Goal: Obtain resource: Obtain resource

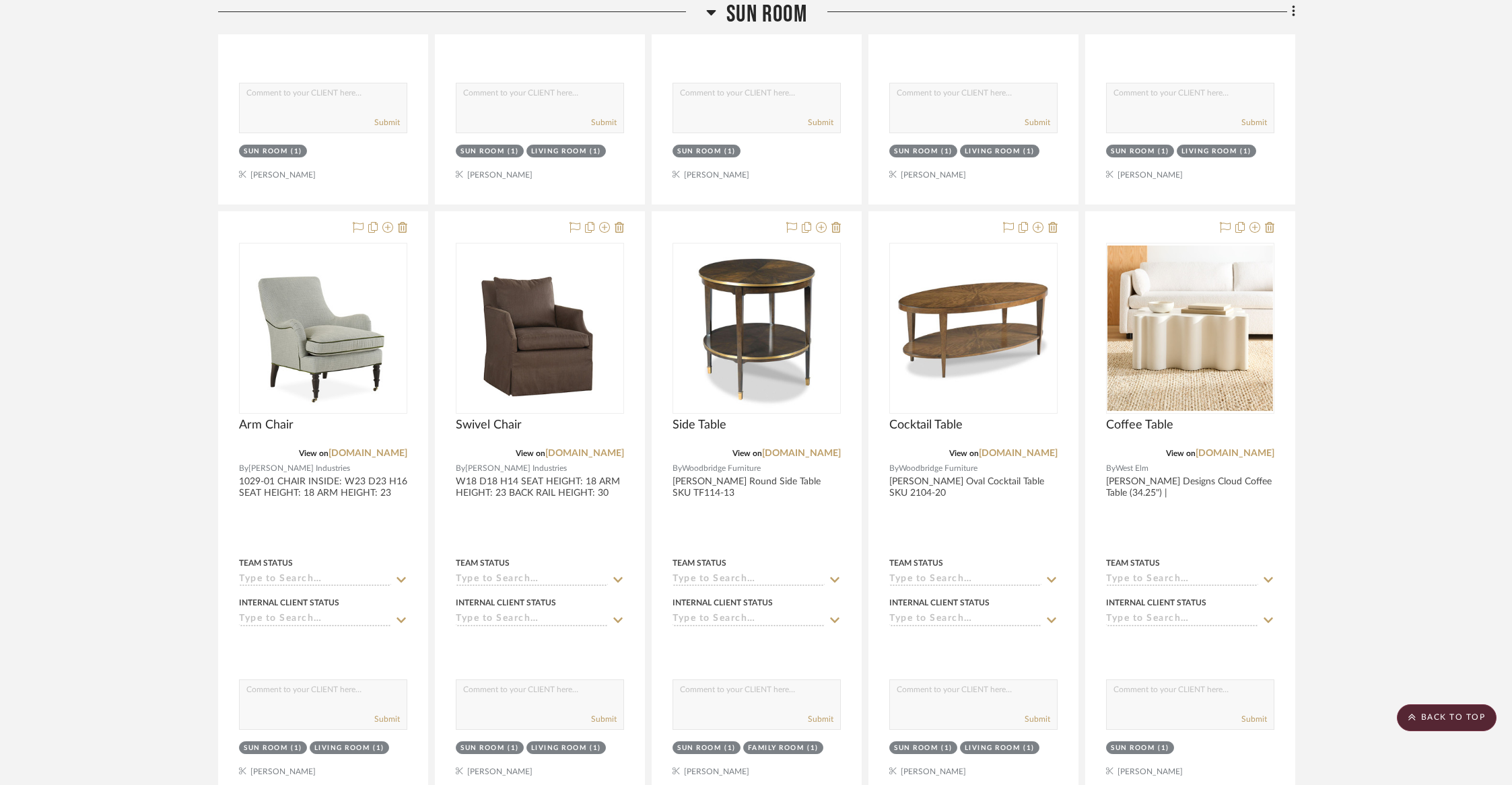
click at [1417, 236] on project-details-page "SHOW ME Project: [PERSON_NAME] [STREET_ADDRESS][US_STATE] Project Settings + Ad…" at bounding box center [756, 77] width 1512 height 4207
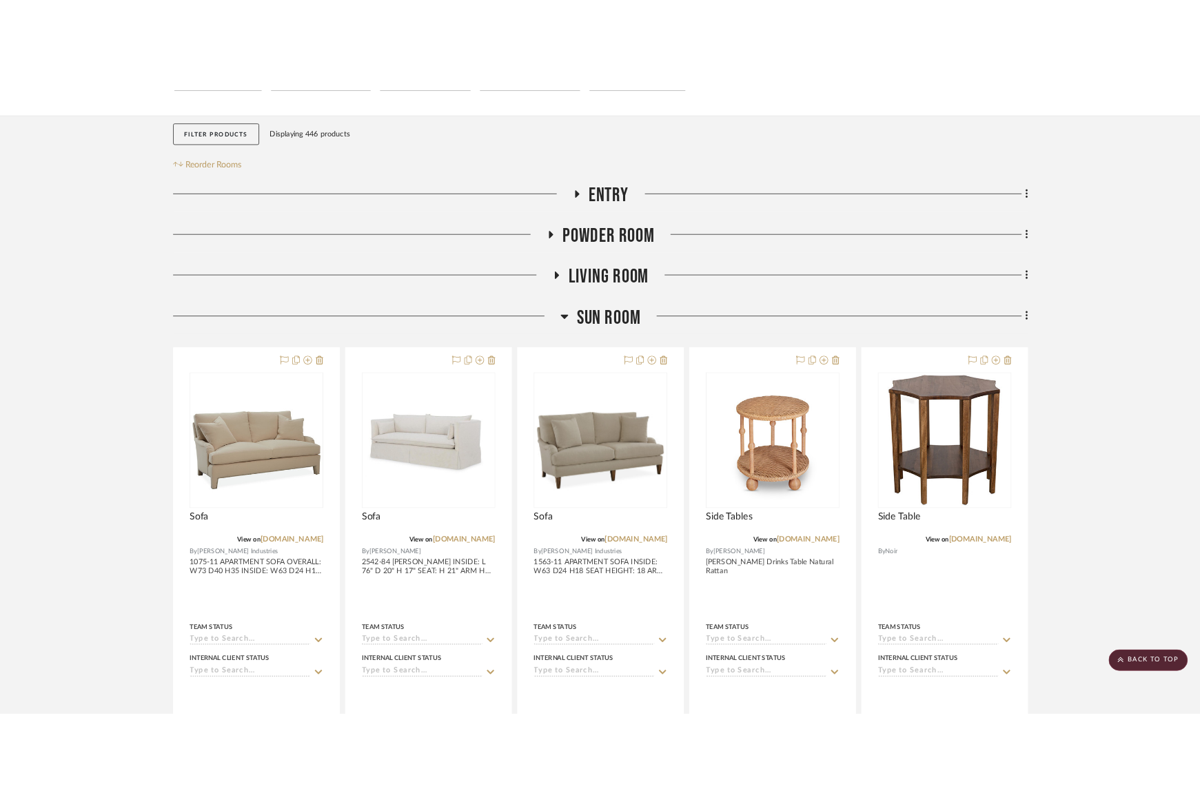
scroll to position [160, 0]
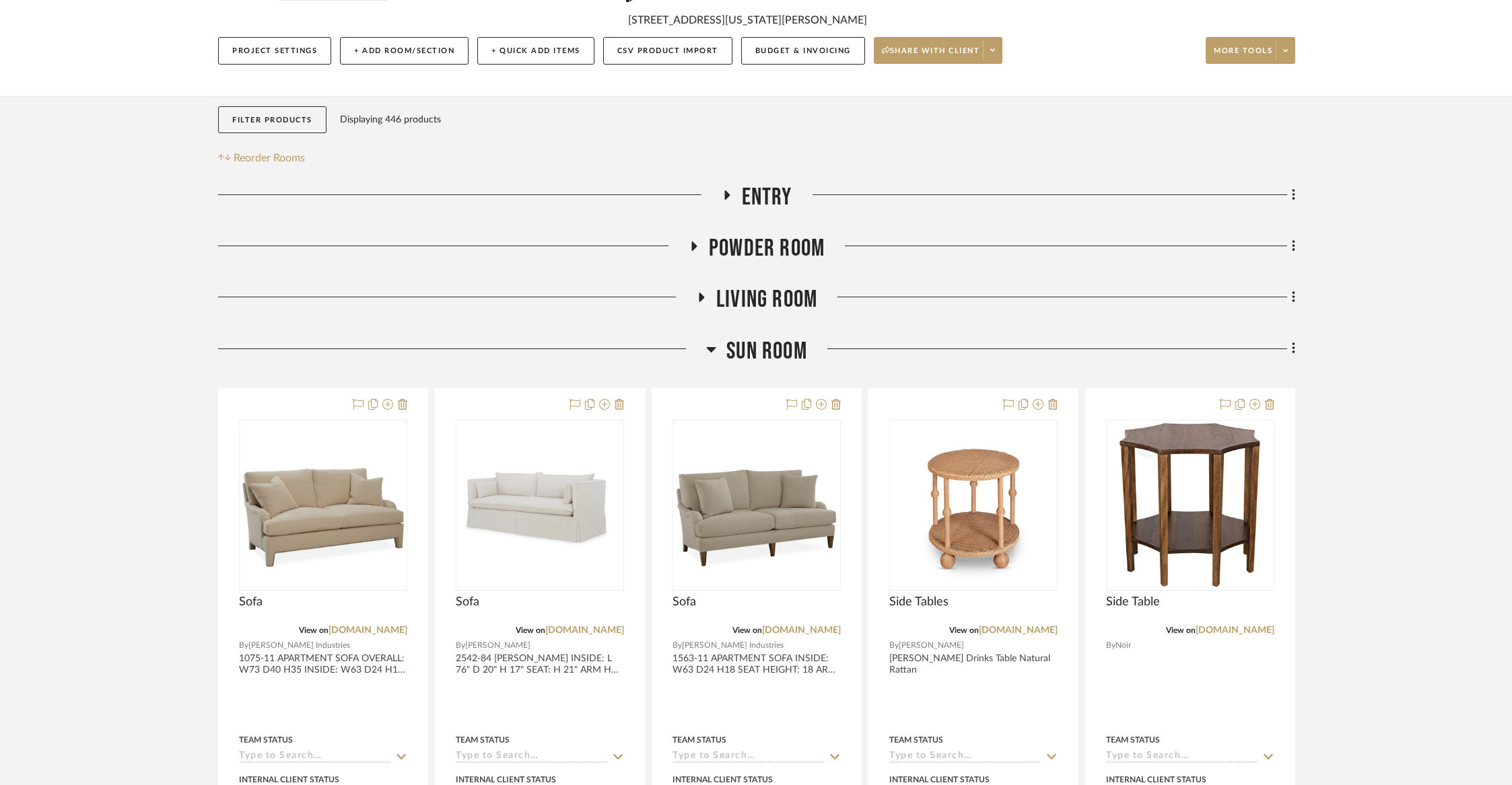
click at [793, 346] on span "Sun Room" at bounding box center [766, 351] width 81 height 29
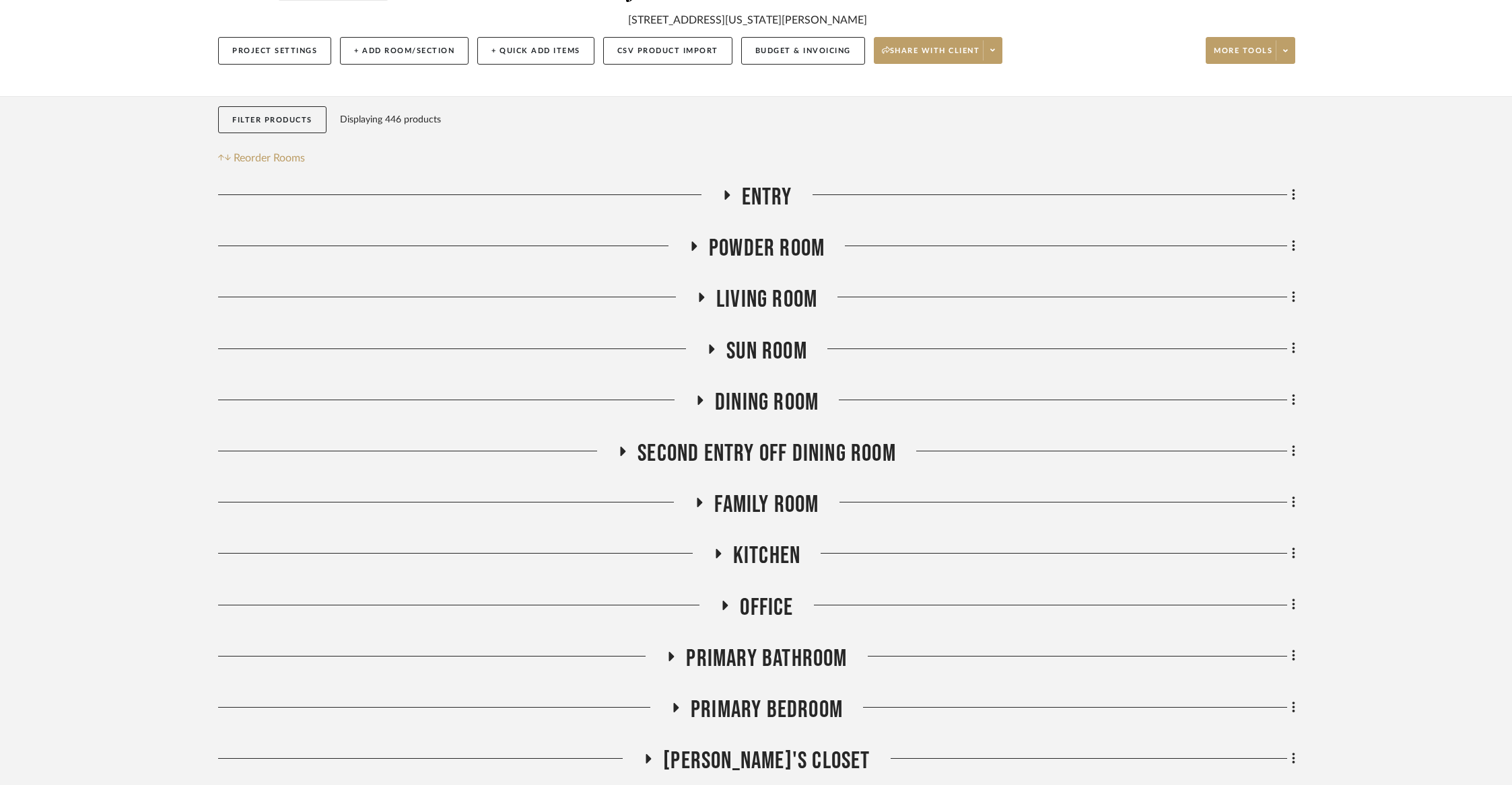
click at [788, 301] on span "Living Room" at bounding box center [766, 300] width 101 height 29
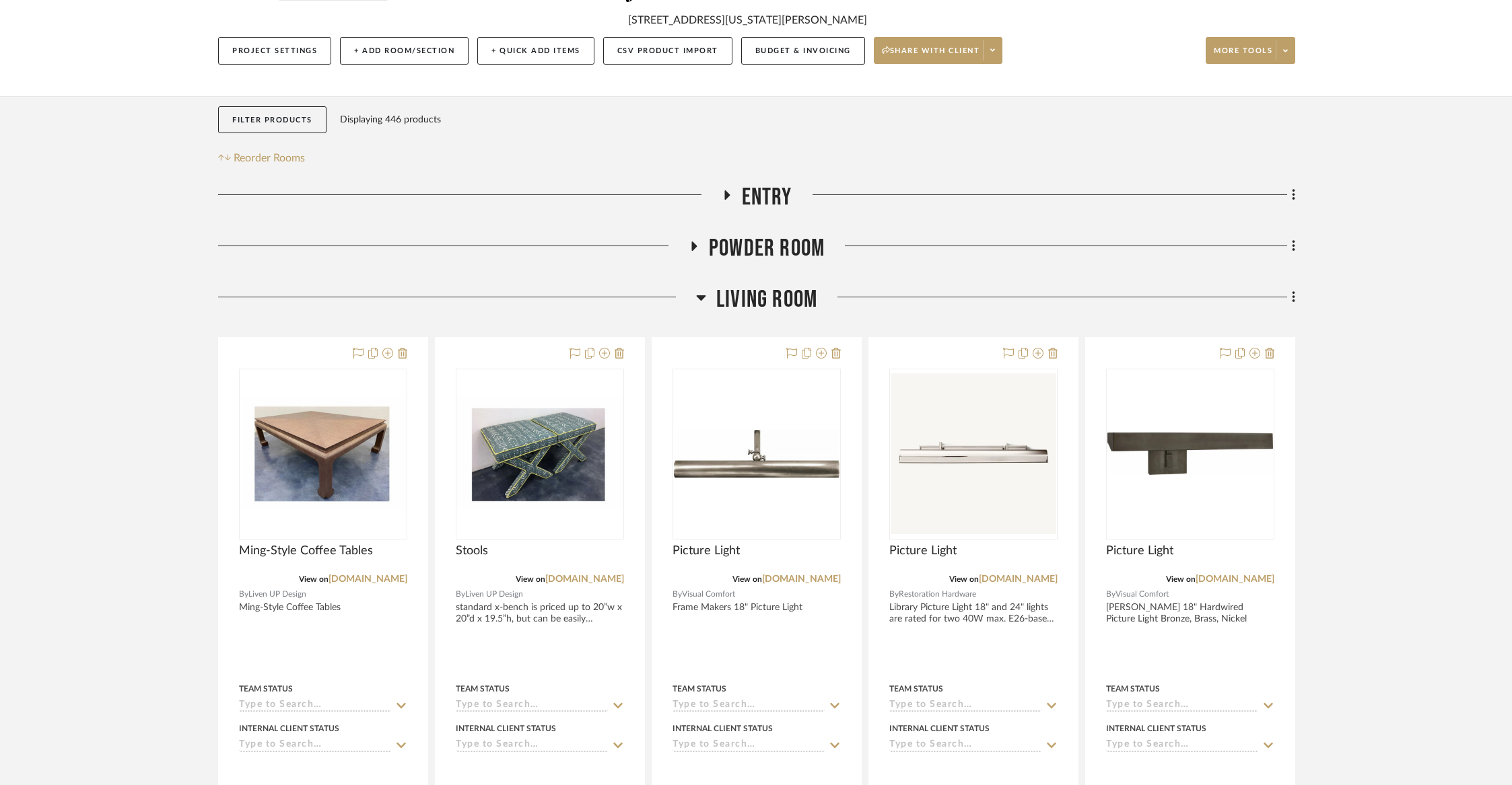
click at [788, 301] on span "Living Room" at bounding box center [766, 300] width 101 height 29
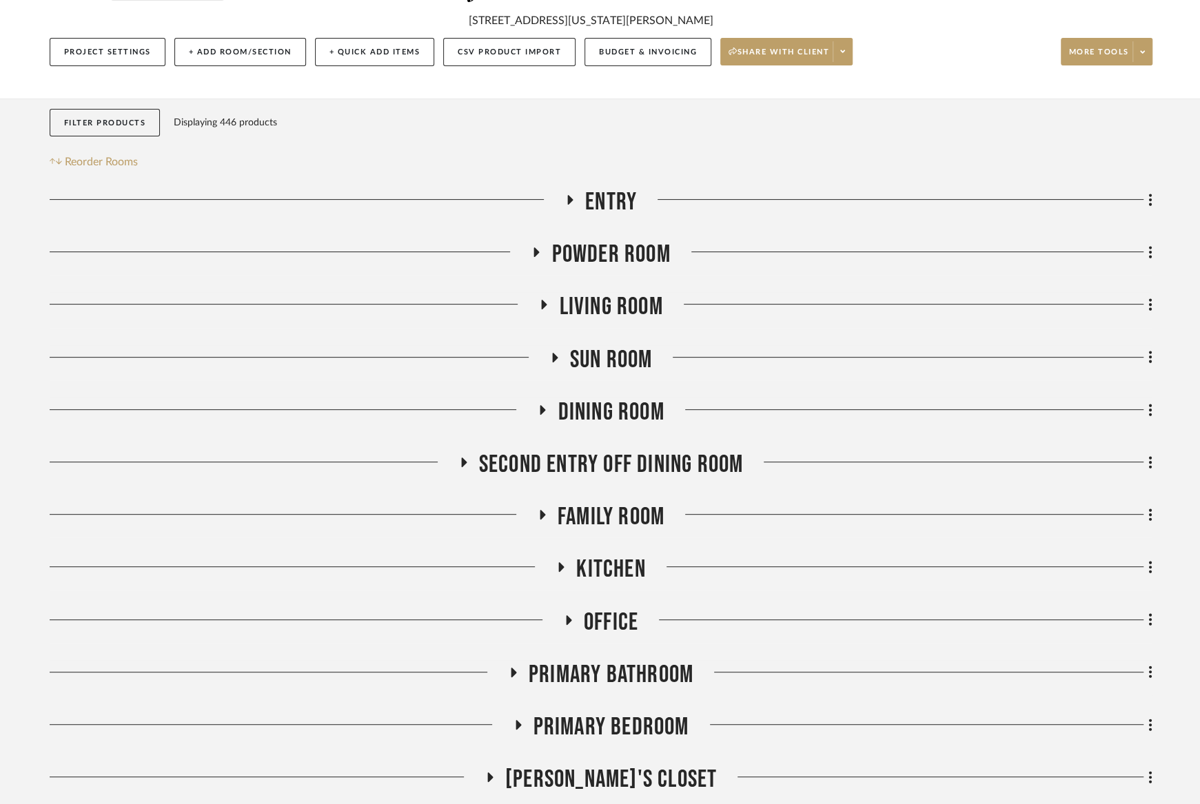
click at [607, 304] on span "Living Room" at bounding box center [610, 307] width 103 height 30
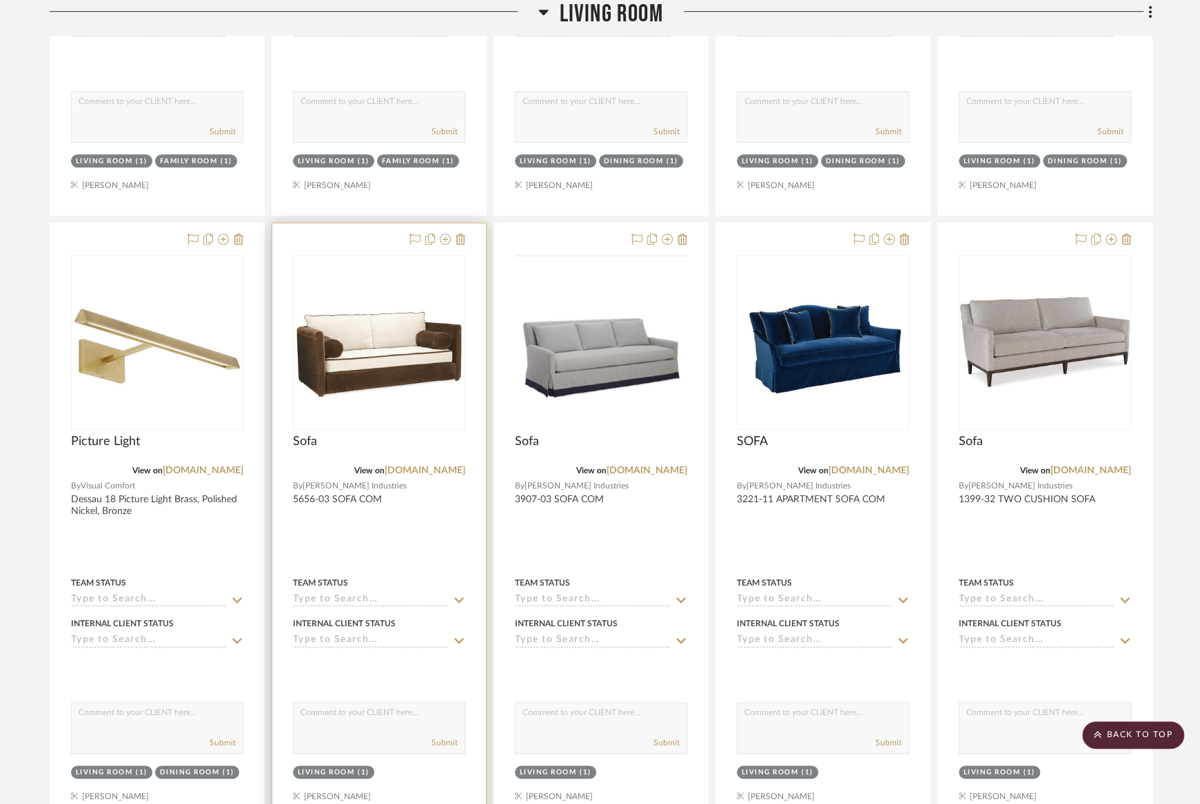
scroll to position [919, 0]
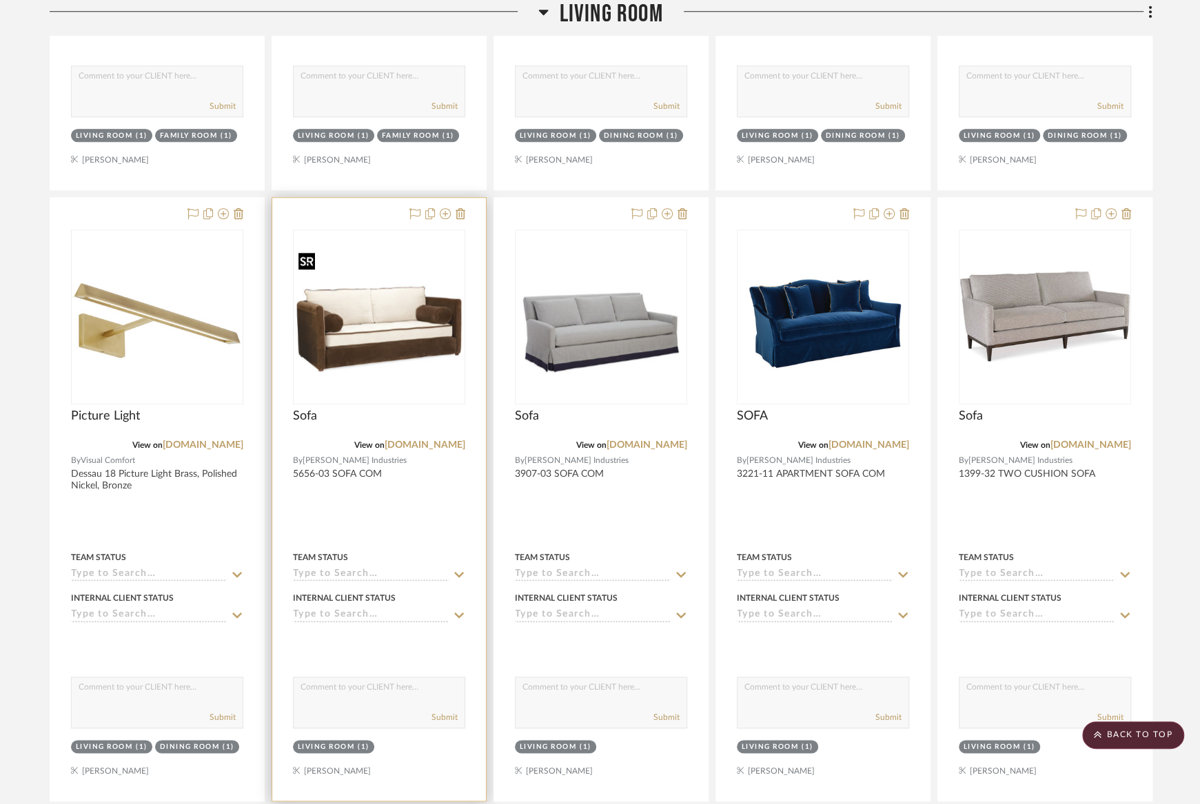
click at [0, 0] on img at bounding box center [0, 0] width 0 height 0
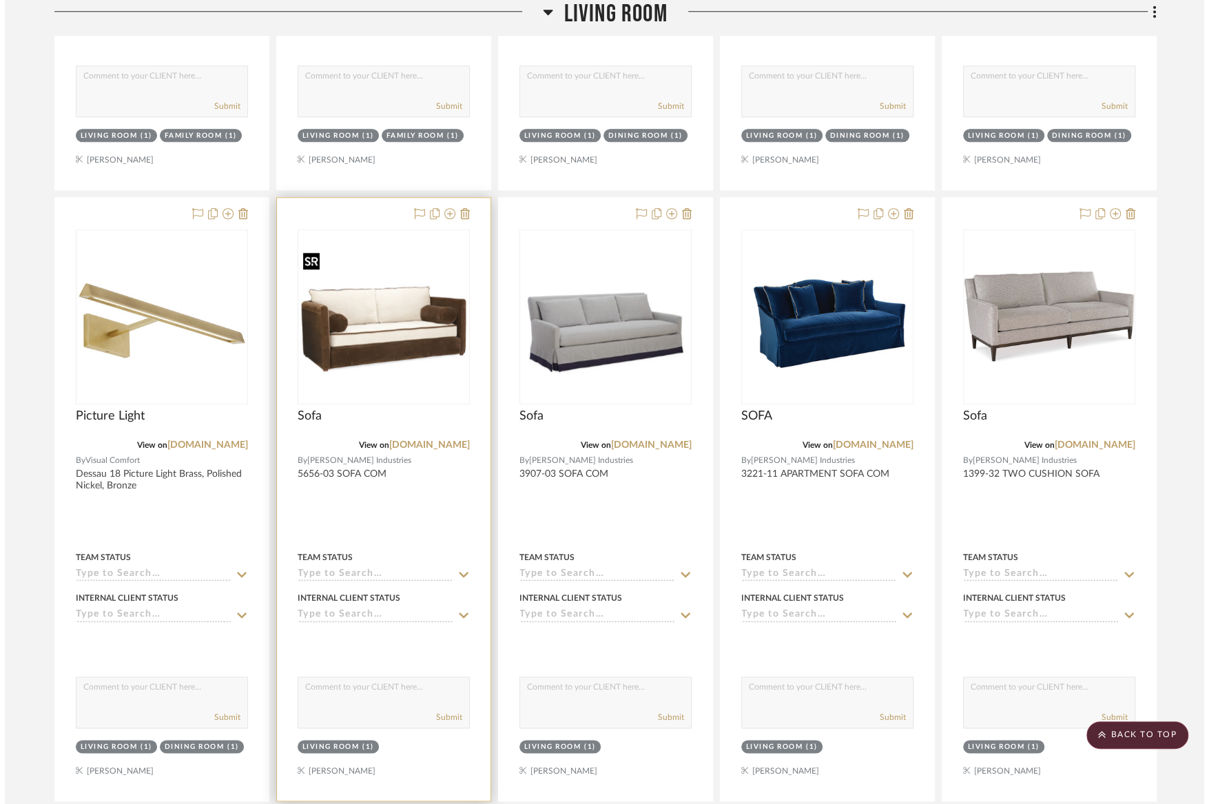
scroll to position [0, 0]
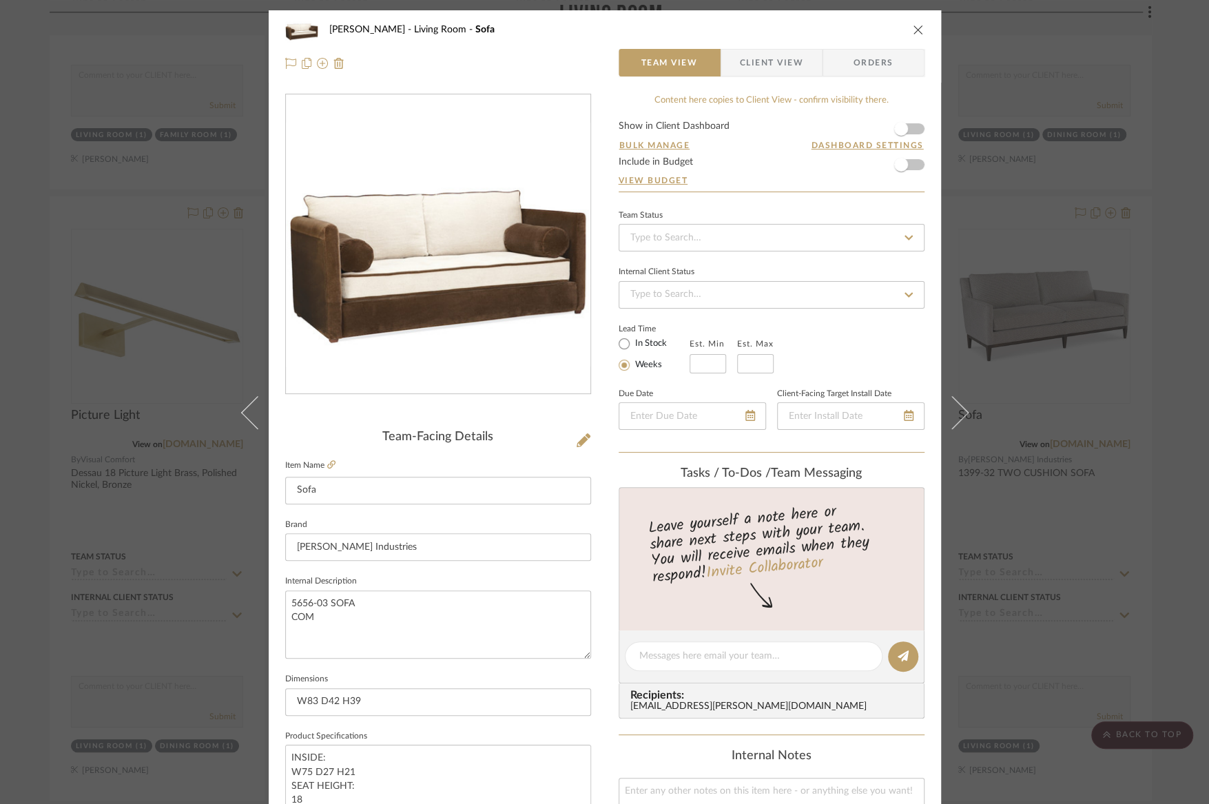
click at [794, 64] on span "Client View" at bounding box center [771, 63] width 63 height 28
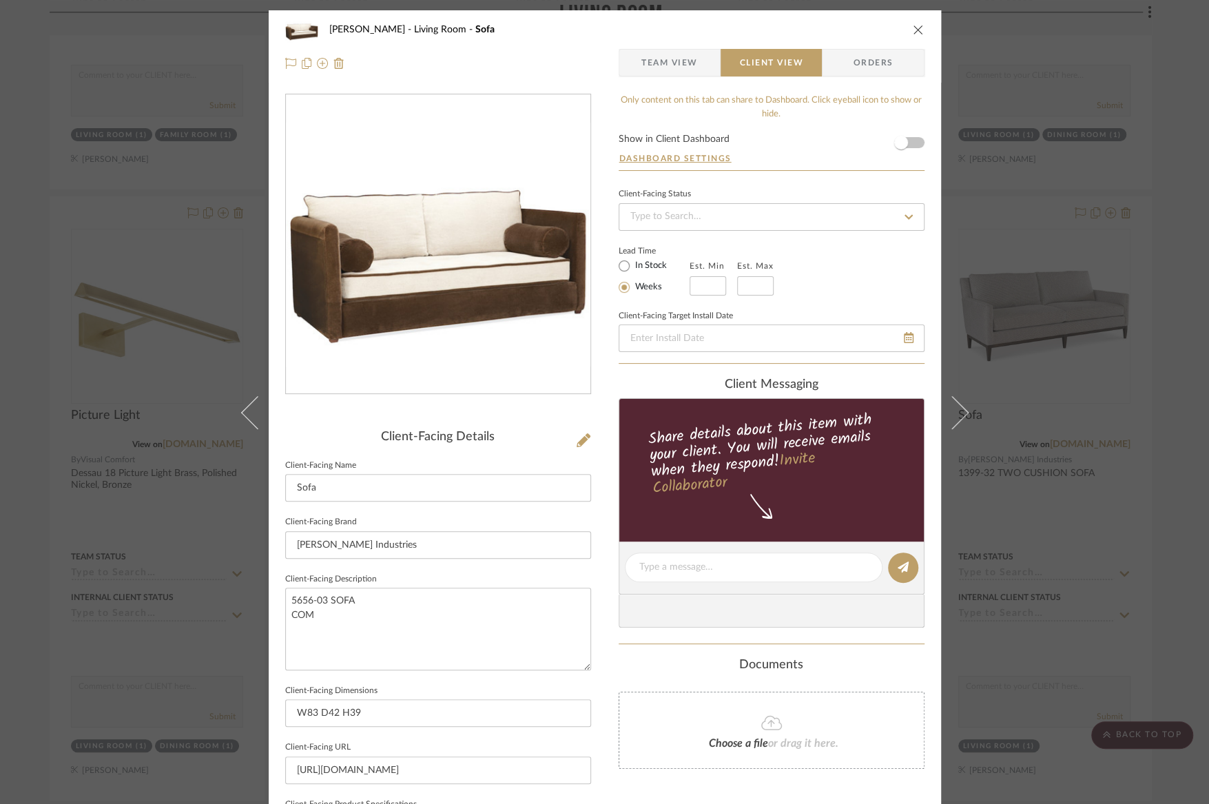
scroll to position [329, 0]
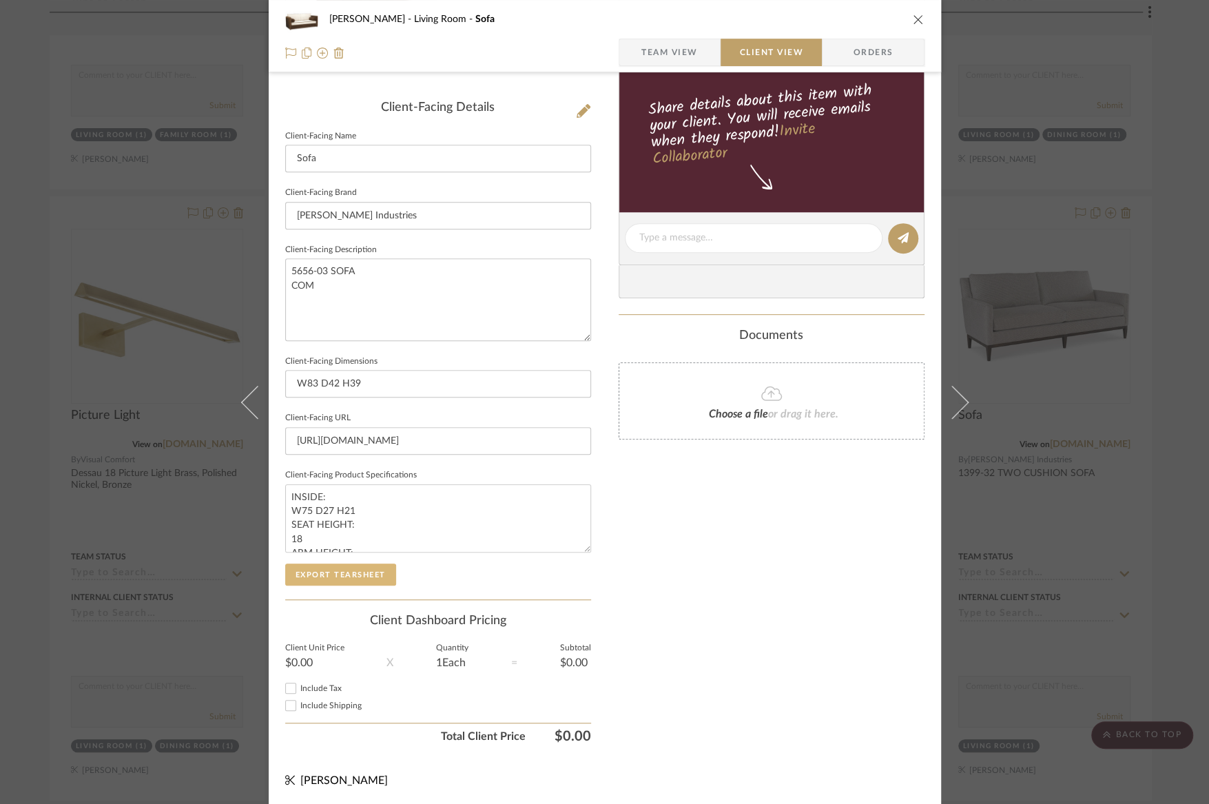
click at [371, 572] on button "Export Tearsheet" at bounding box center [340, 575] width 111 height 22
click at [117, 420] on div "[PERSON_NAME] Living Room Sofa Team View Client View Orders Client-Facing Detai…" at bounding box center [604, 402] width 1209 height 804
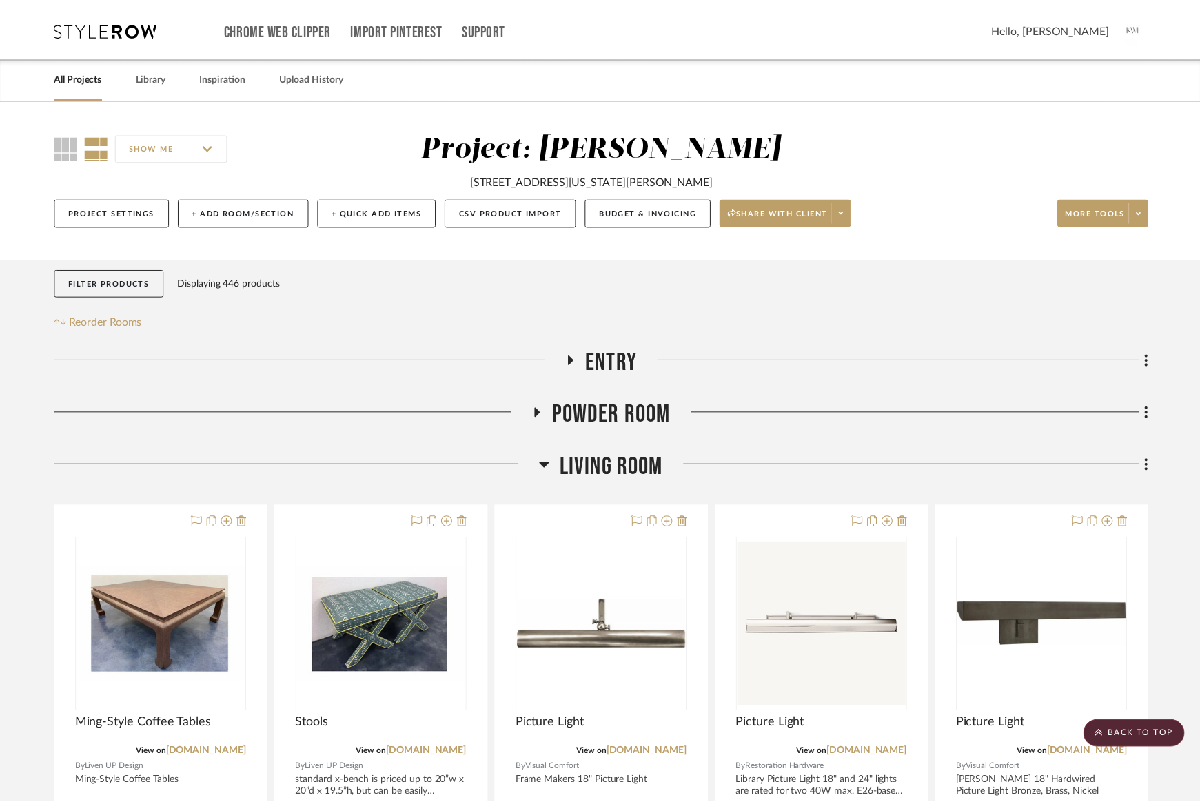
scroll to position [919, 0]
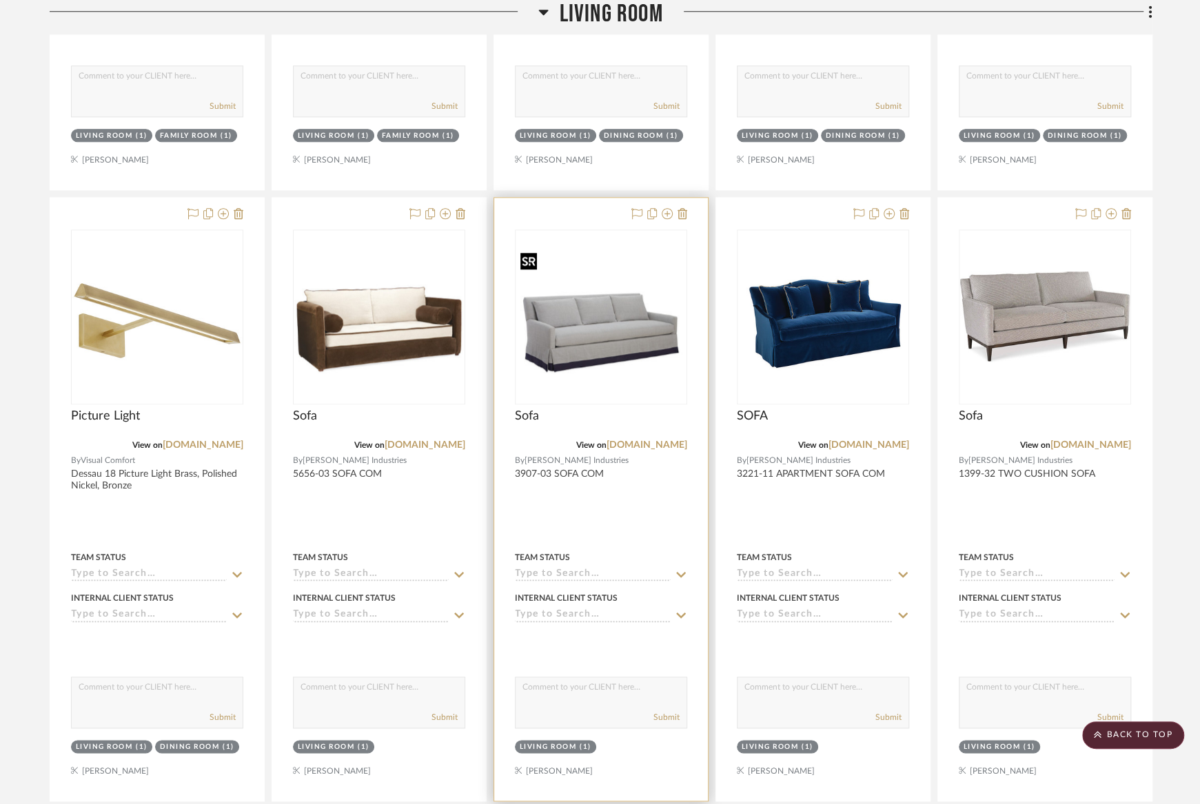
click at [605, 349] on img "0" at bounding box center [600, 317] width 169 height 136
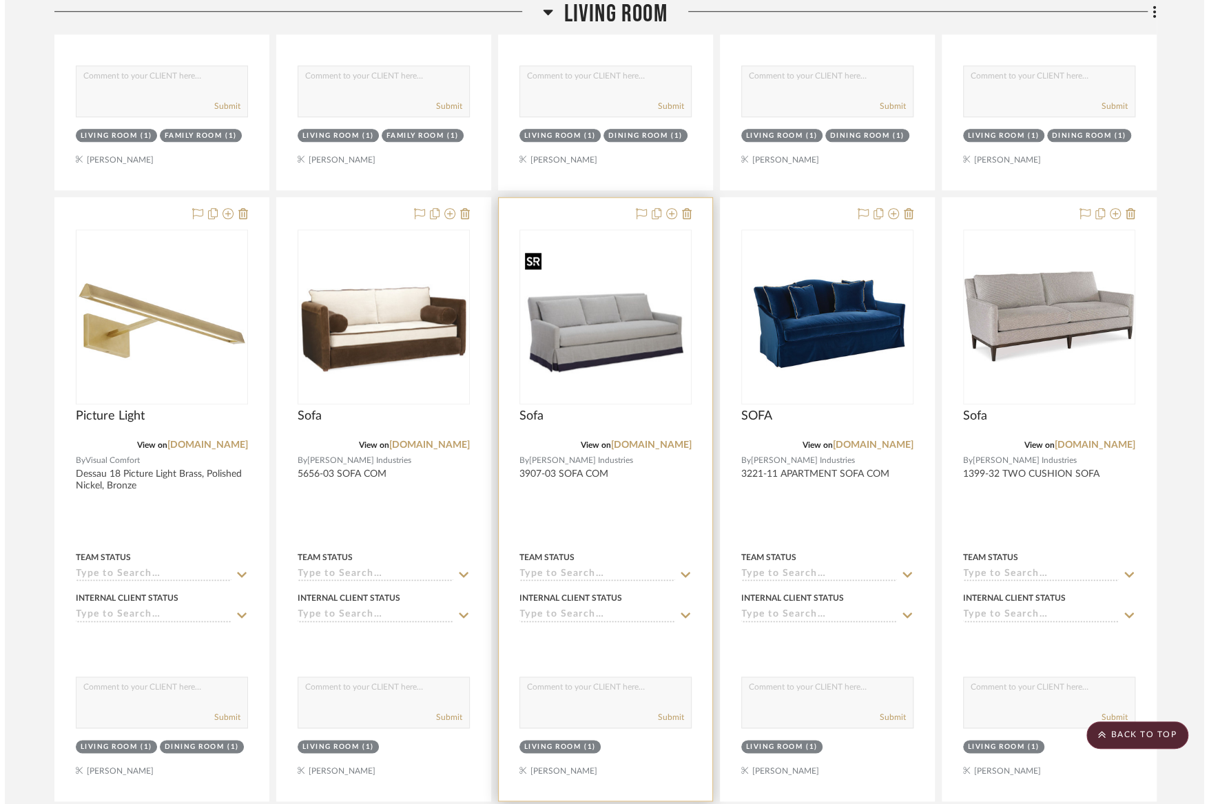
scroll to position [0, 0]
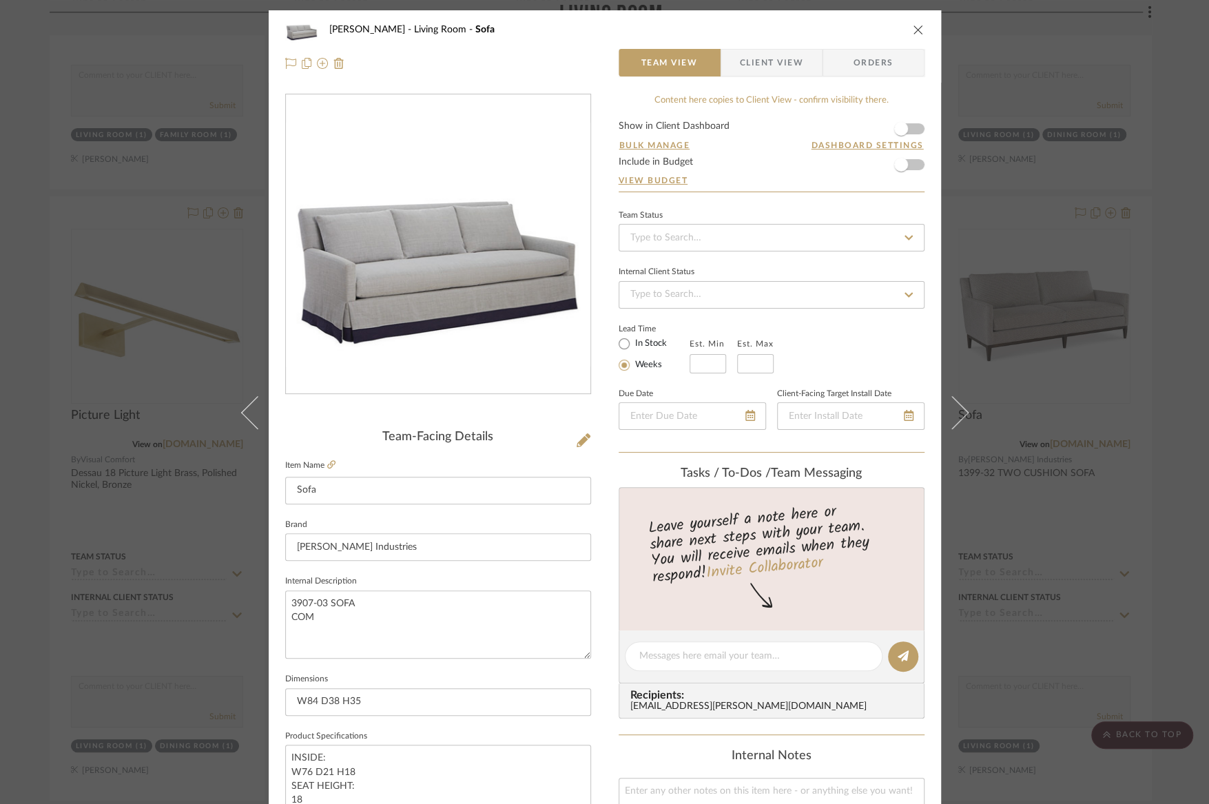
click at [762, 61] on span "Client View" at bounding box center [771, 63] width 63 height 28
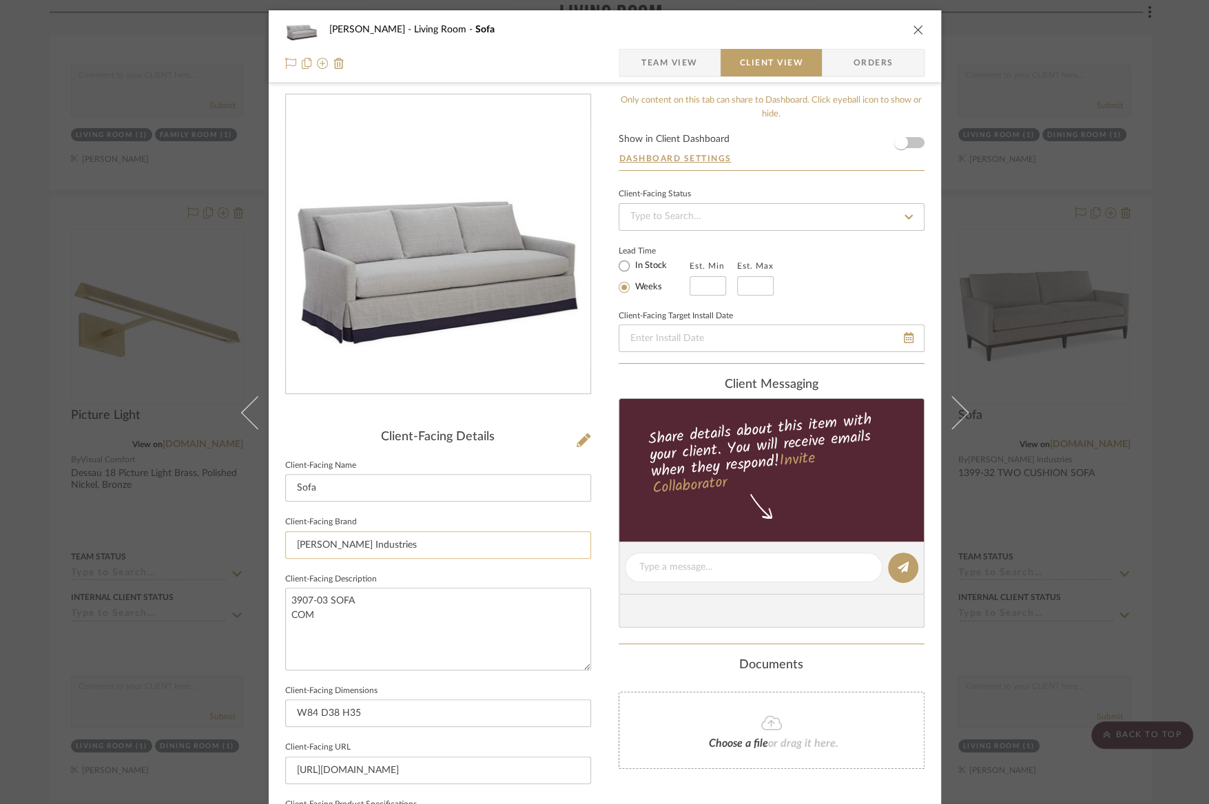
scroll to position [329, 0]
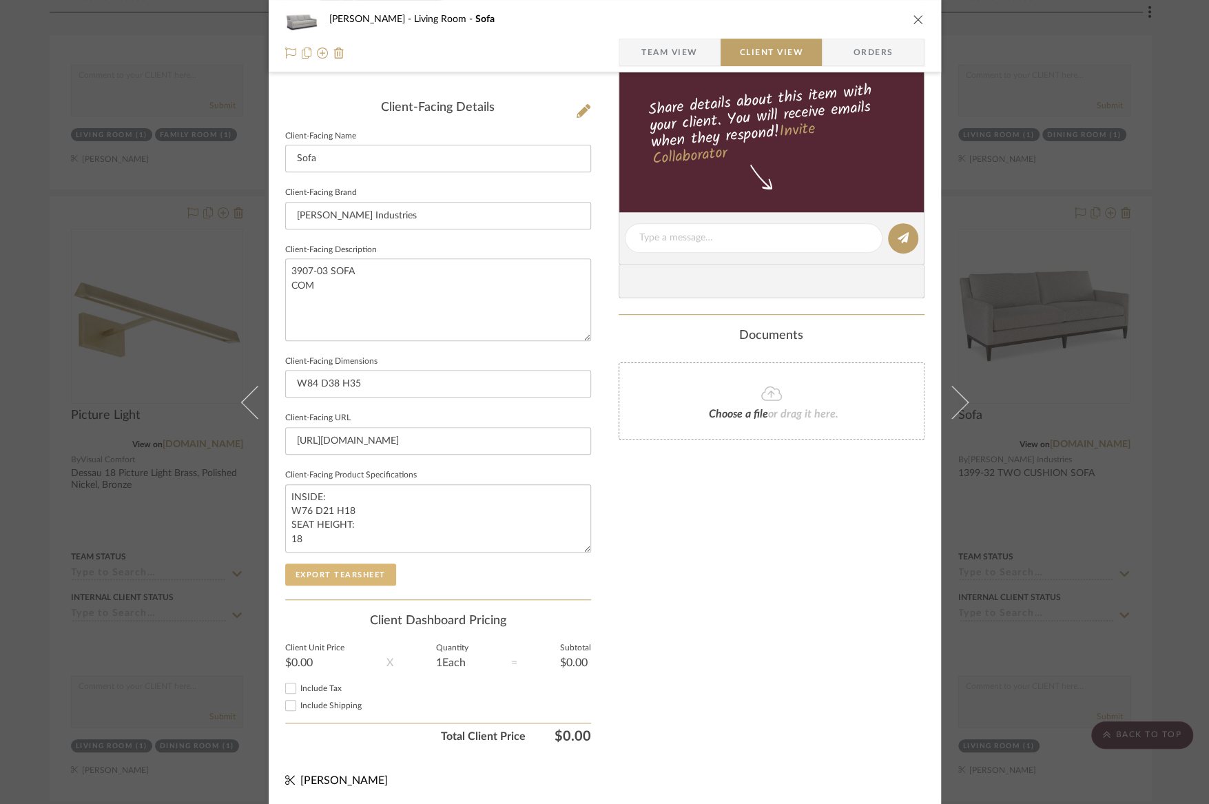
click at [378, 579] on button "Export Tearsheet" at bounding box center [340, 575] width 111 height 22
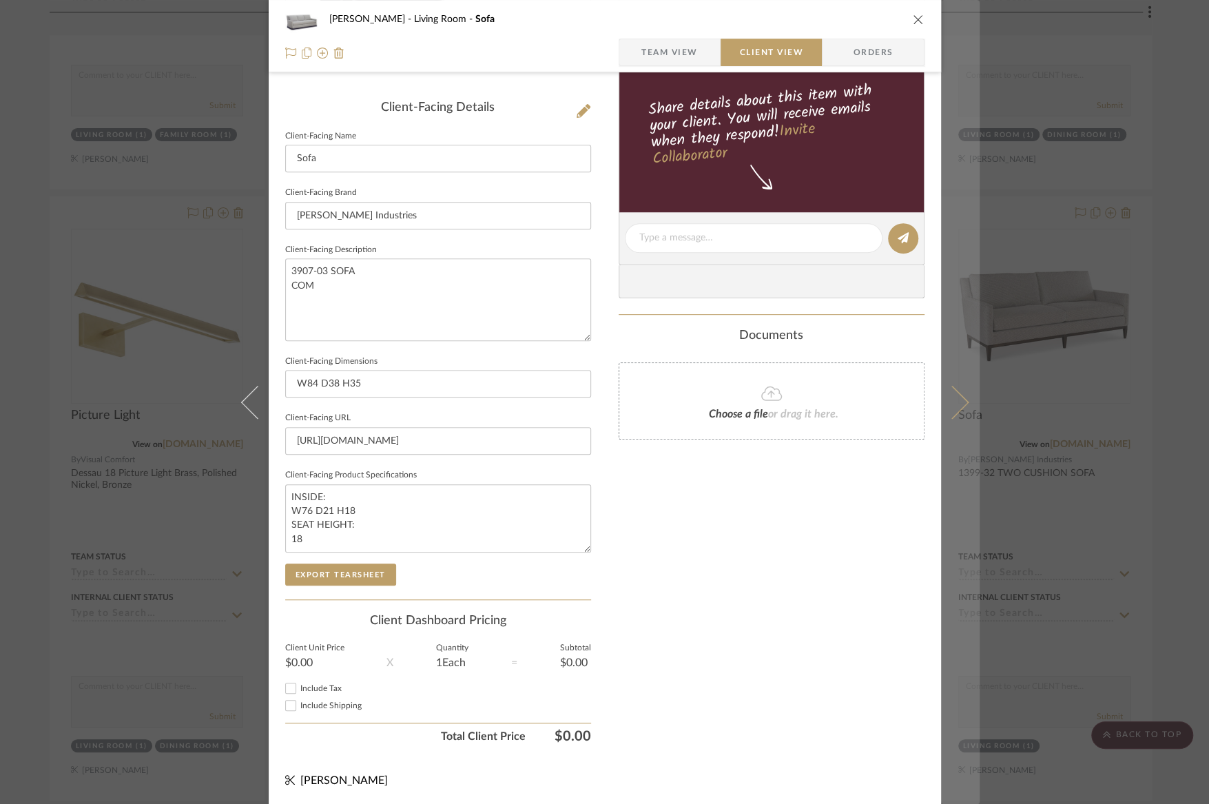
click at [960, 404] on icon at bounding box center [951, 401] width 33 height 33
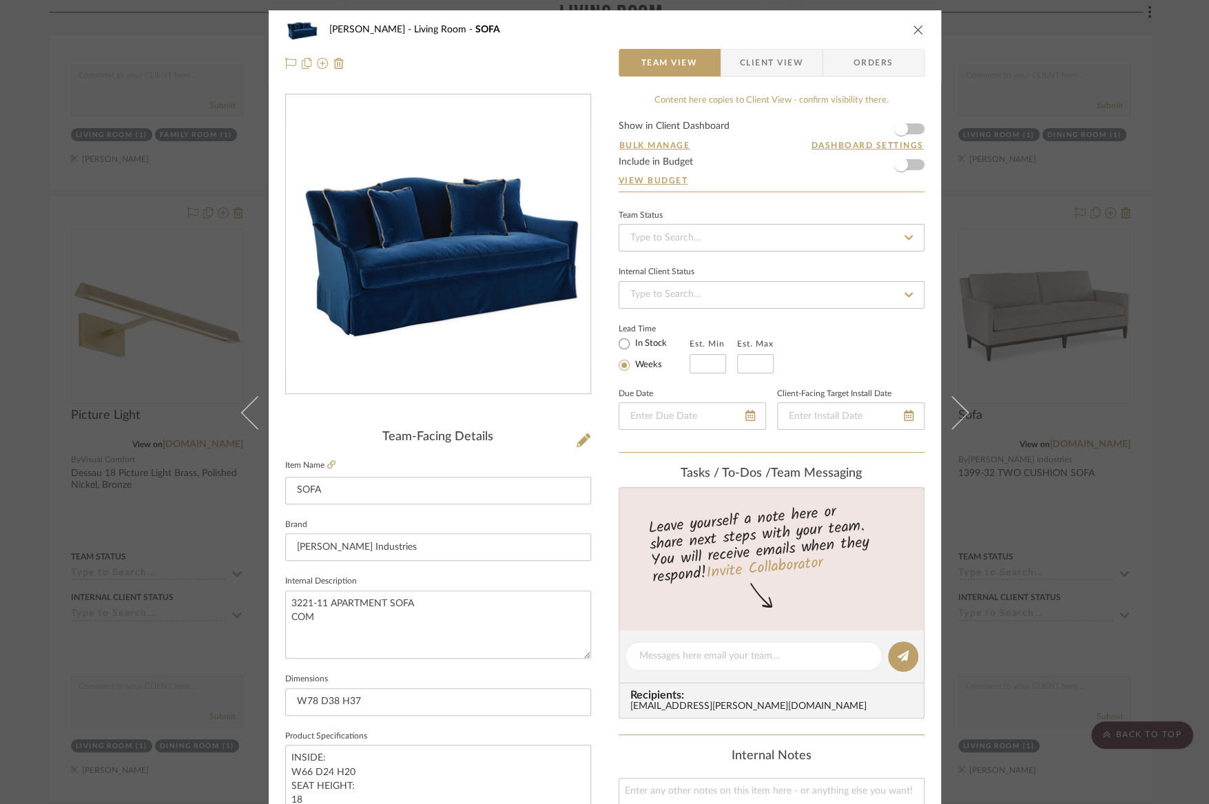
click at [761, 67] on span "Client View" at bounding box center [771, 63] width 63 height 28
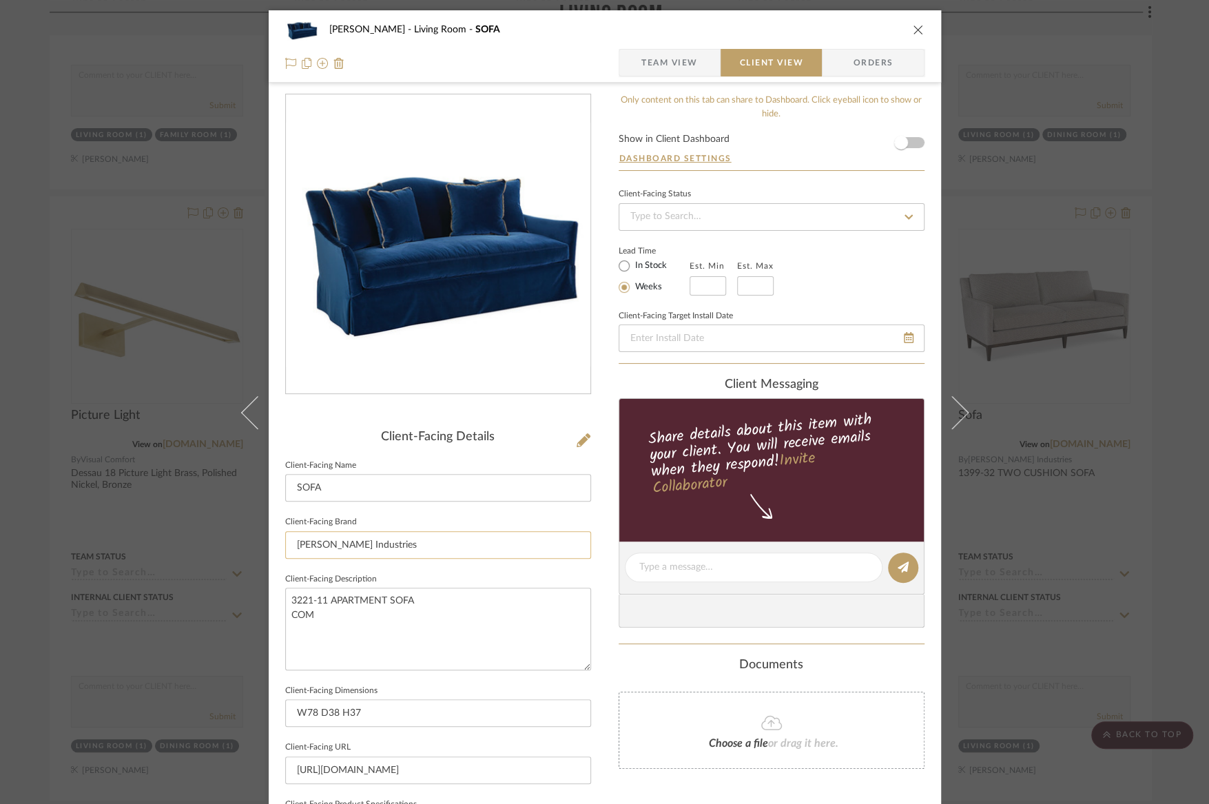
scroll to position [329, 0]
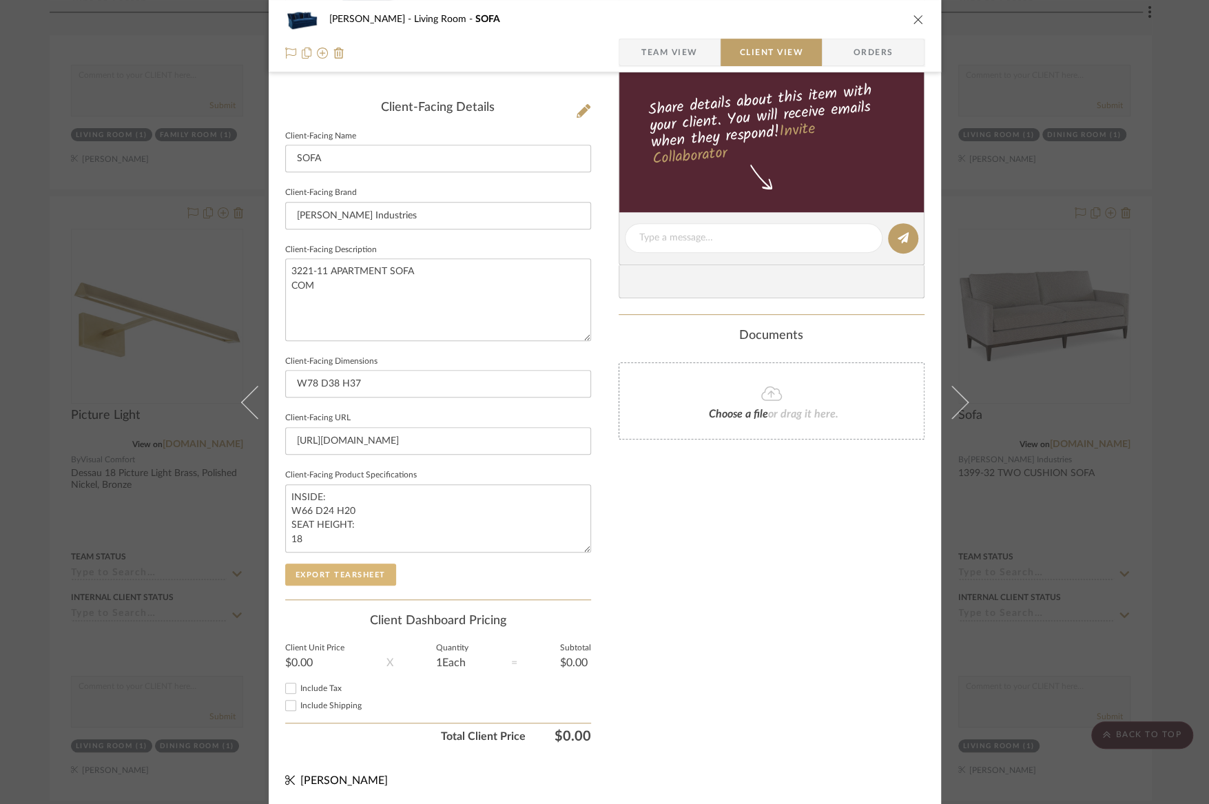
click at [337, 569] on button "Export Tearsheet" at bounding box center [340, 575] width 111 height 22
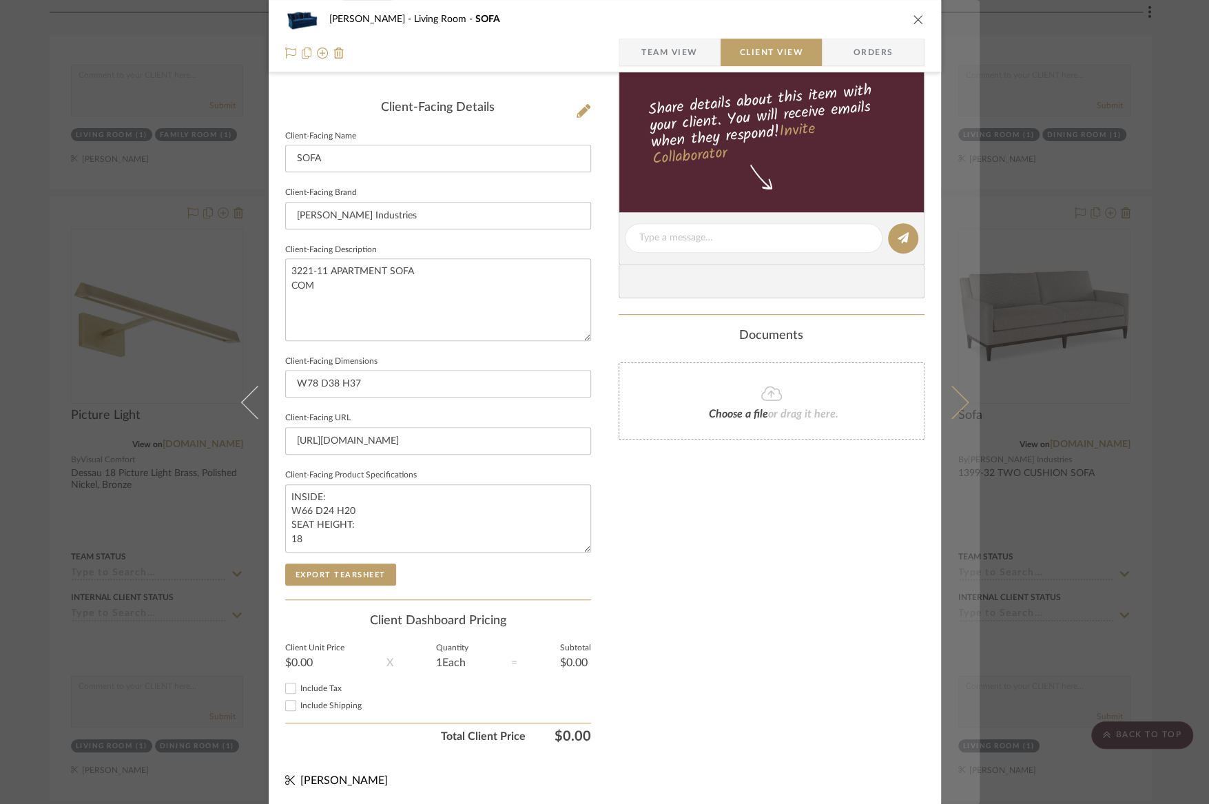
click at [952, 411] on icon at bounding box center [951, 401] width 33 height 33
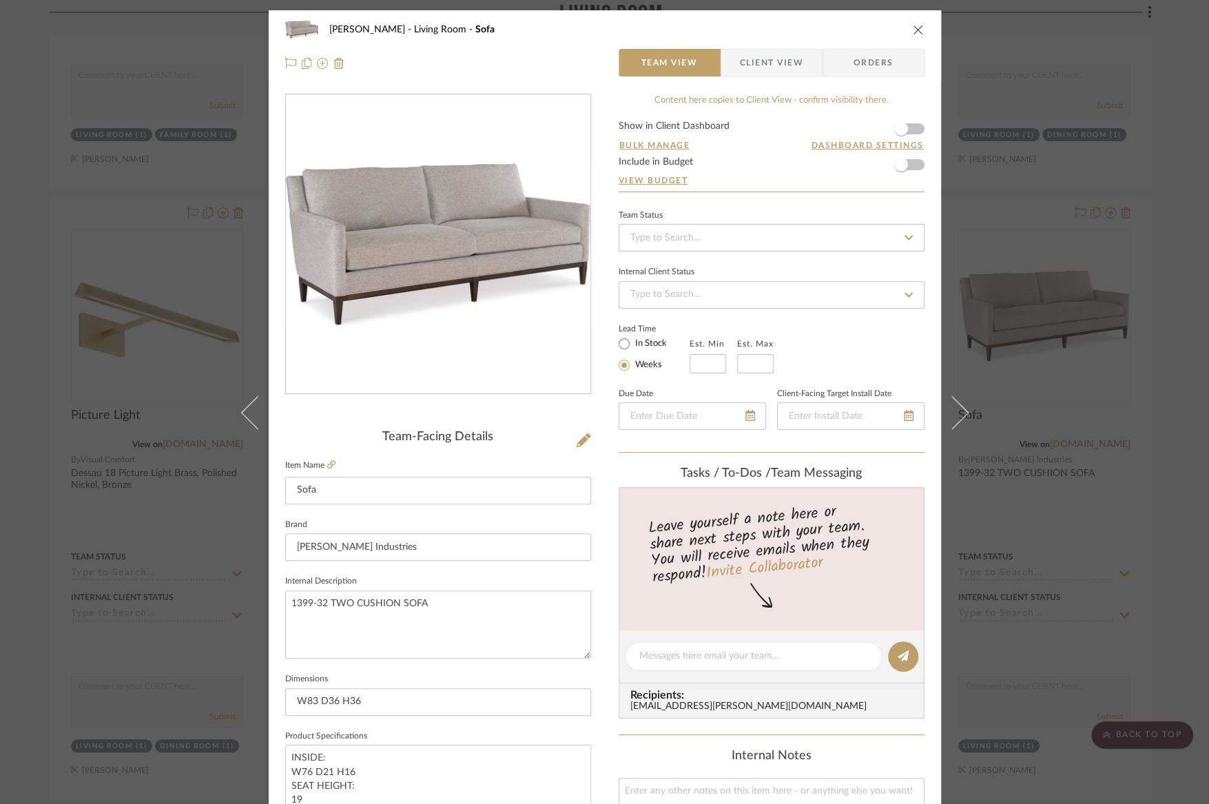
click at [773, 68] on span "Client View" at bounding box center [771, 63] width 63 height 28
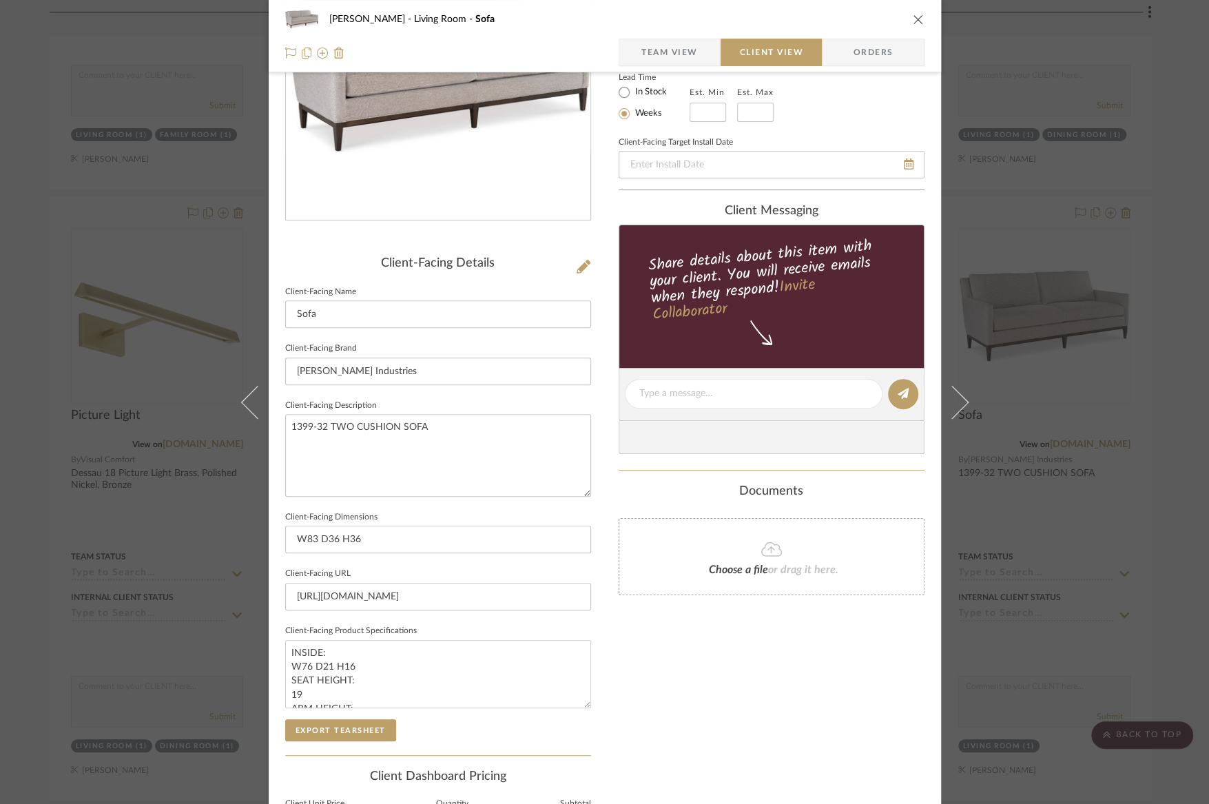
scroll to position [329, 0]
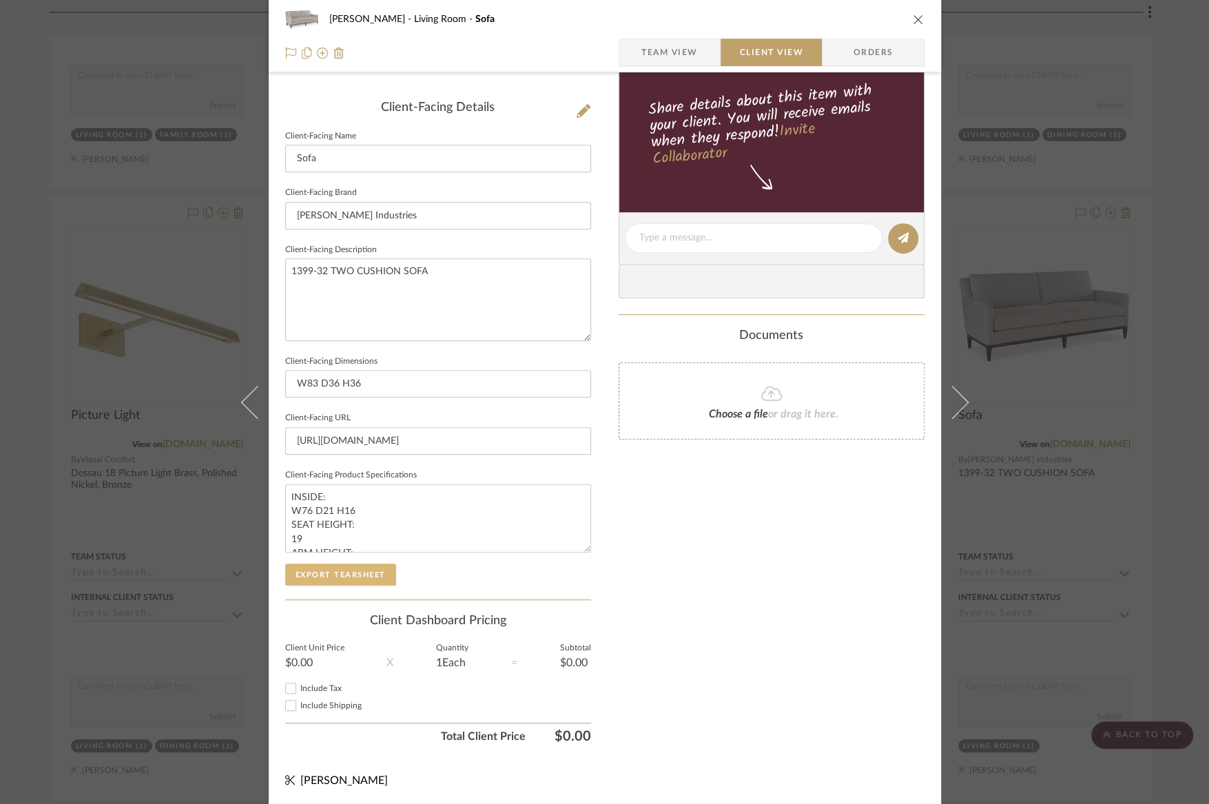
click at [359, 575] on button "Export Tearsheet" at bounding box center [340, 575] width 111 height 22
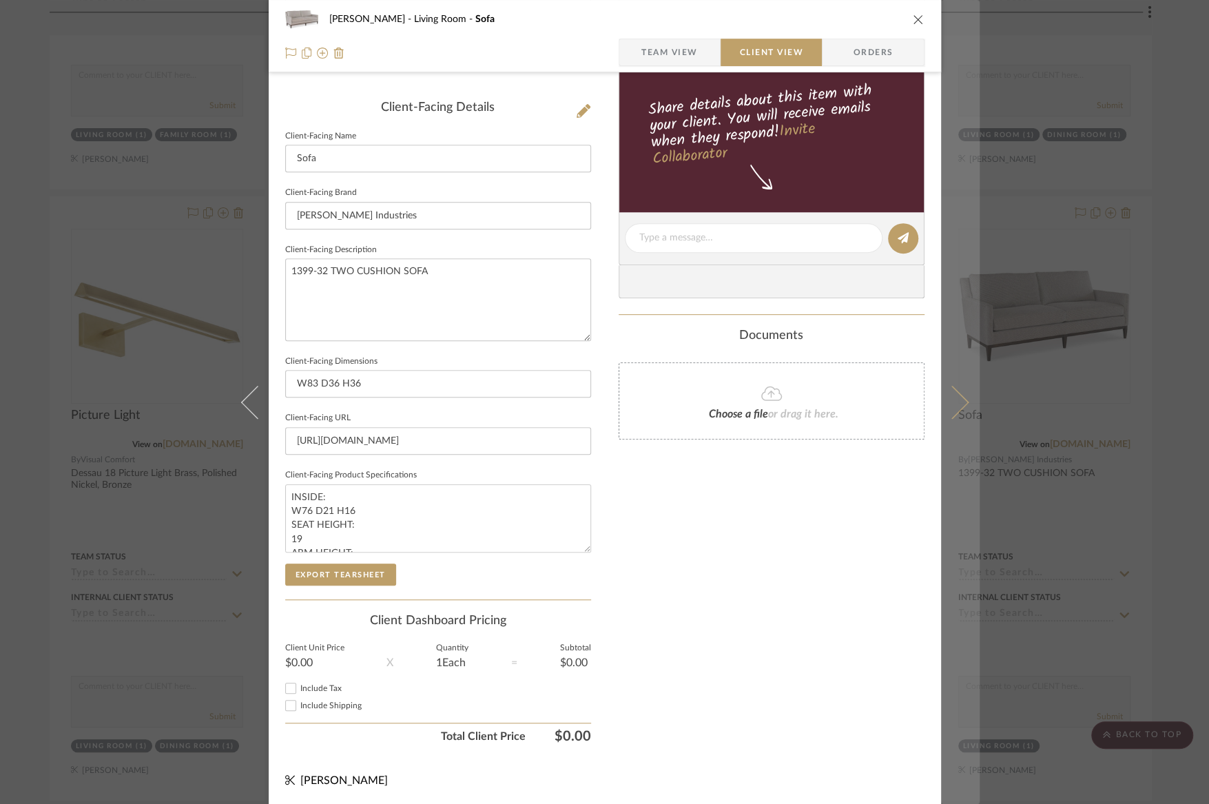
click at [947, 395] on icon at bounding box center [951, 401] width 33 height 33
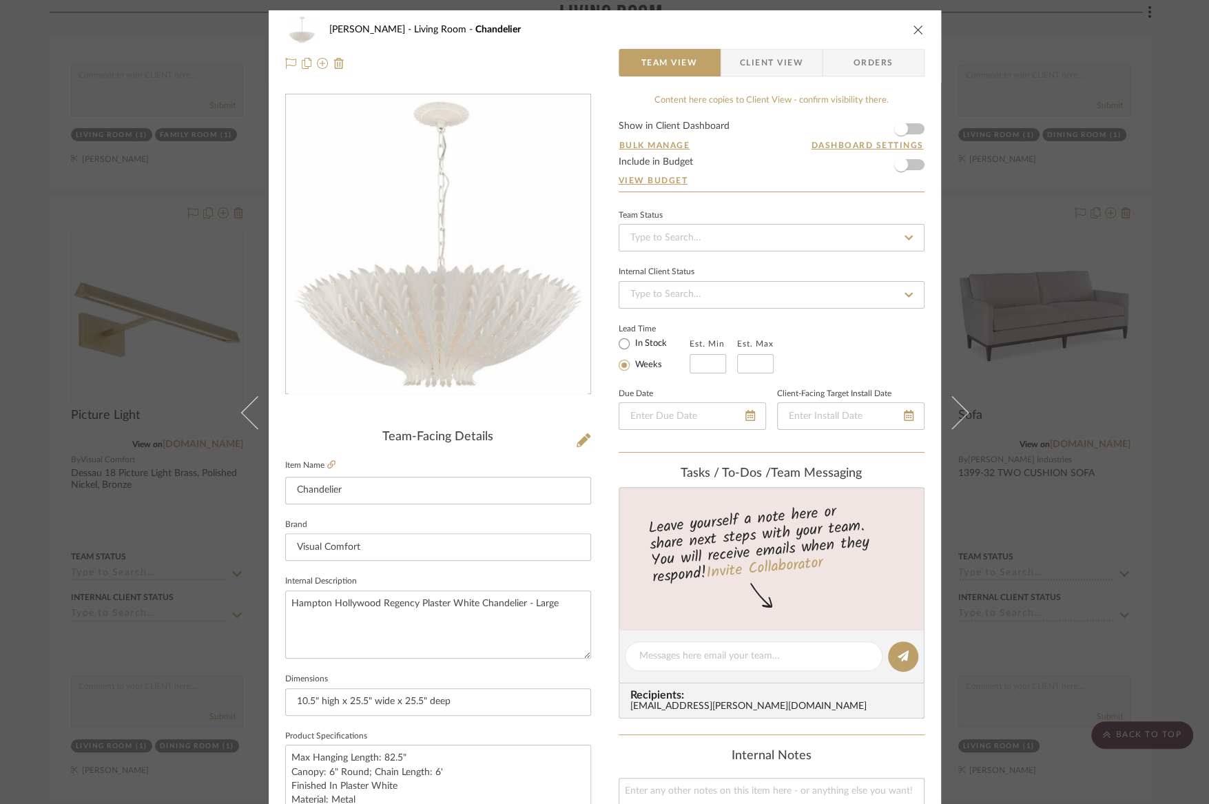
click at [748, 63] on span "Client View" at bounding box center [771, 63] width 63 height 28
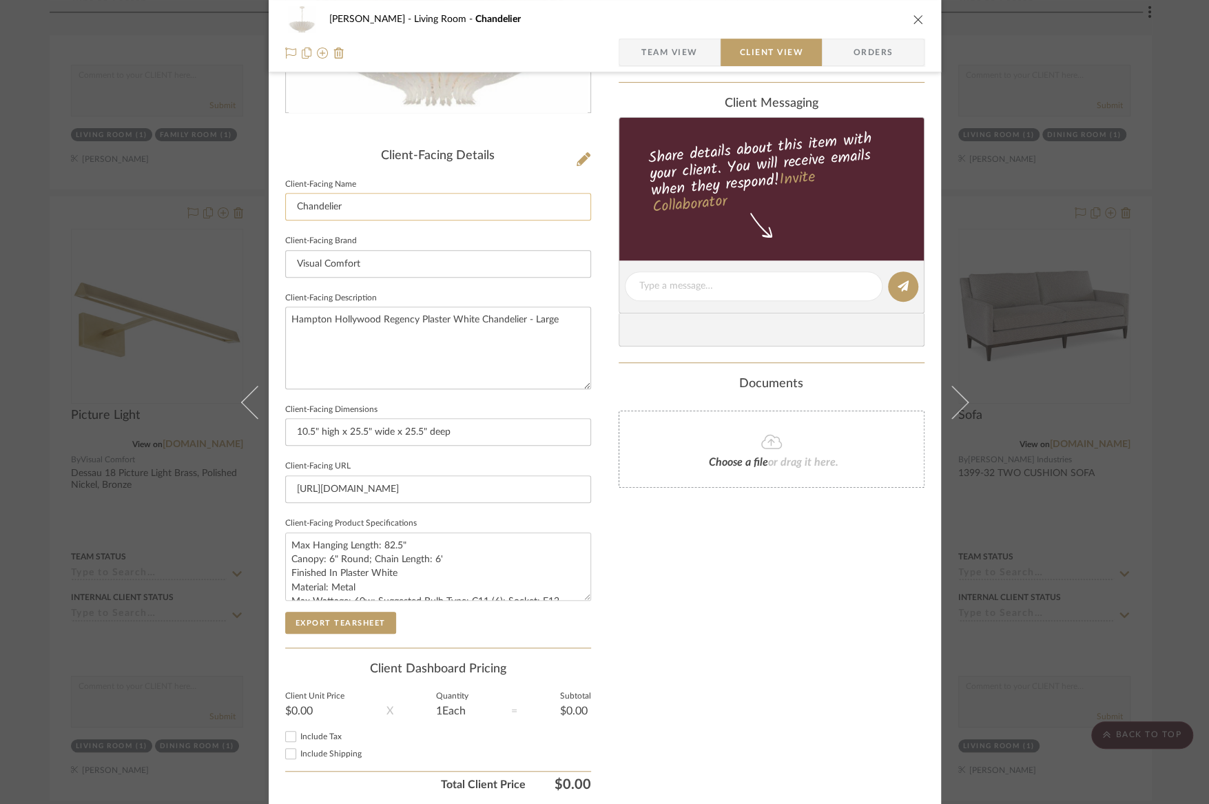
scroll to position [329, 0]
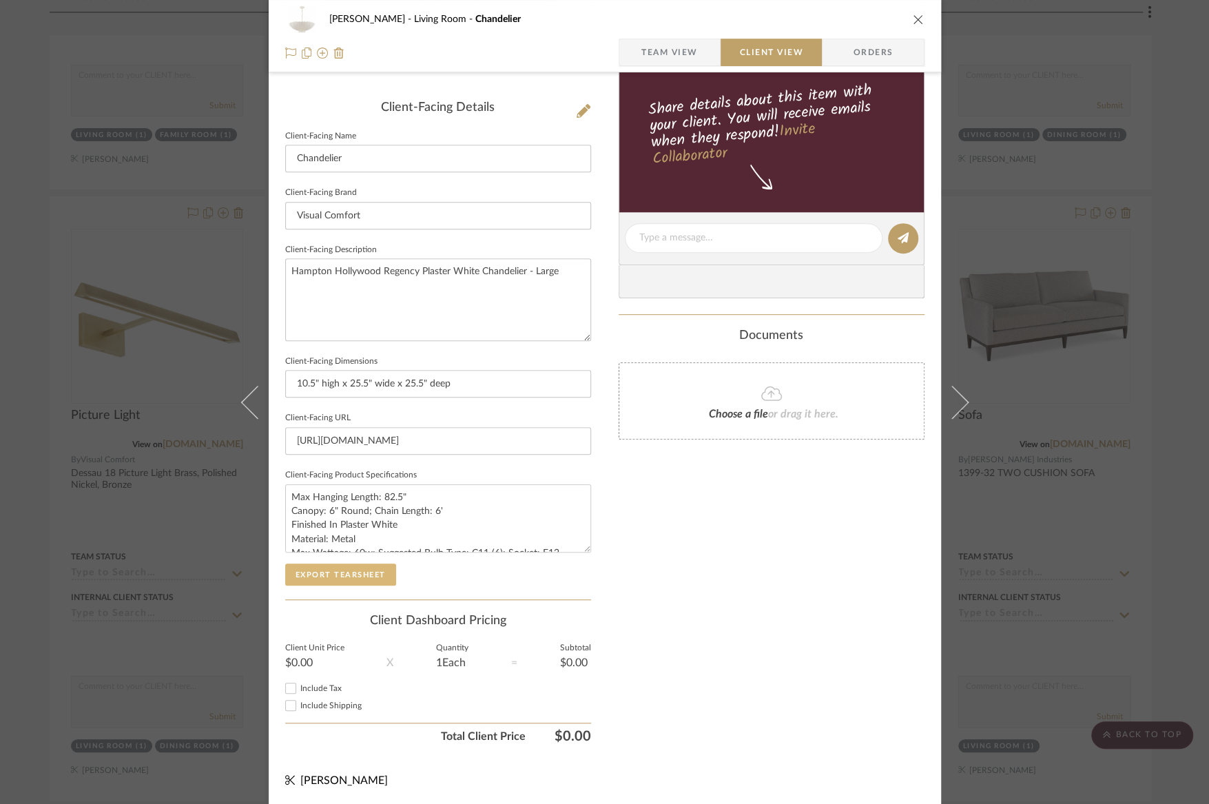
click at [359, 572] on button "Export Tearsheet" at bounding box center [340, 575] width 111 height 22
click at [1080, 477] on div "[PERSON_NAME] Living Room Chandelier Team View Client View Orders Client-Facing…" at bounding box center [604, 402] width 1209 height 804
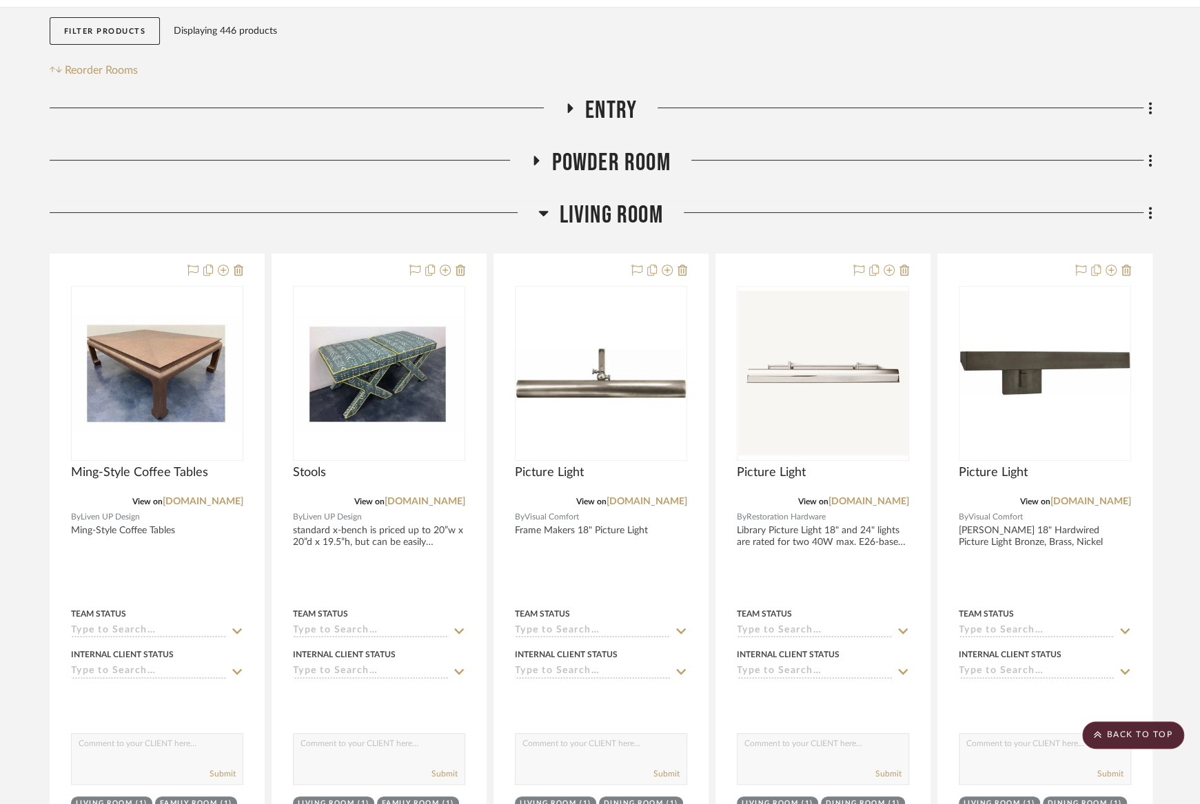
scroll to position [216, 0]
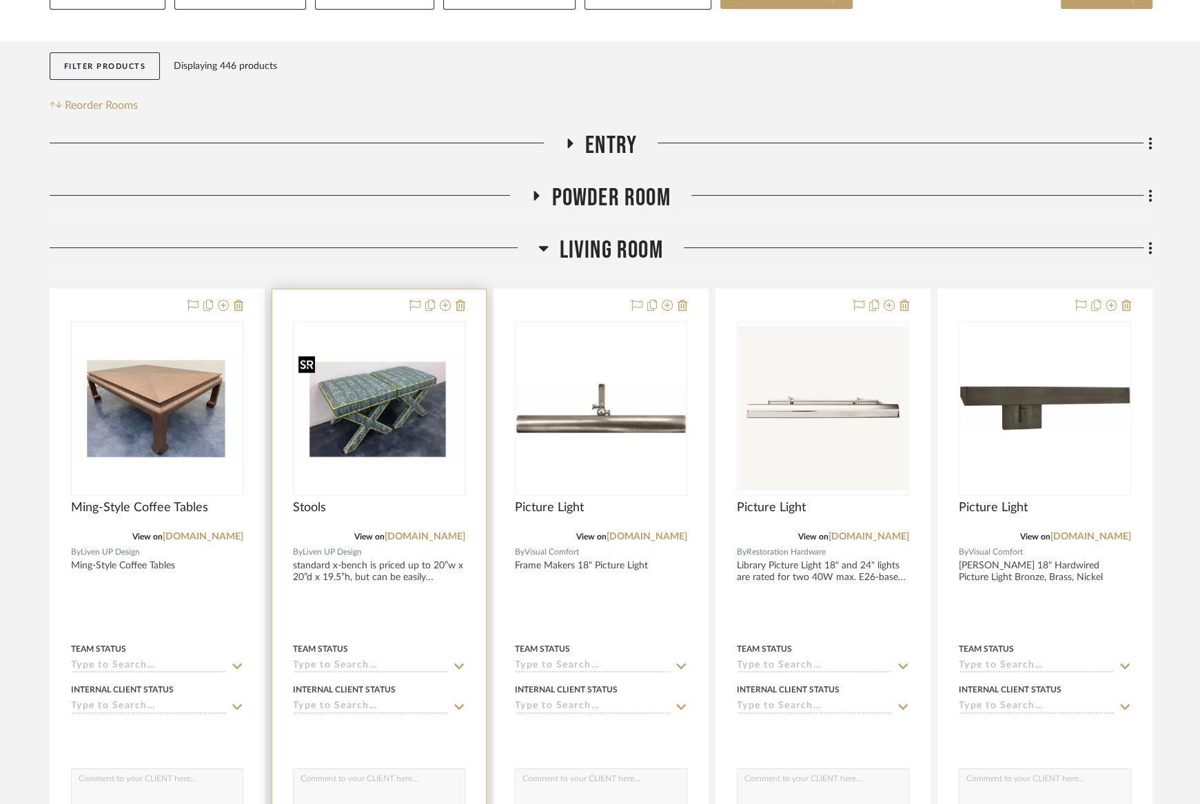
click at [371, 395] on img "0" at bounding box center [378, 408] width 169 height 115
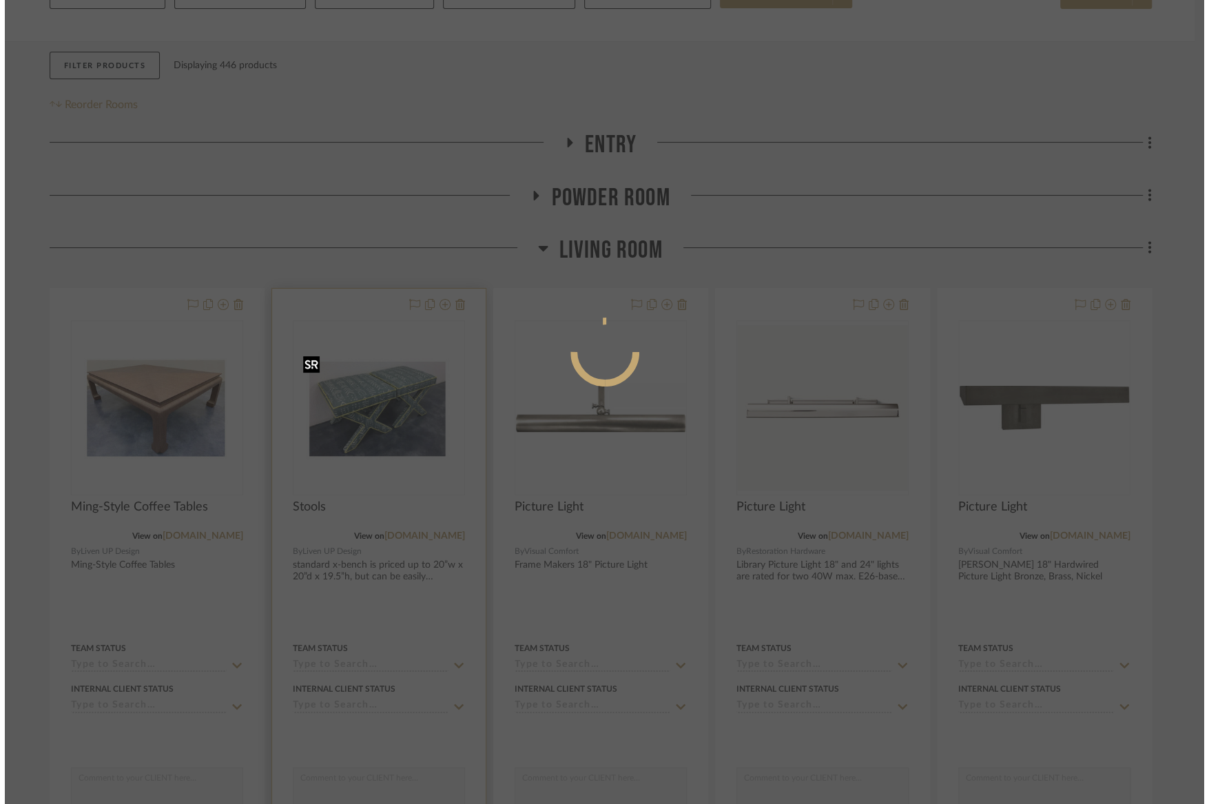
scroll to position [0, 0]
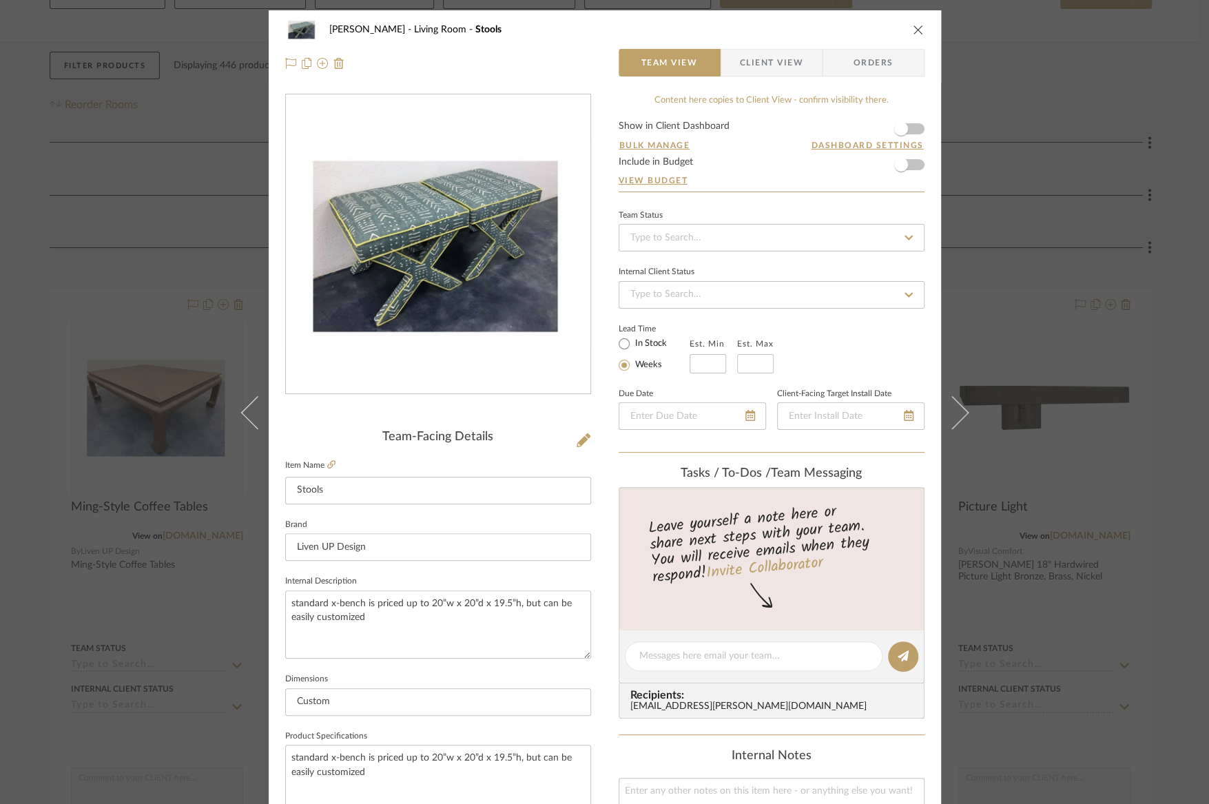
click at [754, 68] on span "Client View" at bounding box center [771, 63] width 63 height 28
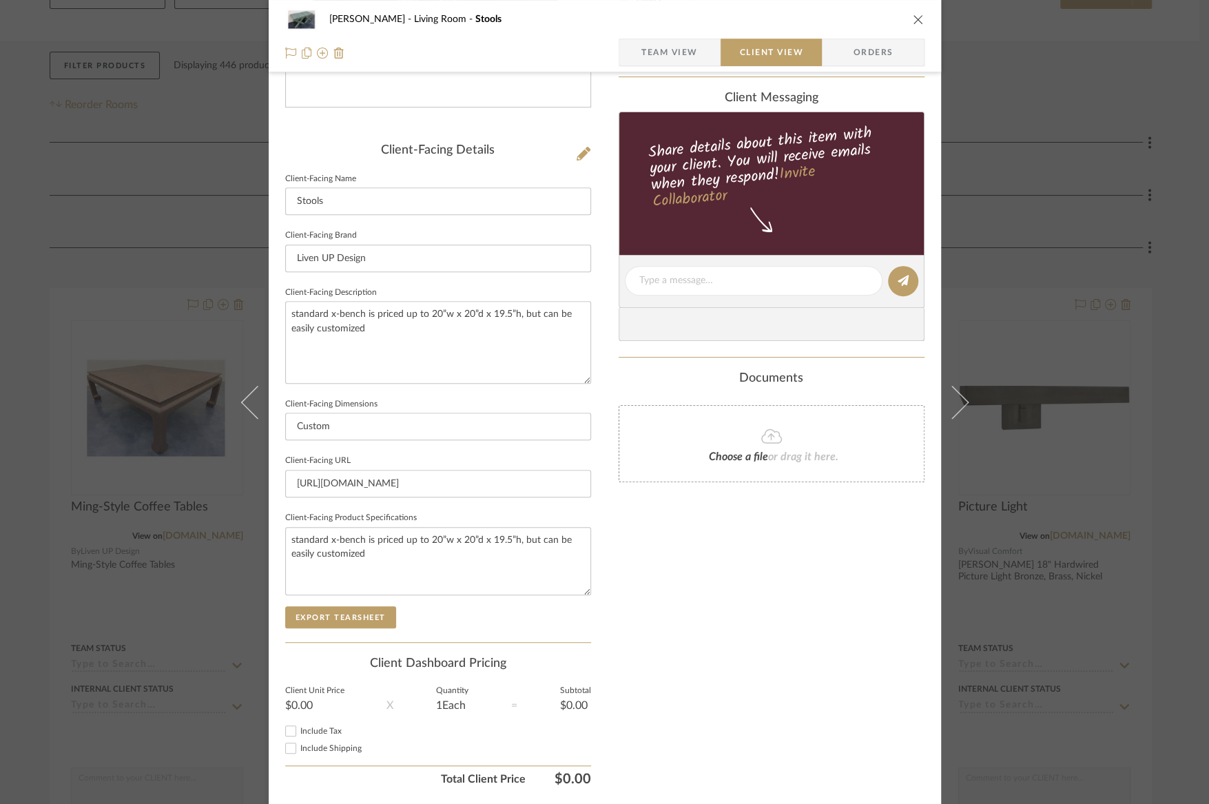
scroll to position [329, 0]
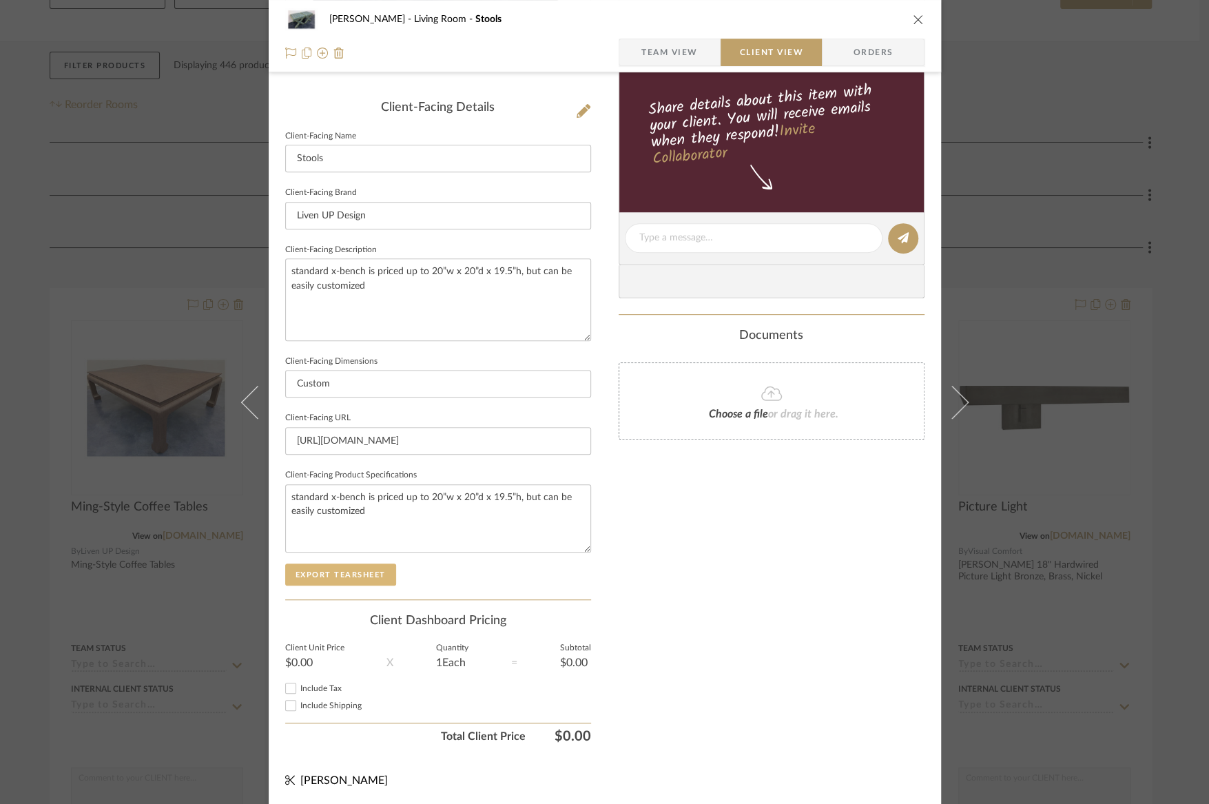
click at [367, 575] on button "Export Tearsheet" at bounding box center [340, 575] width 111 height 22
click at [148, 317] on div "[PERSON_NAME] Living Room Stools Team View Client View Orders Client-Facing Det…" at bounding box center [604, 402] width 1209 height 804
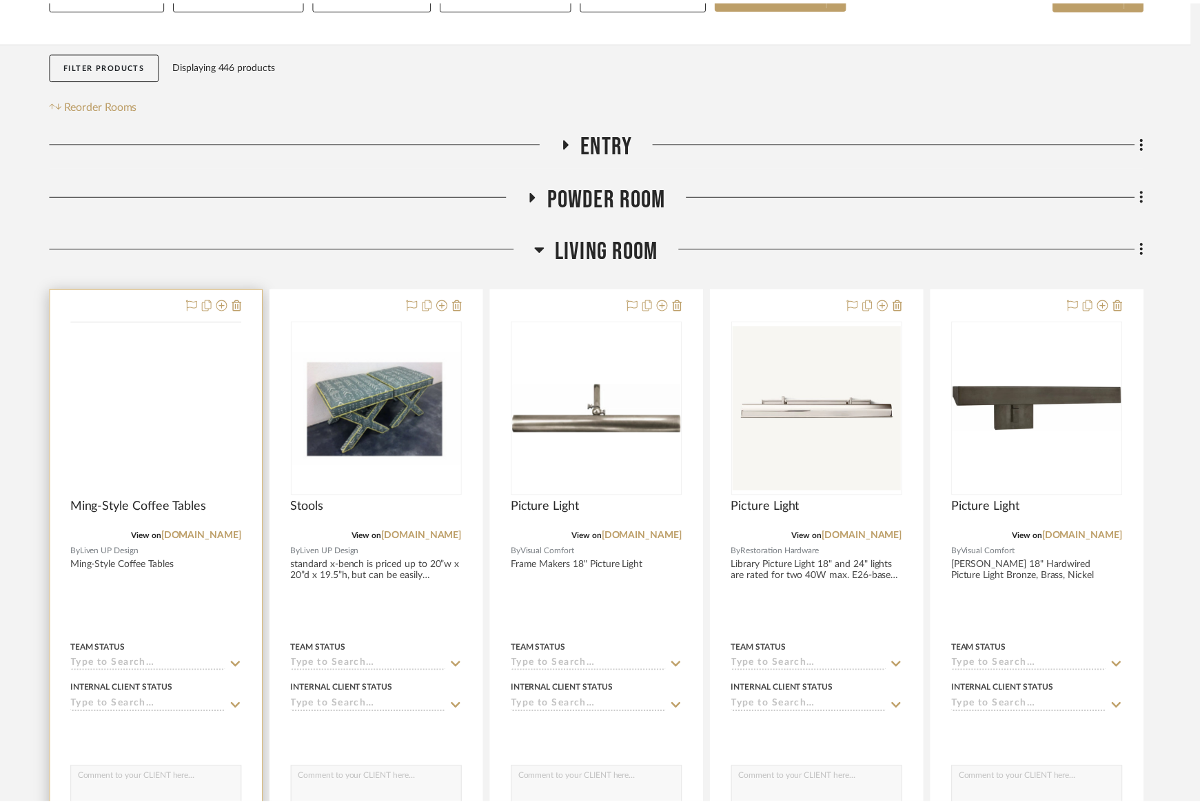
scroll to position [216, 0]
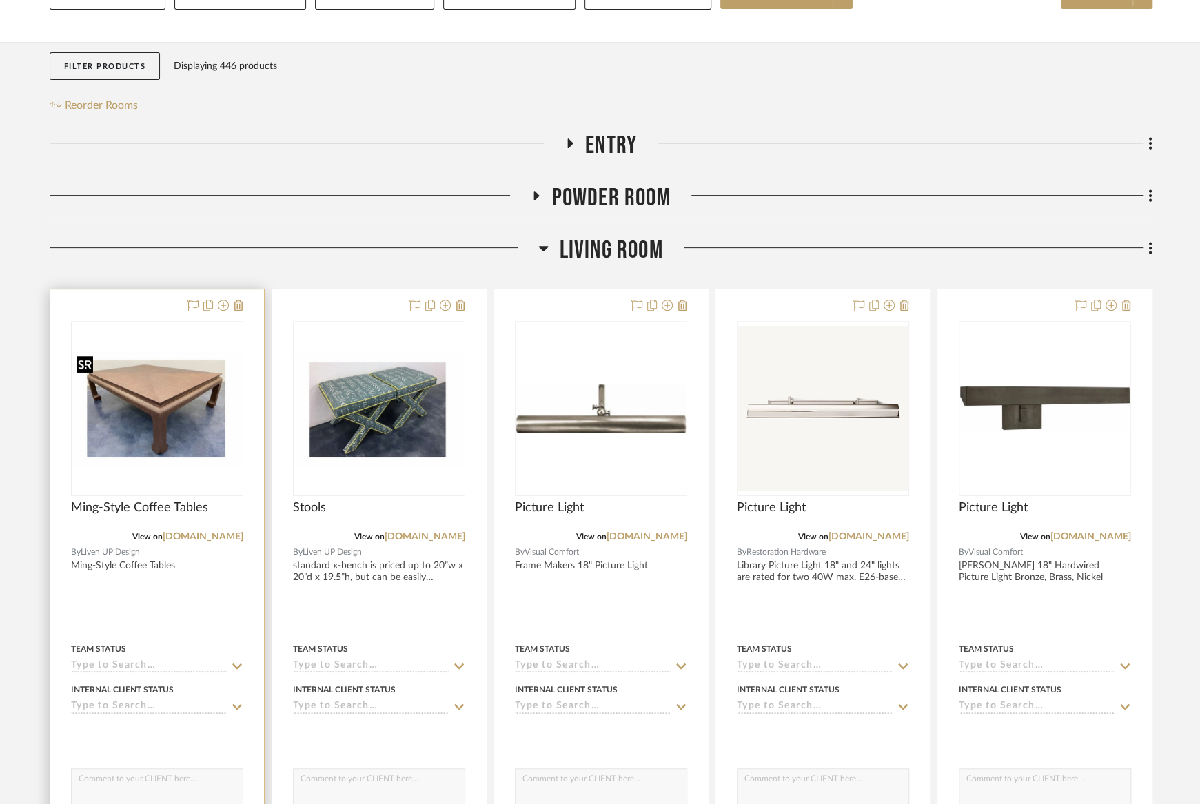
click at [0, 0] on img at bounding box center [0, 0] width 0 height 0
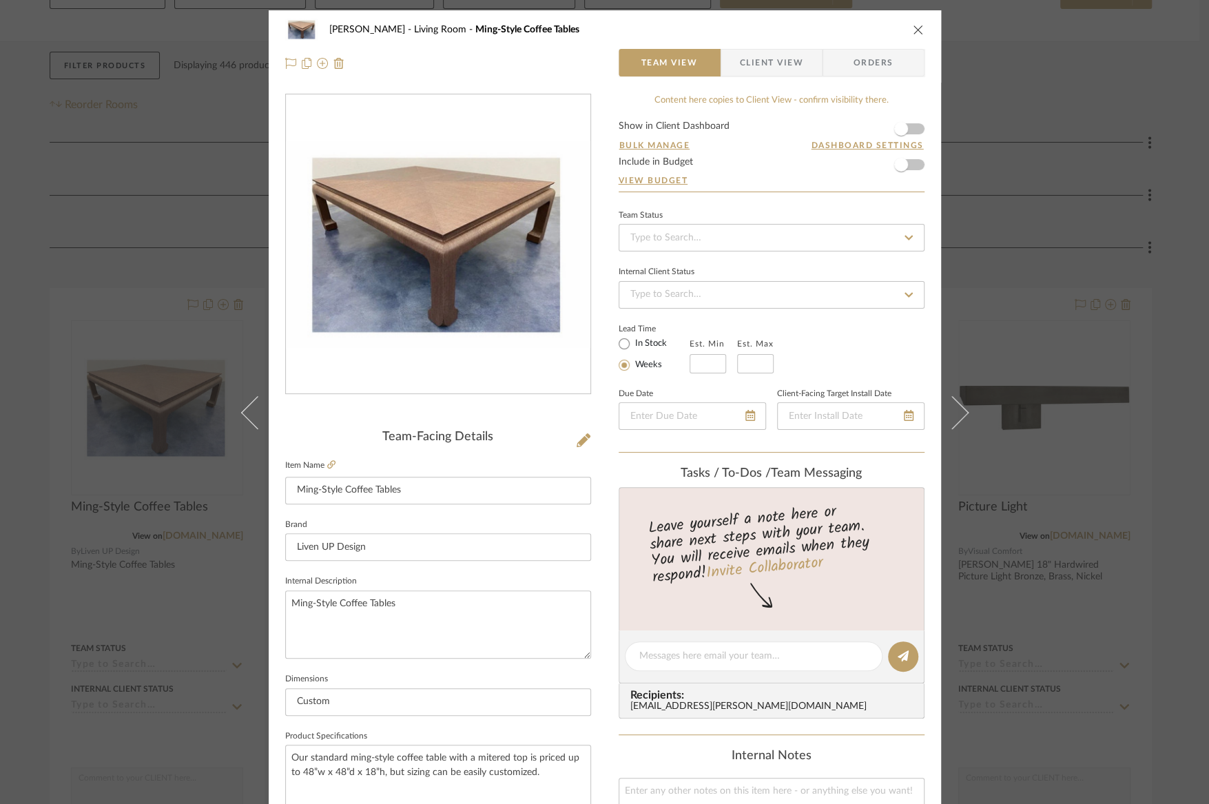
click at [788, 60] on span "Client View" at bounding box center [771, 63] width 63 height 28
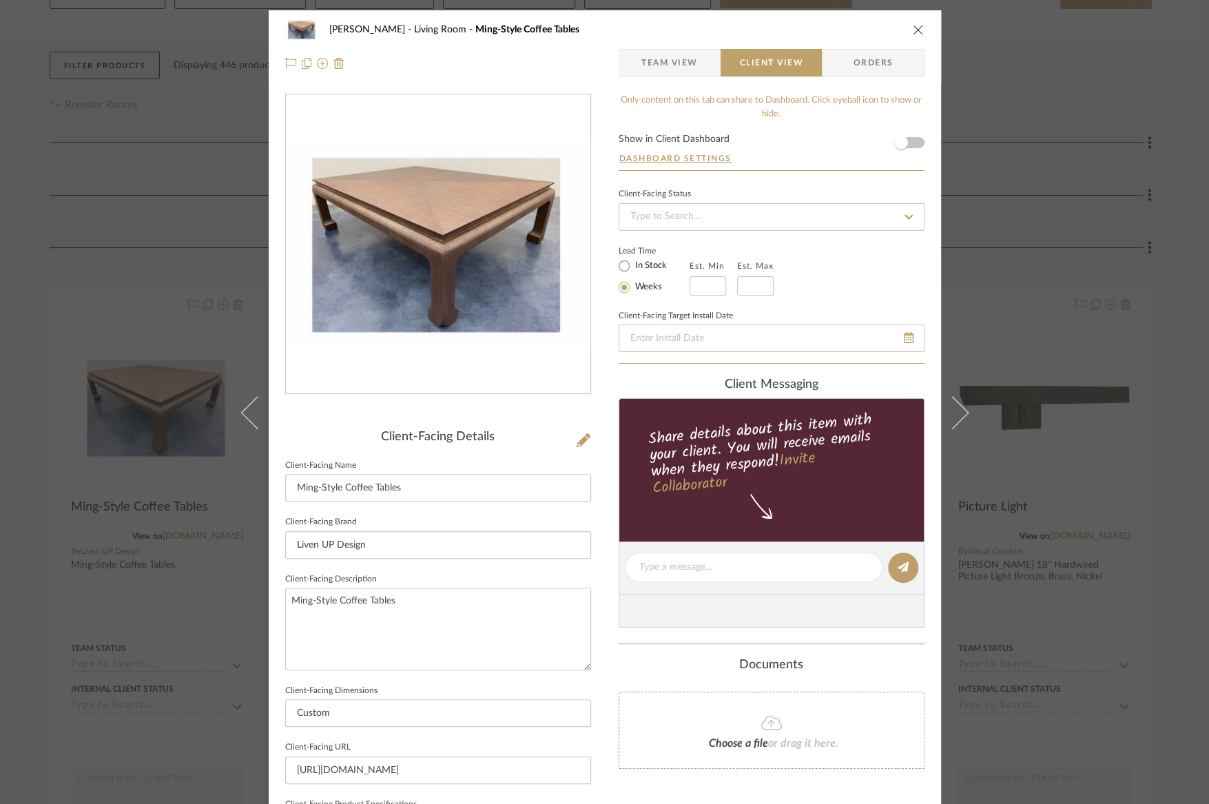
scroll to position [329, 0]
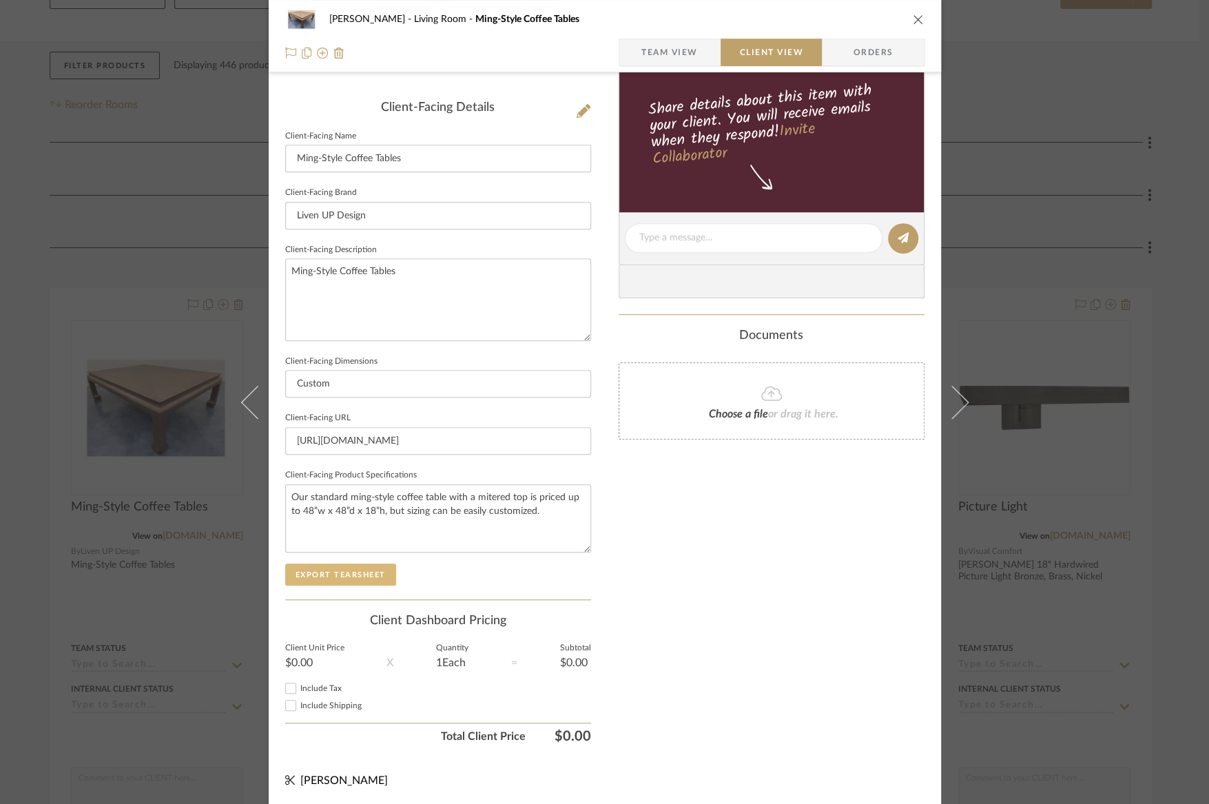
click at [364, 576] on button "Export Tearsheet" at bounding box center [340, 575] width 111 height 22
click at [913, 24] on icon "close" at bounding box center [918, 19] width 11 height 11
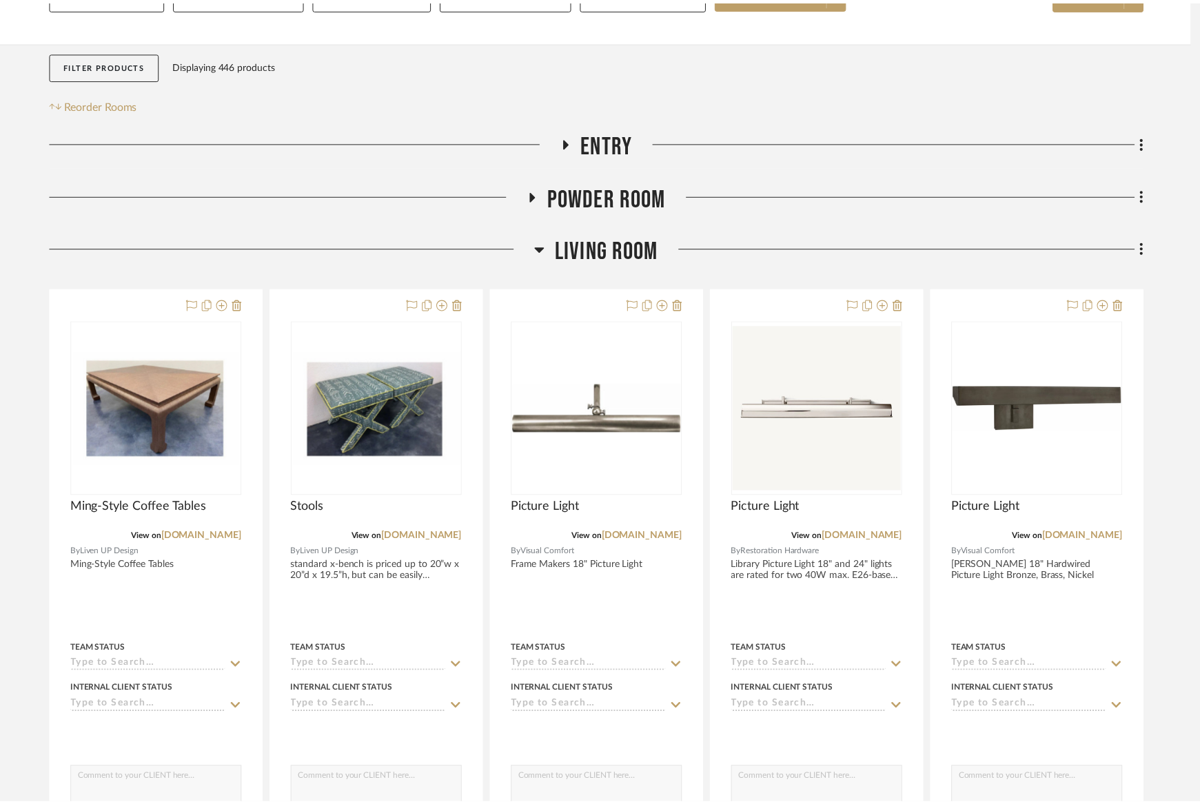
scroll to position [216, 0]
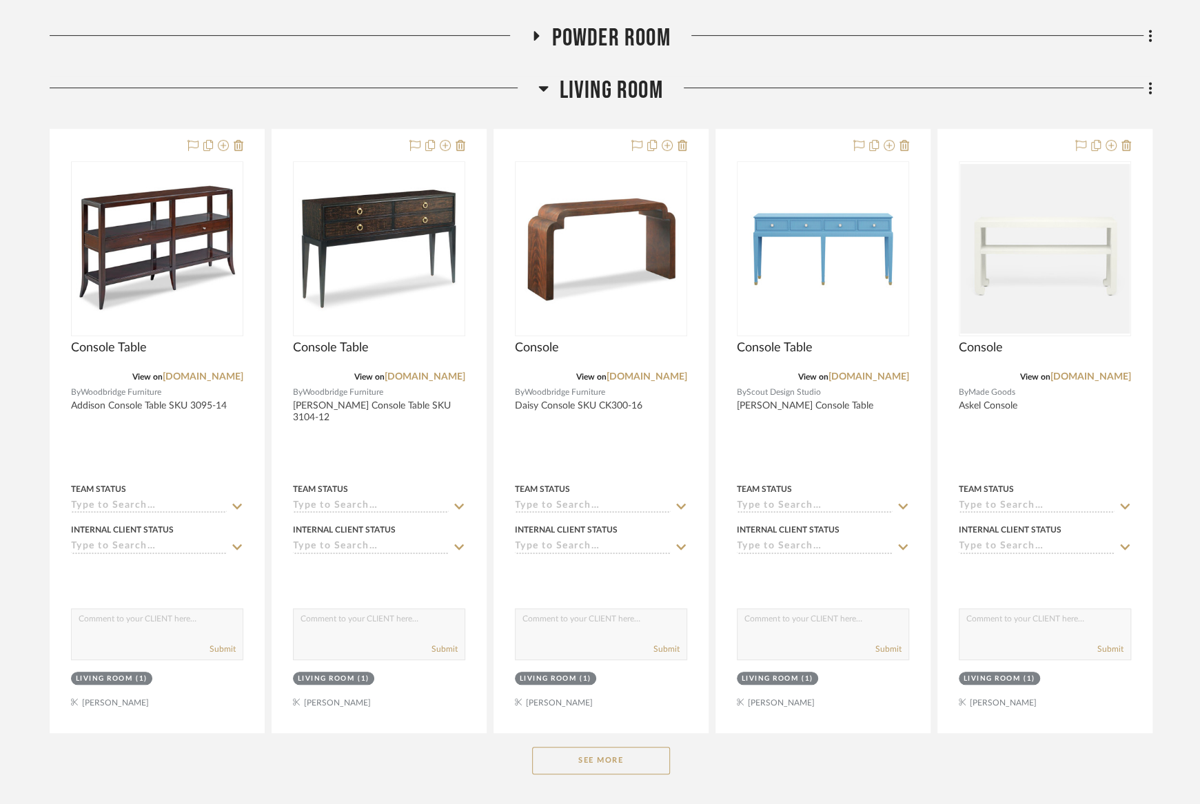
scroll to position [440, 0]
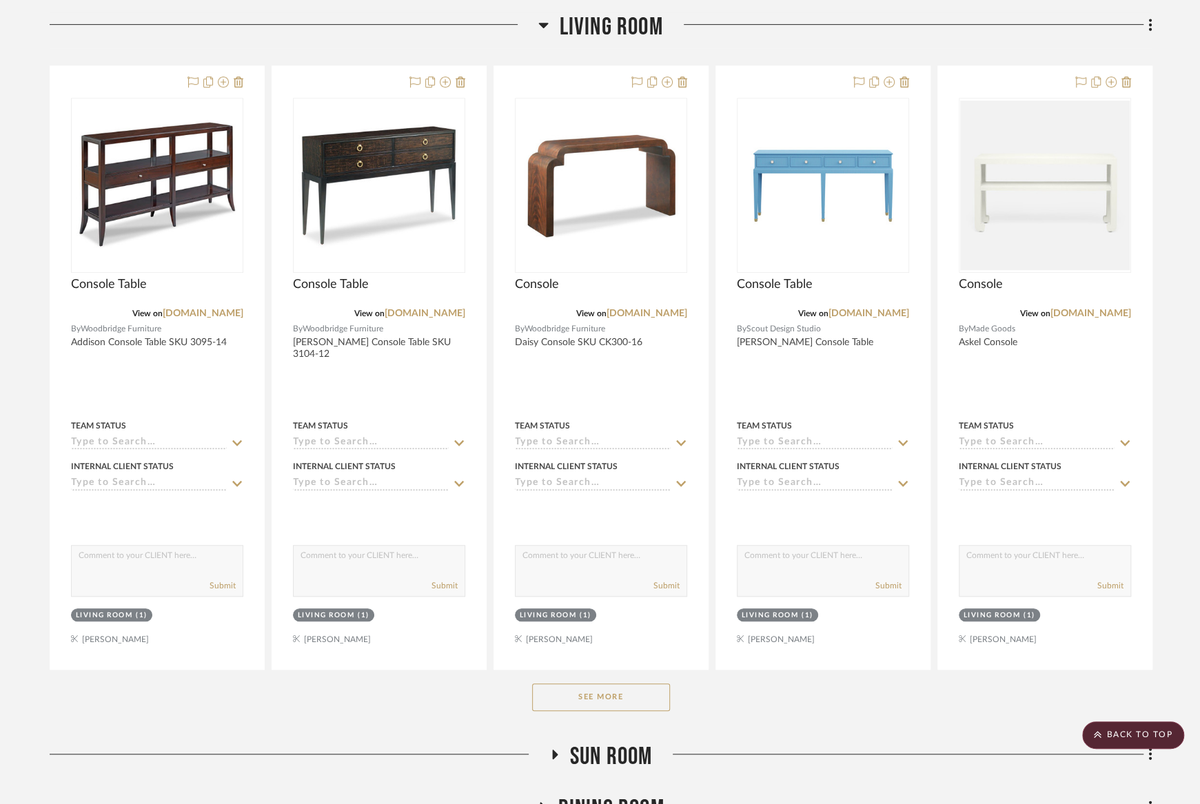
click at [588, 696] on button "See More" at bounding box center [601, 697] width 138 height 28
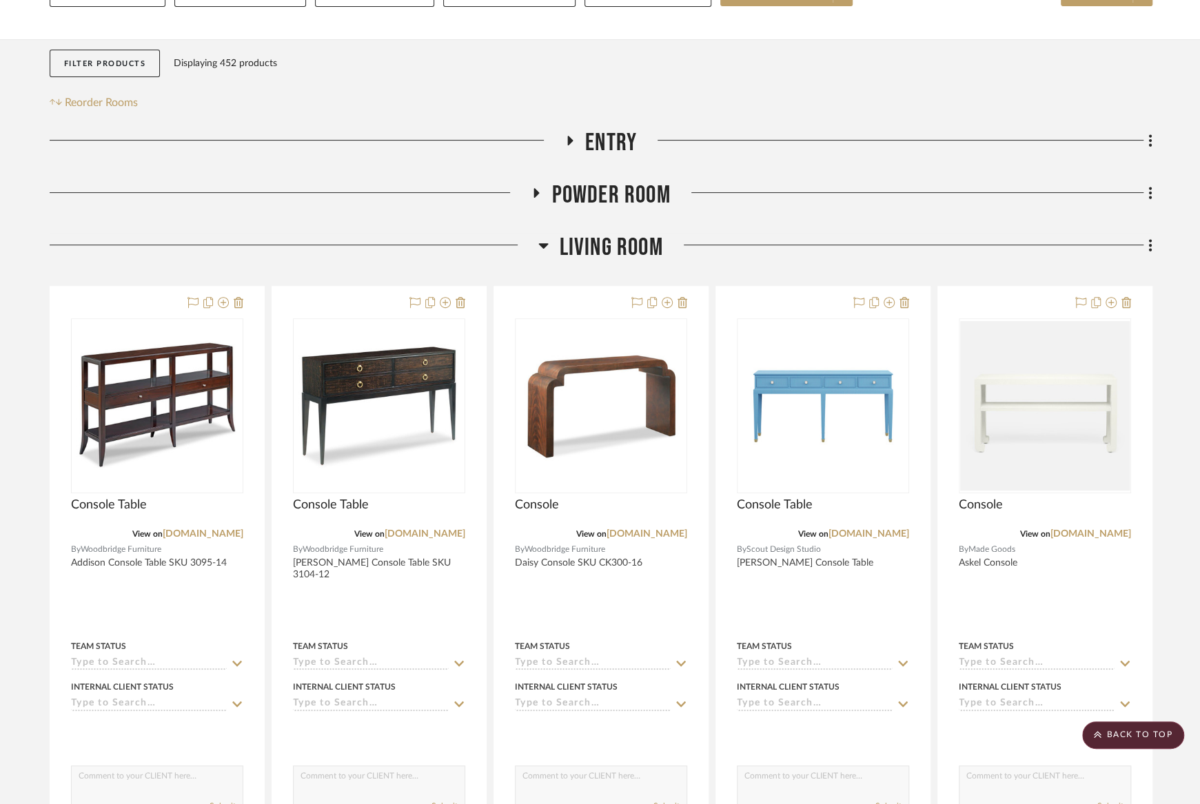
scroll to position [0, 0]
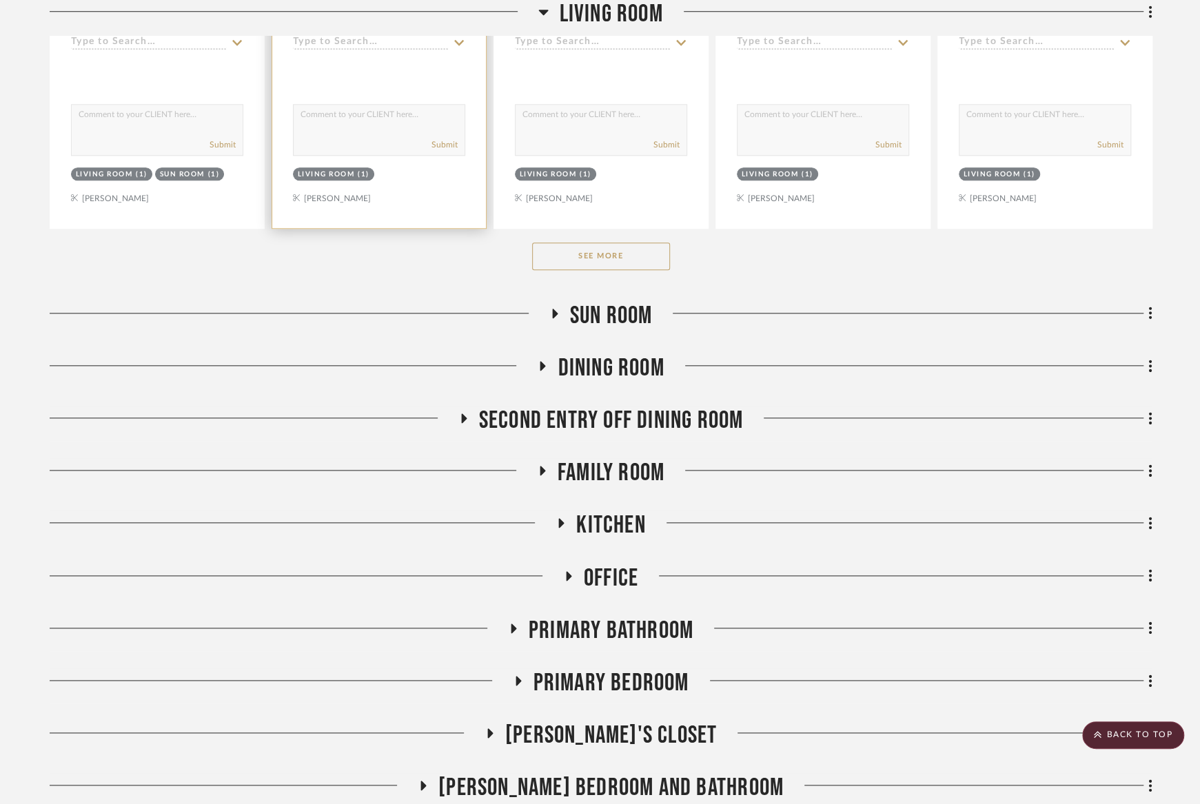
scroll to position [981, 0]
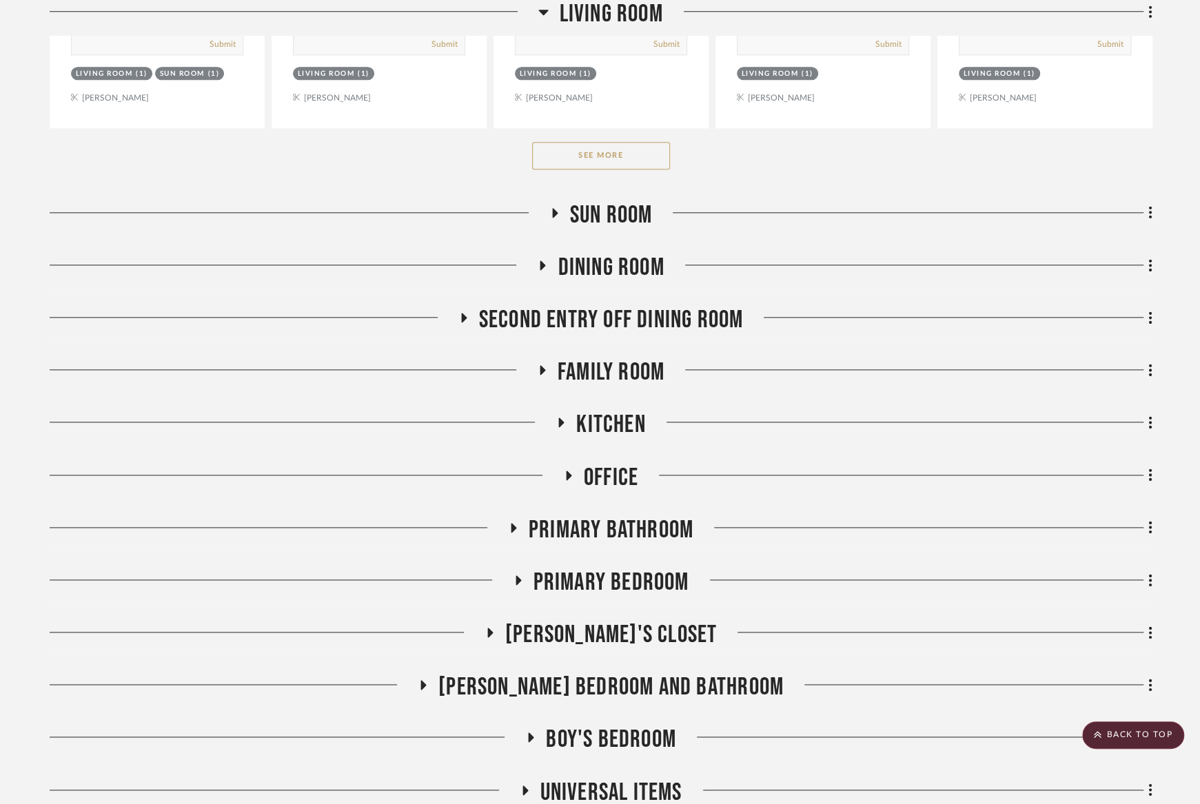
click at [603, 155] on button "See More" at bounding box center [601, 156] width 138 height 28
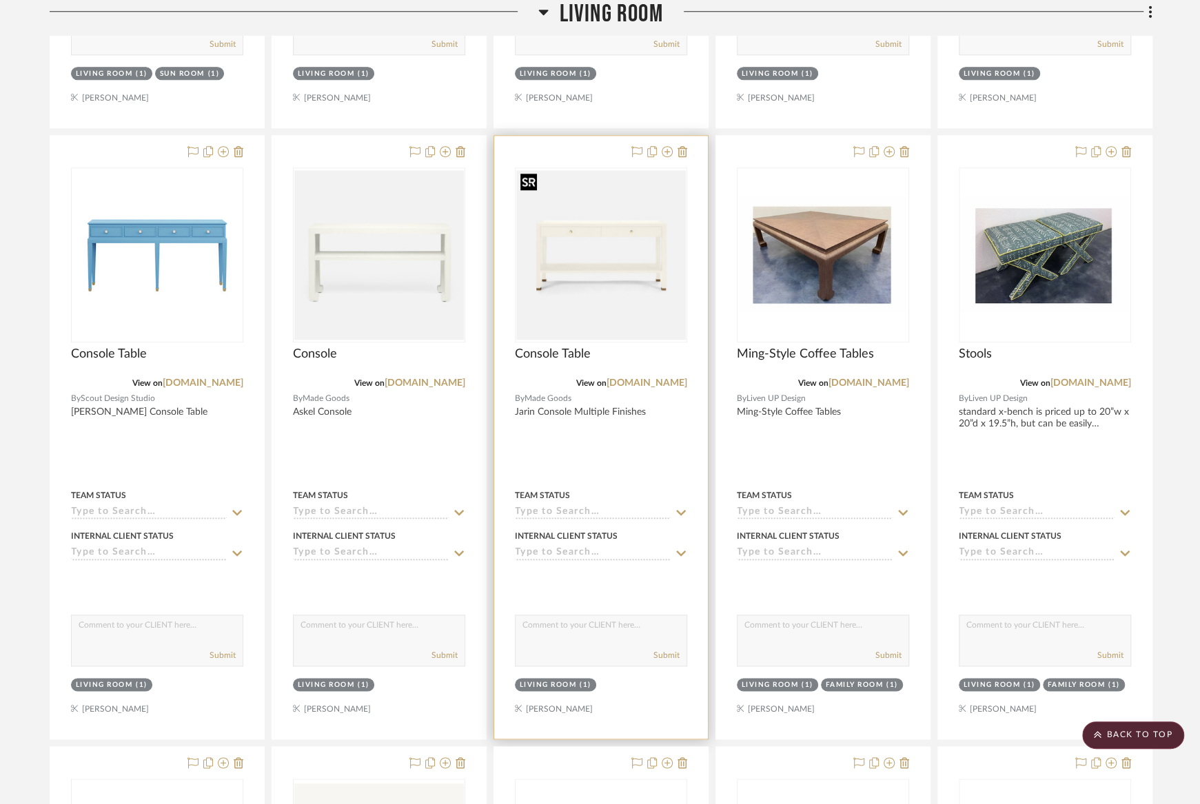
click at [0, 0] on img at bounding box center [0, 0] width 0 height 0
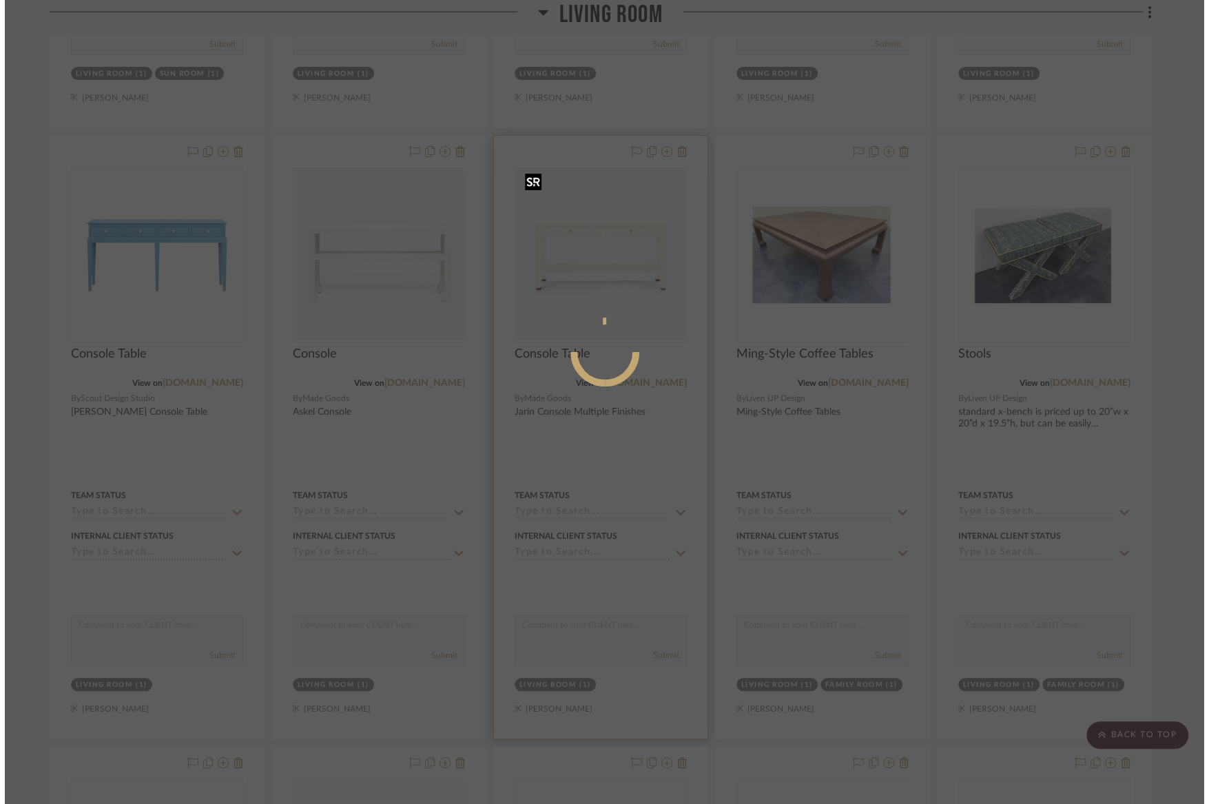
scroll to position [0, 0]
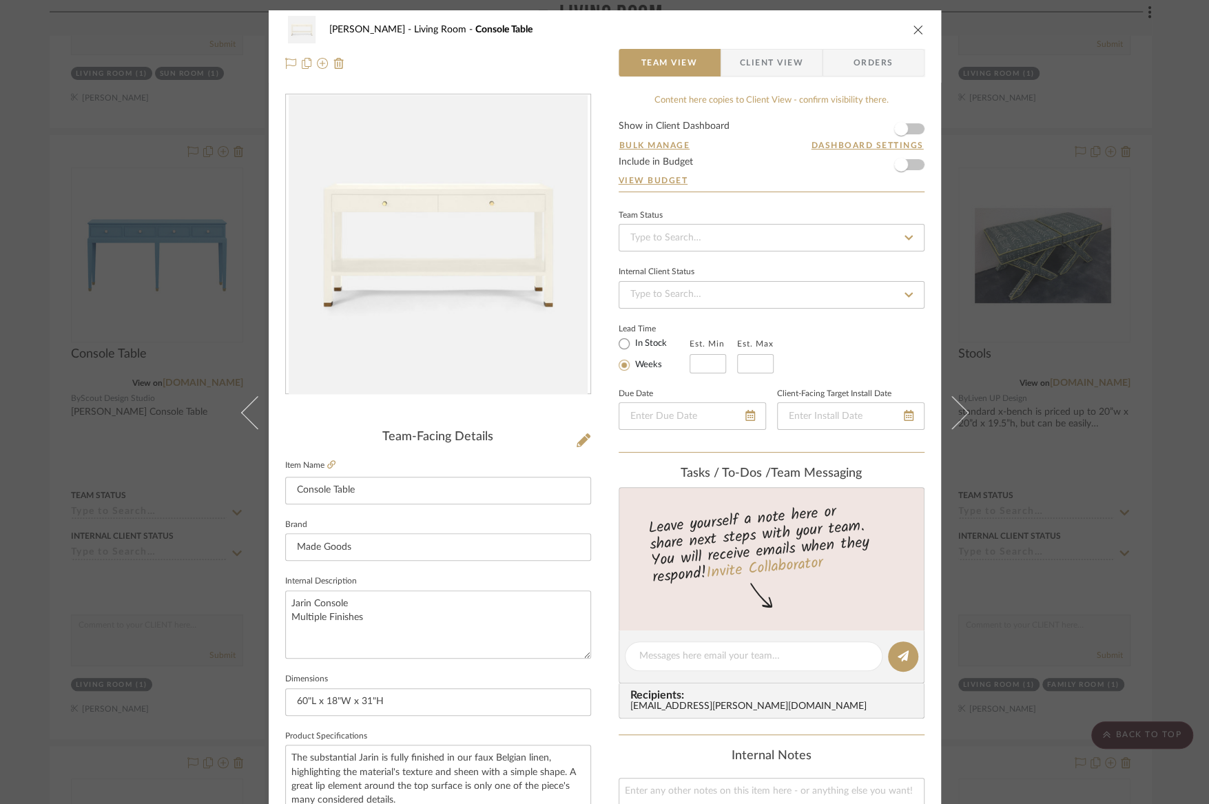
click at [726, 65] on span "button" at bounding box center [730, 63] width 19 height 28
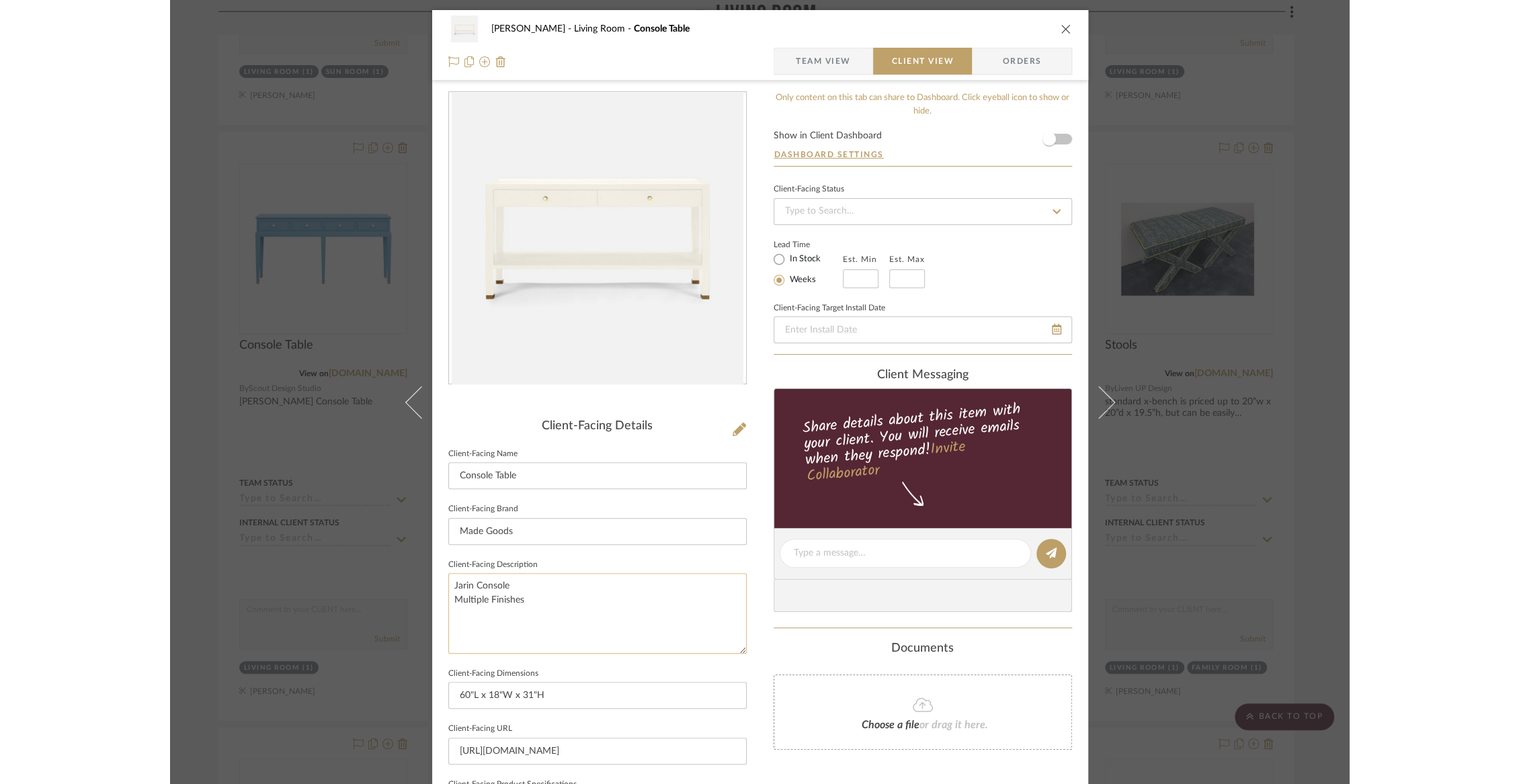
scroll to position [321, 0]
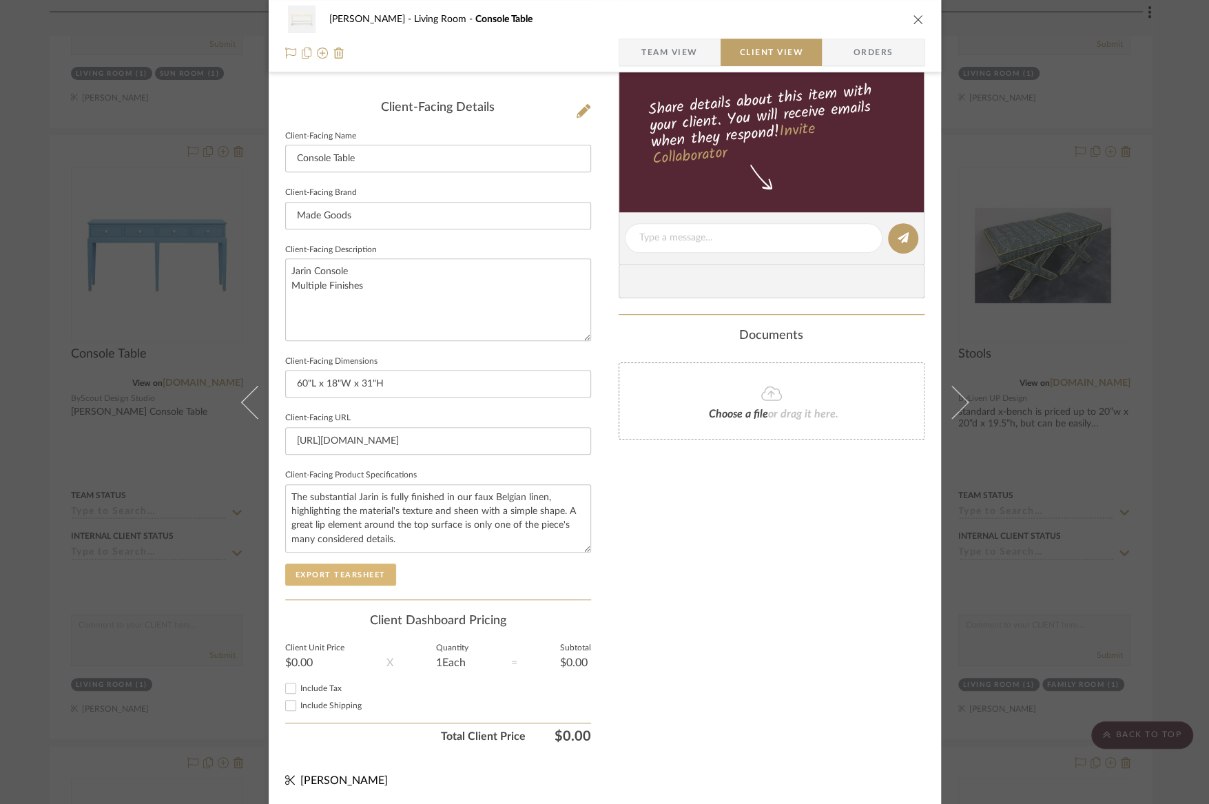
click at [337, 565] on button "Export Tearsheet" at bounding box center [340, 575] width 111 height 22
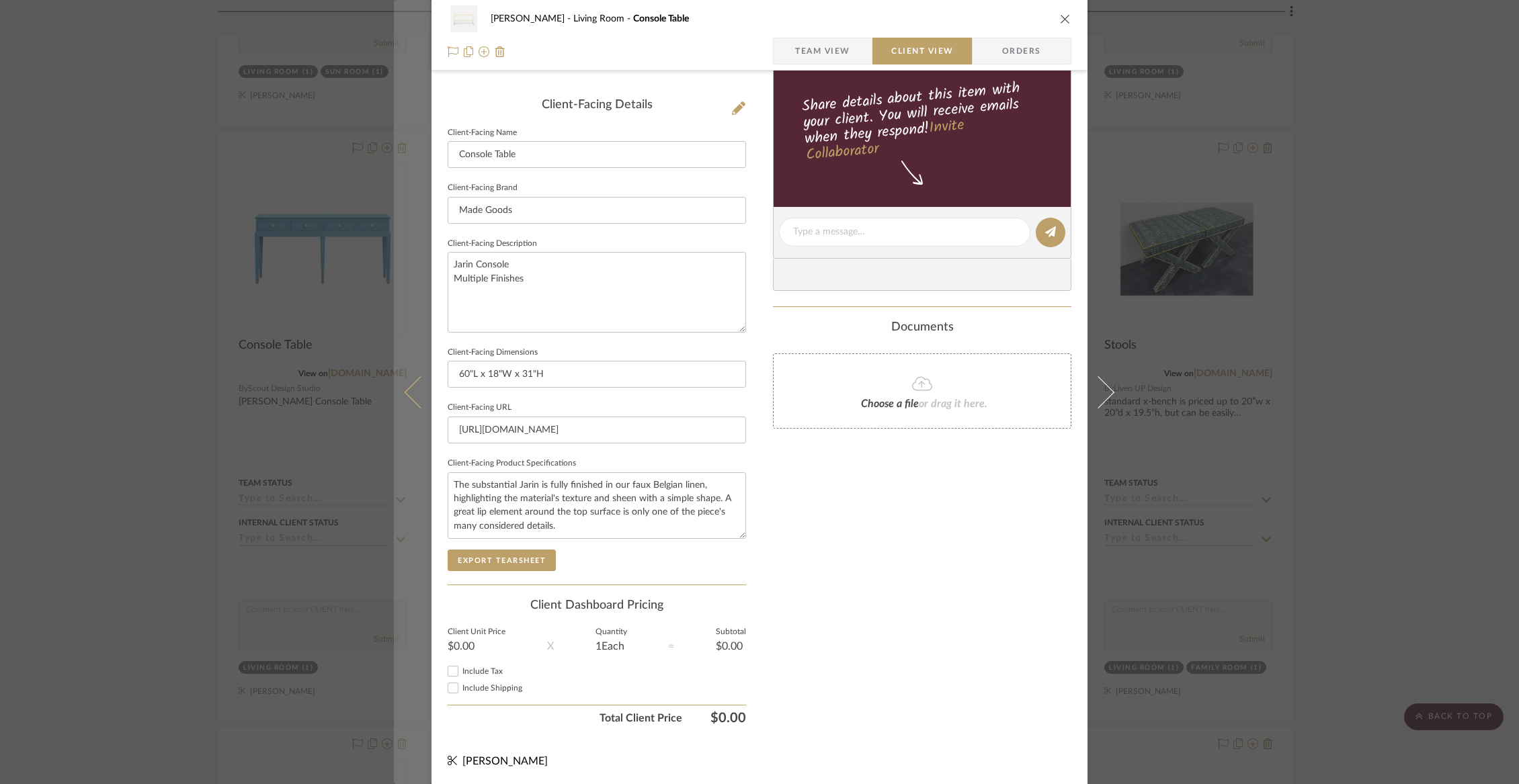
click at [403, 402] on button at bounding box center [413, 392] width 38 height 784
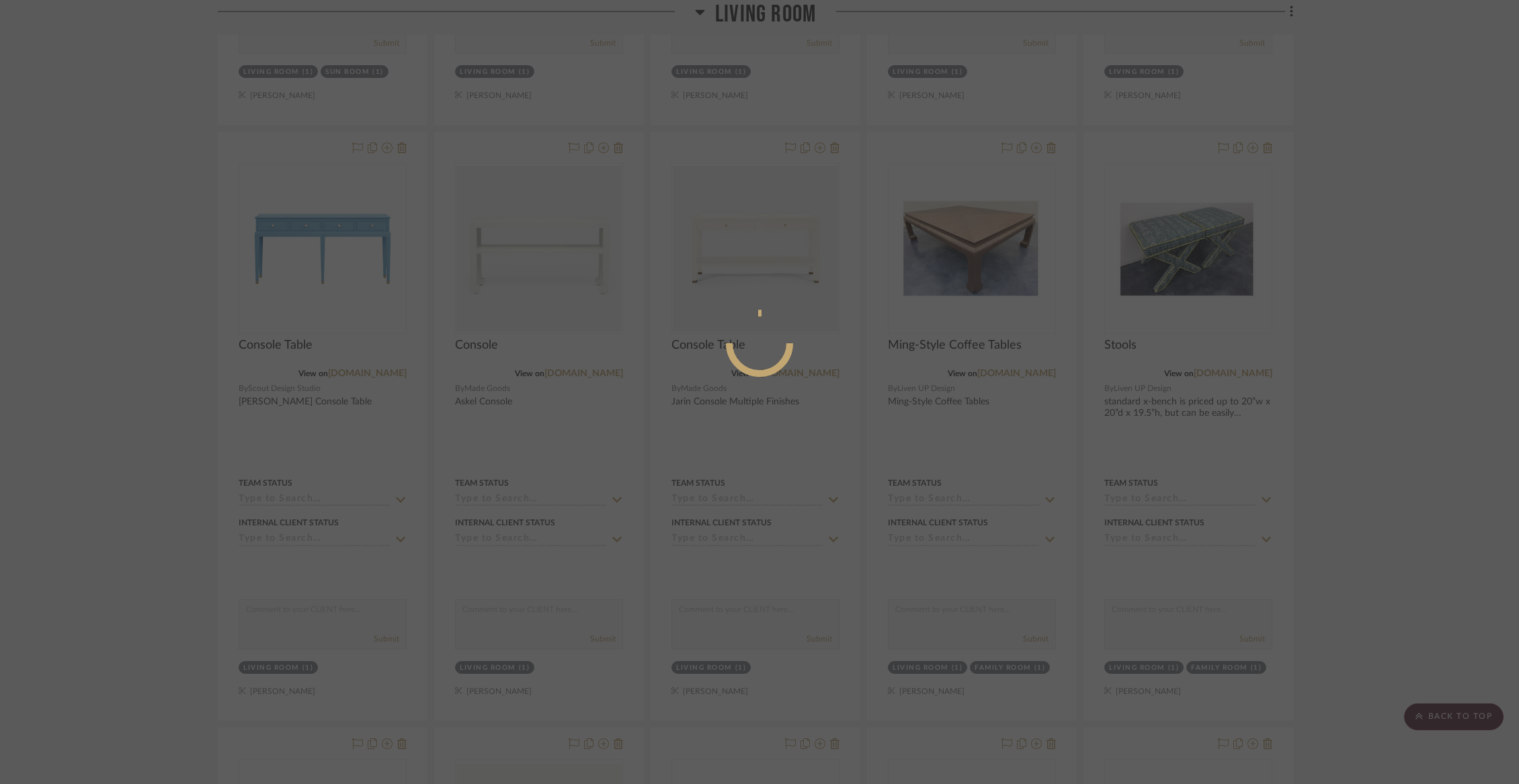
scroll to position [0, 0]
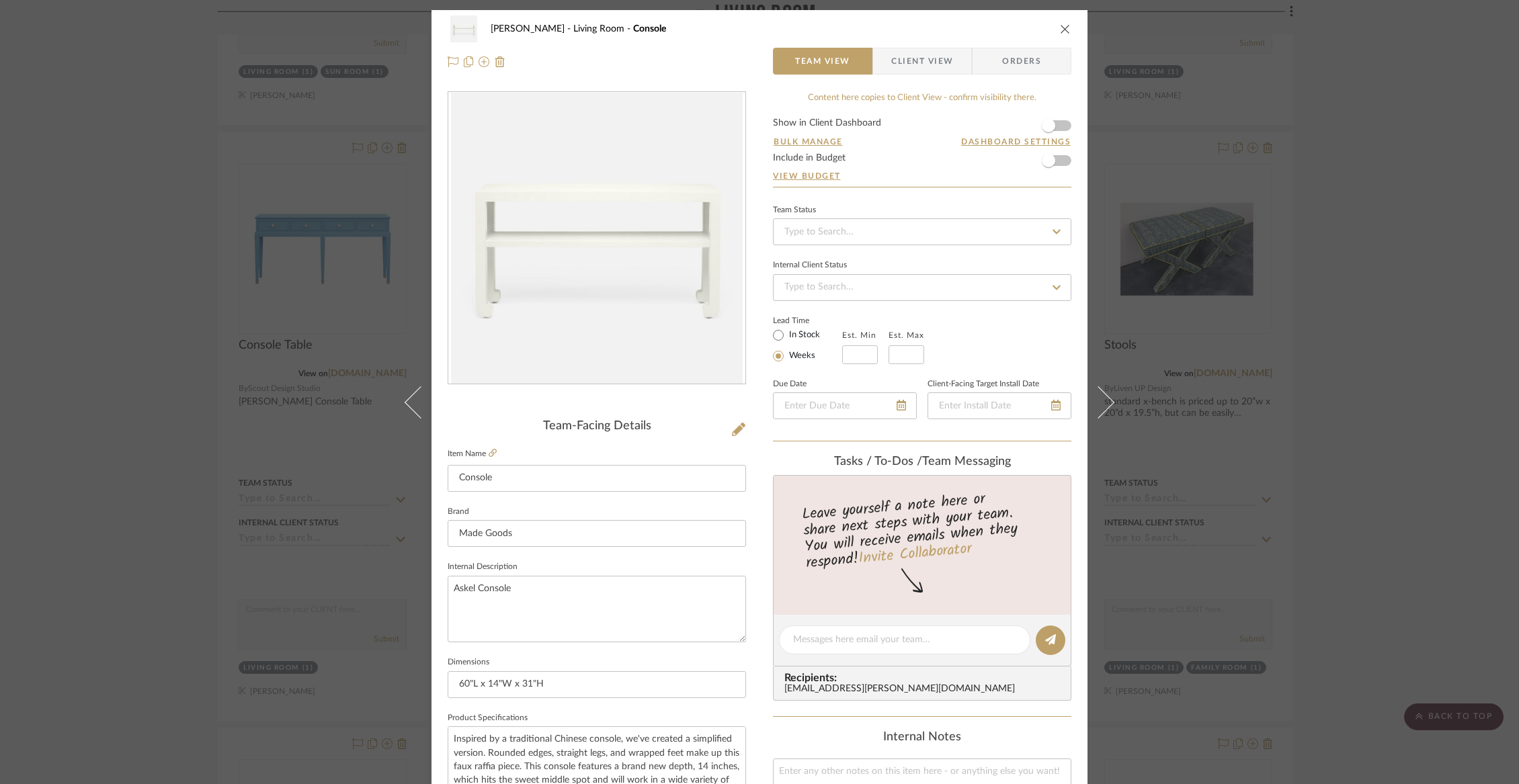
click at [903, 56] on span "Client View" at bounding box center [922, 61] width 61 height 27
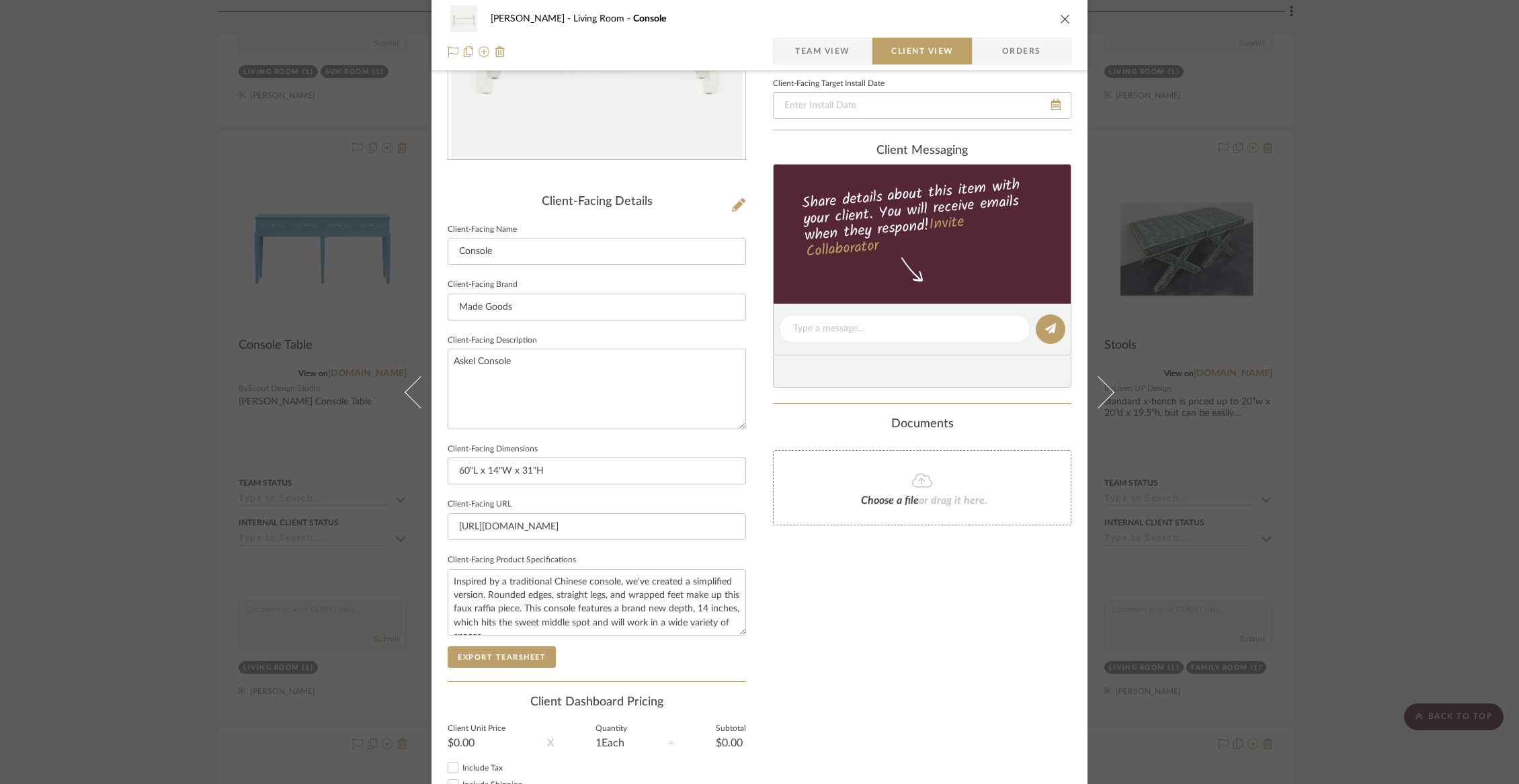
scroll to position [321, 0]
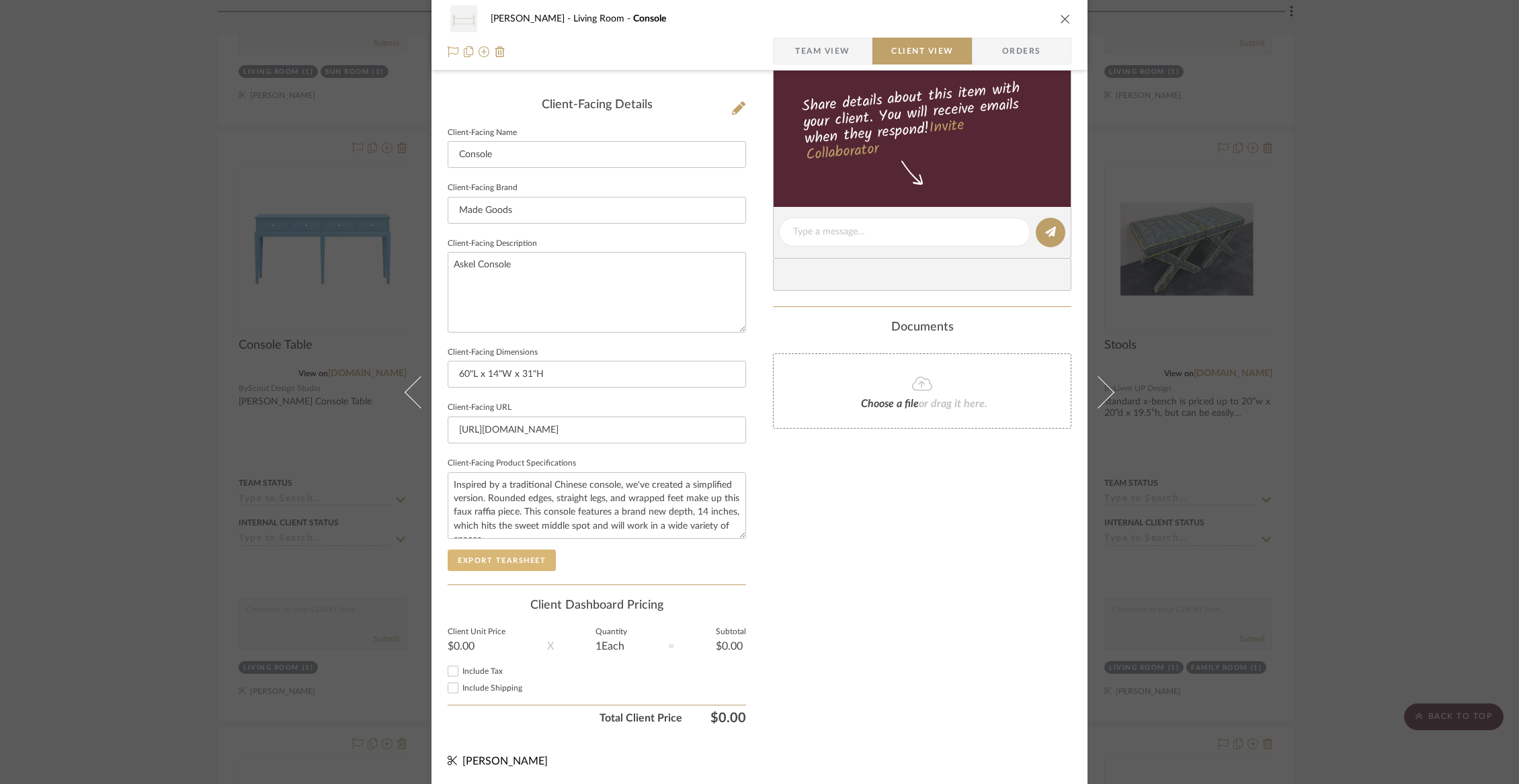
click at [527, 558] on button "Export Tearsheet" at bounding box center [501, 561] width 108 height 21
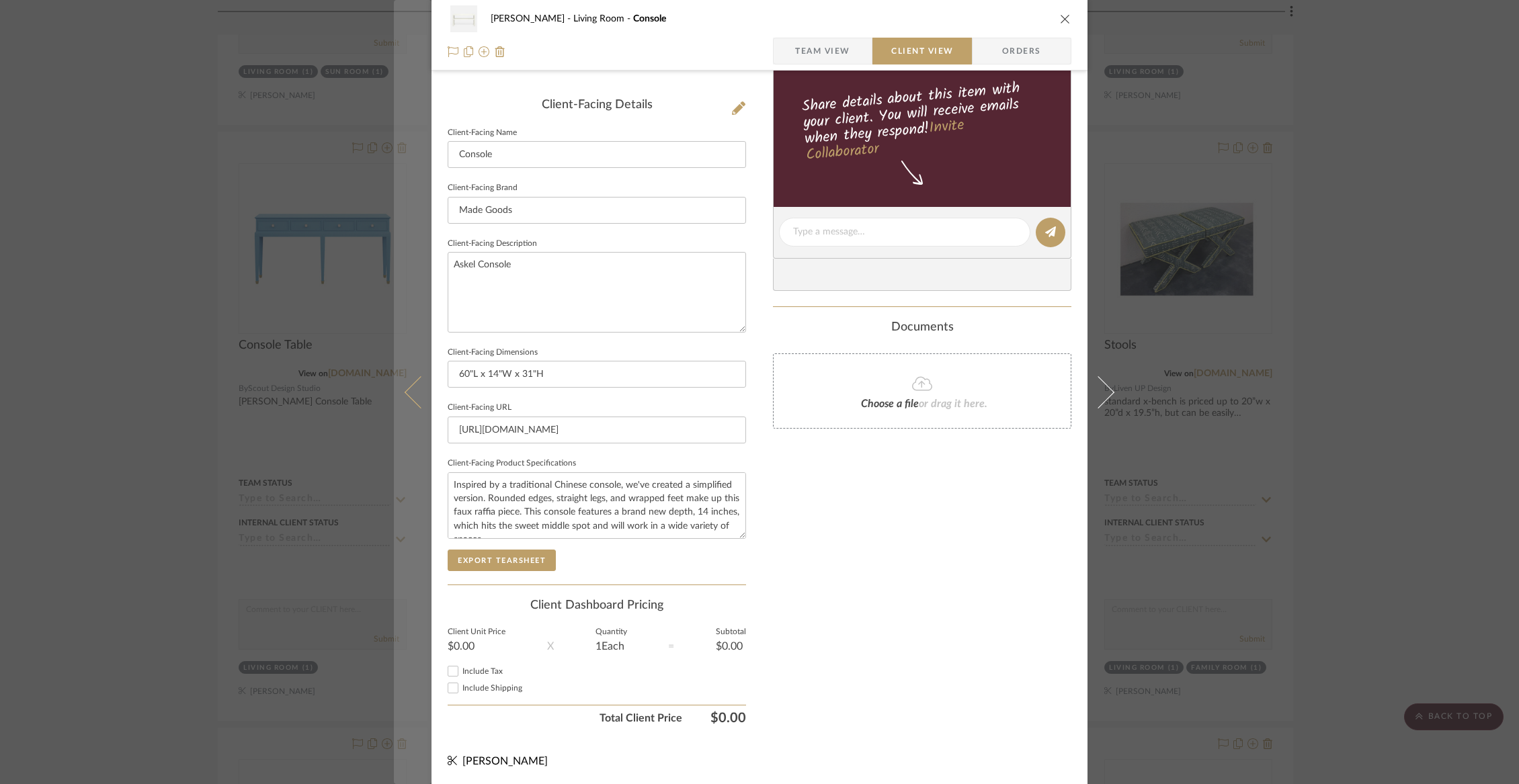
click at [408, 384] on icon at bounding box center [420, 391] width 32 height 32
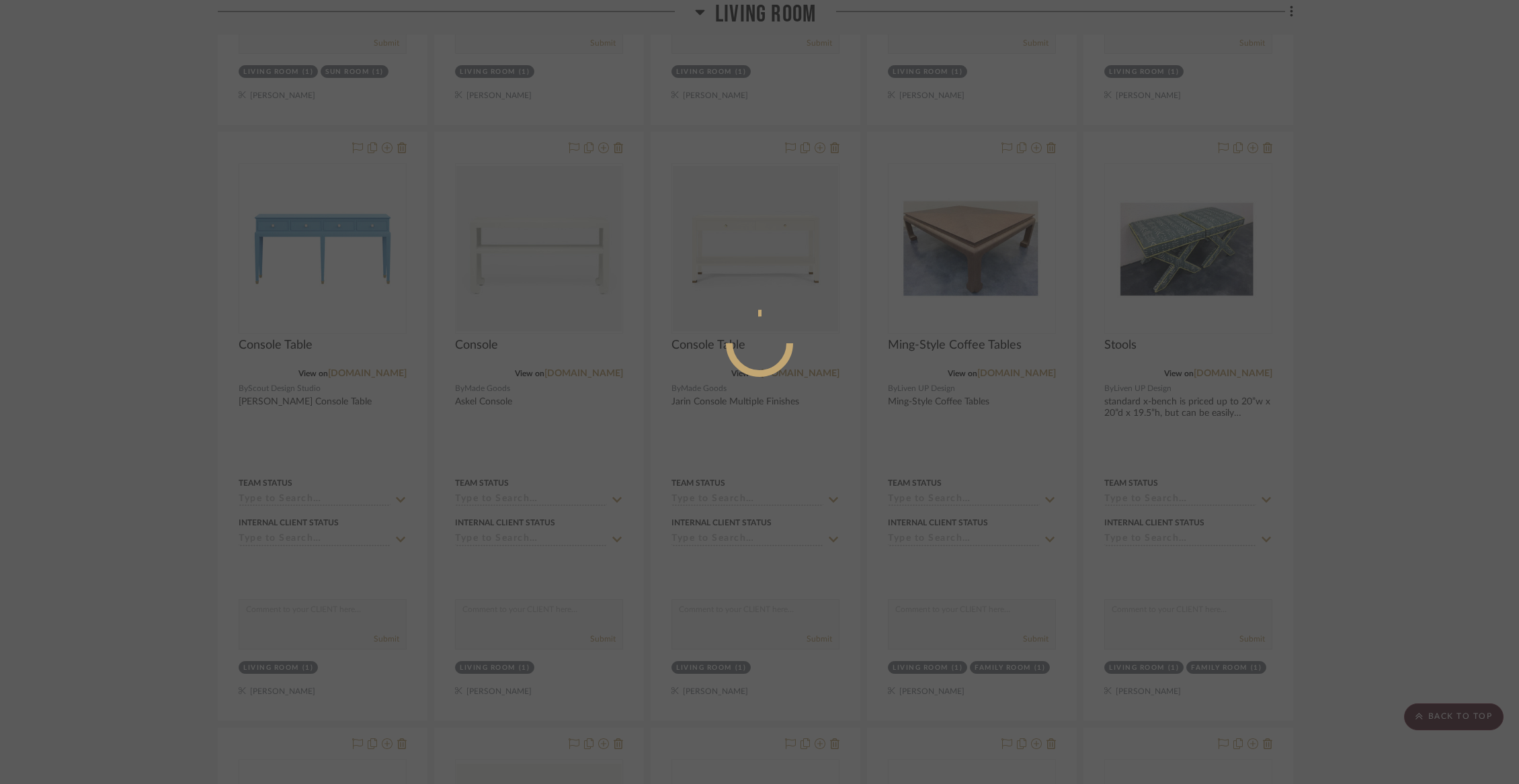
scroll to position [0, 0]
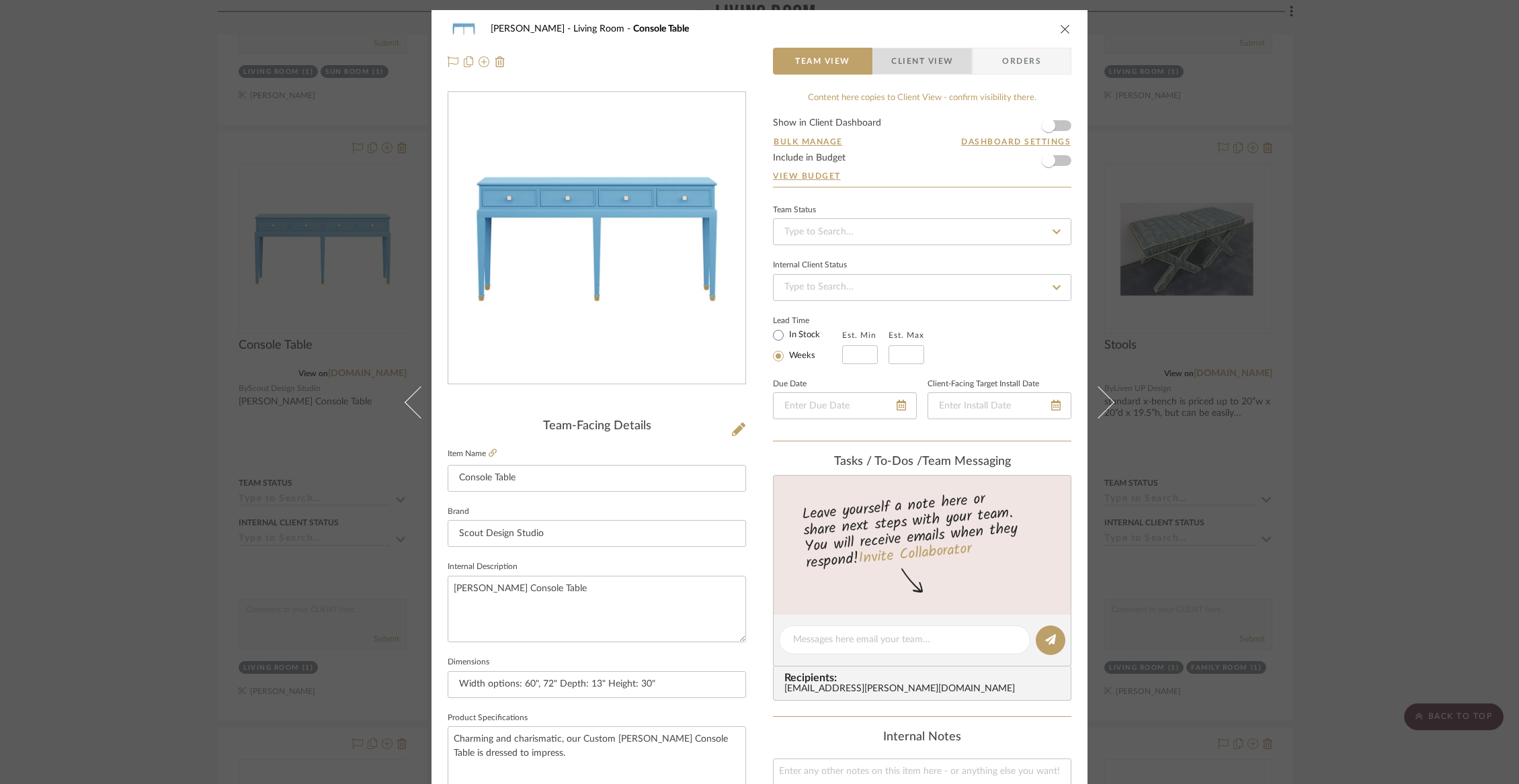
click at [935, 64] on span "Client View" at bounding box center [922, 61] width 61 height 27
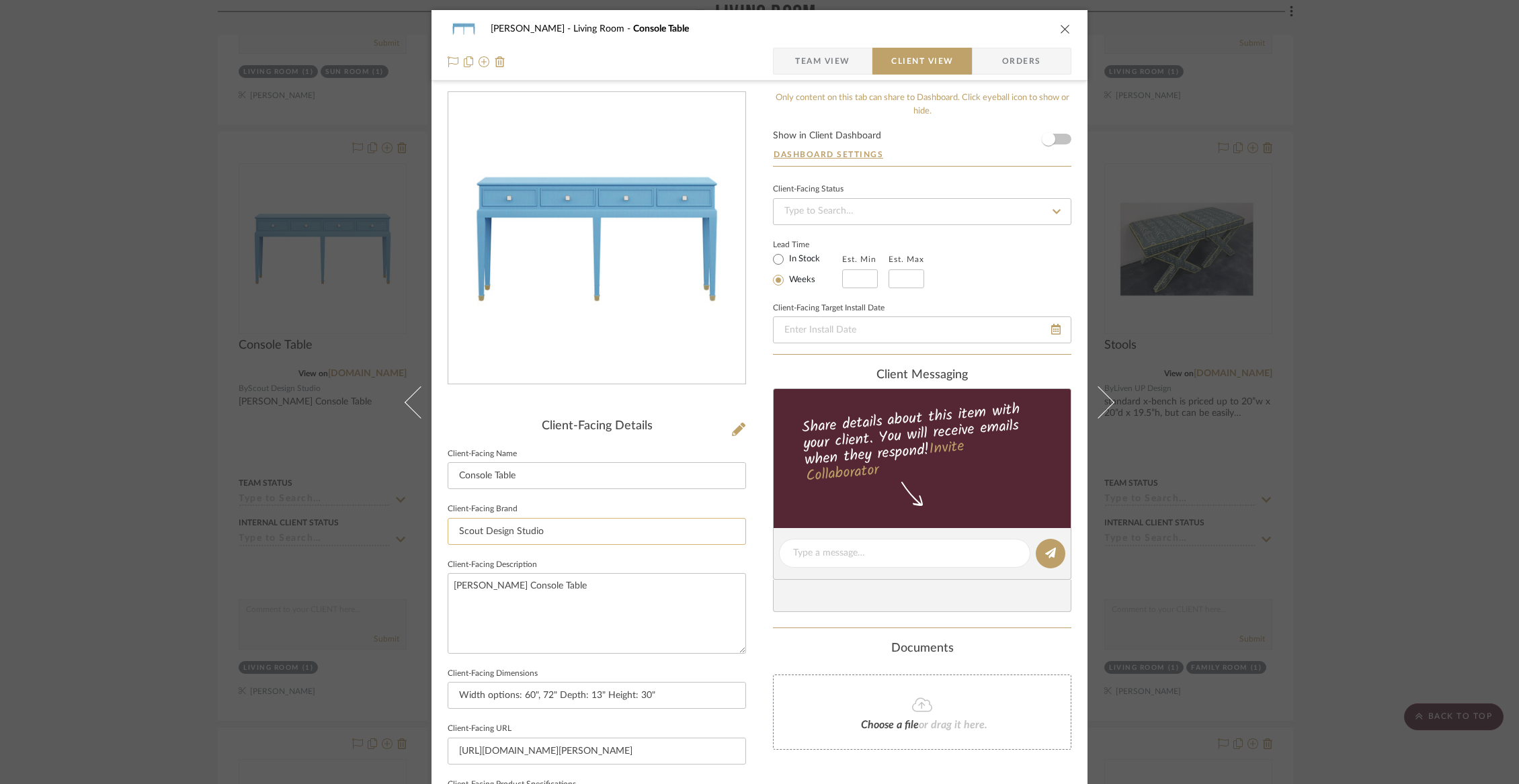
scroll to position [321, 0]
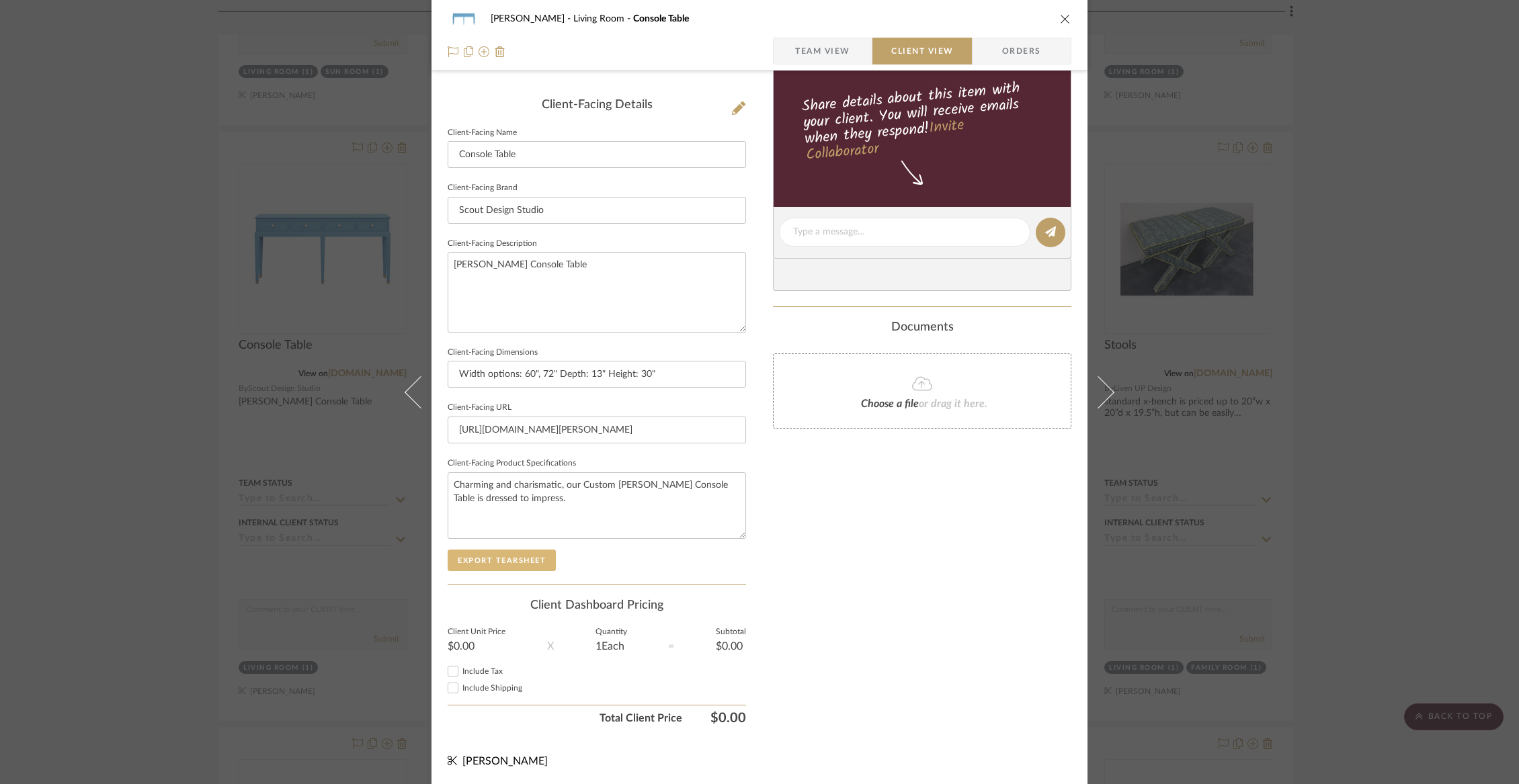
click at [525, 553] on button "Export Tearsheet" at bounding box center [501, 561] width 108 height 21
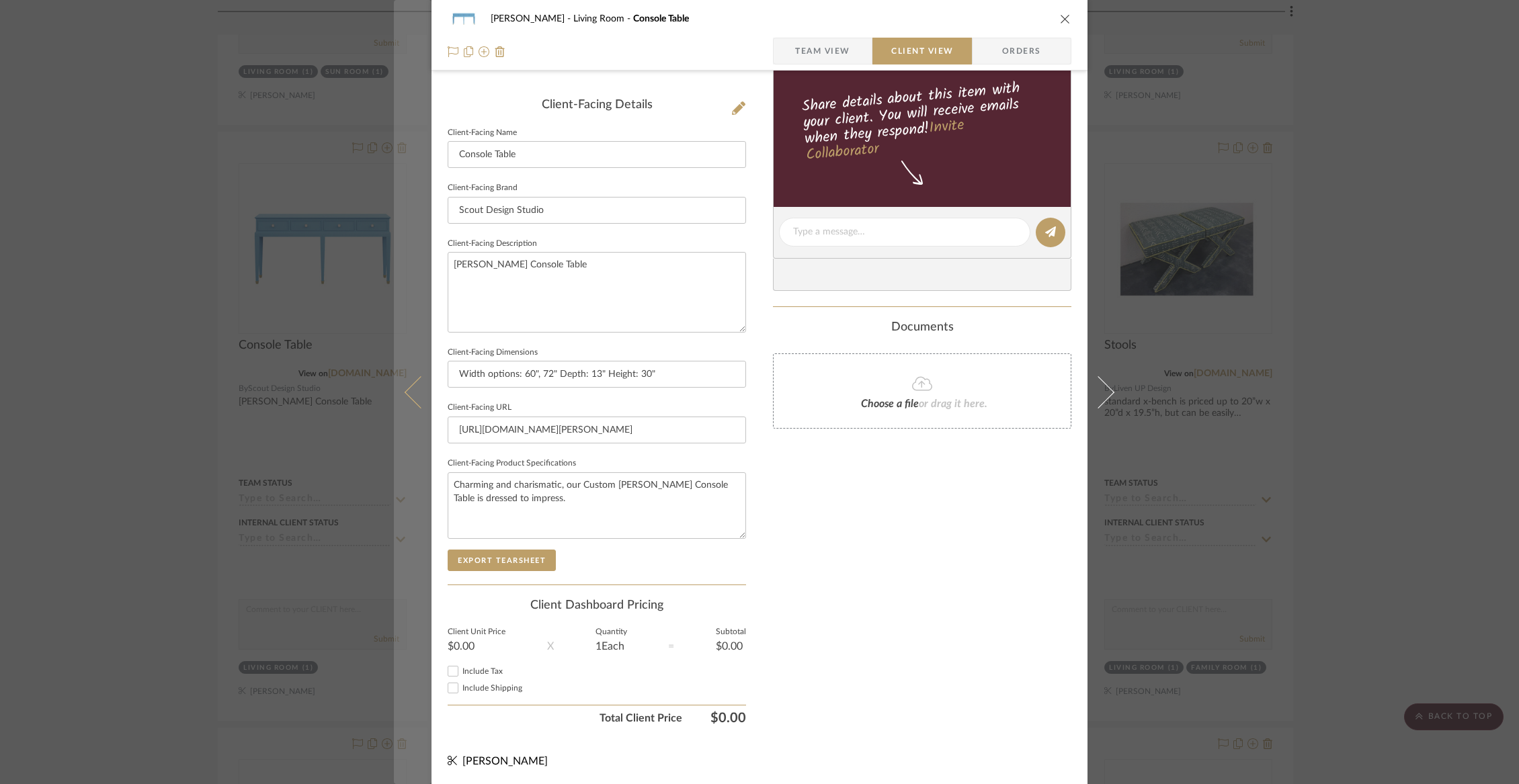
click at [401, 388] on button at bounding box center [413, 392] width 38 height 784
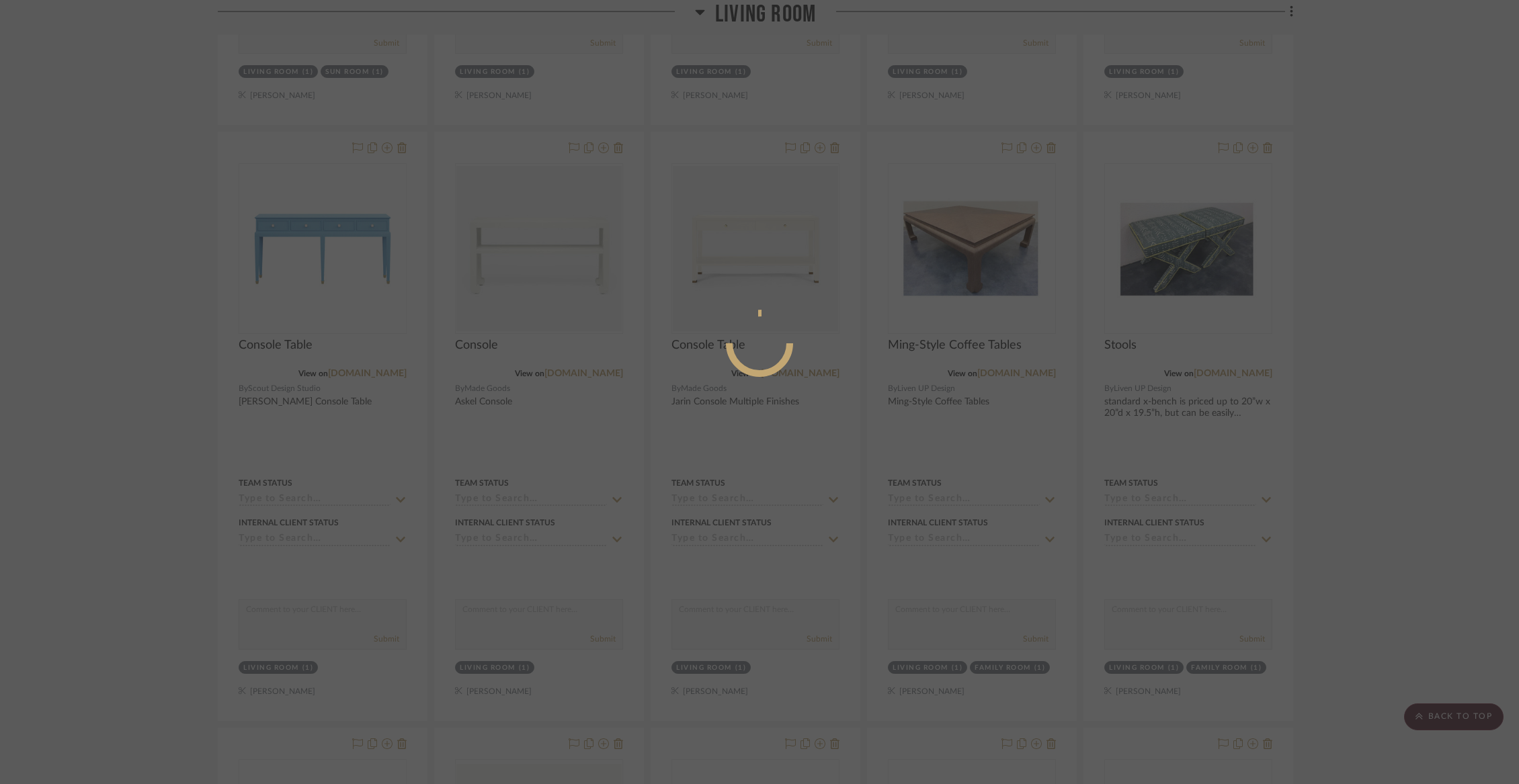
scroll to position [0, 0]
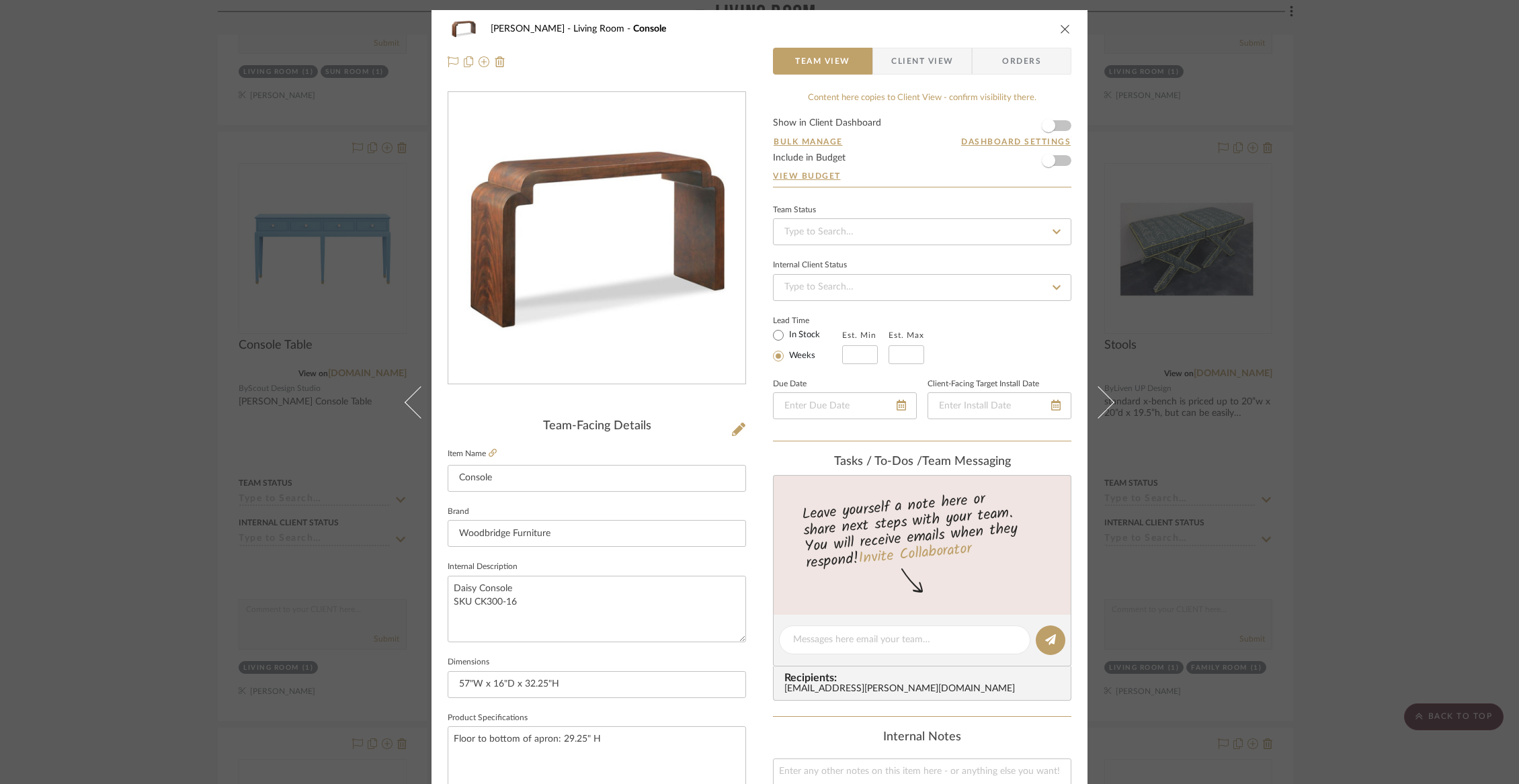
click at [892, 63] on span "Client View" at bounding box center [922, 61] width 61 height 27
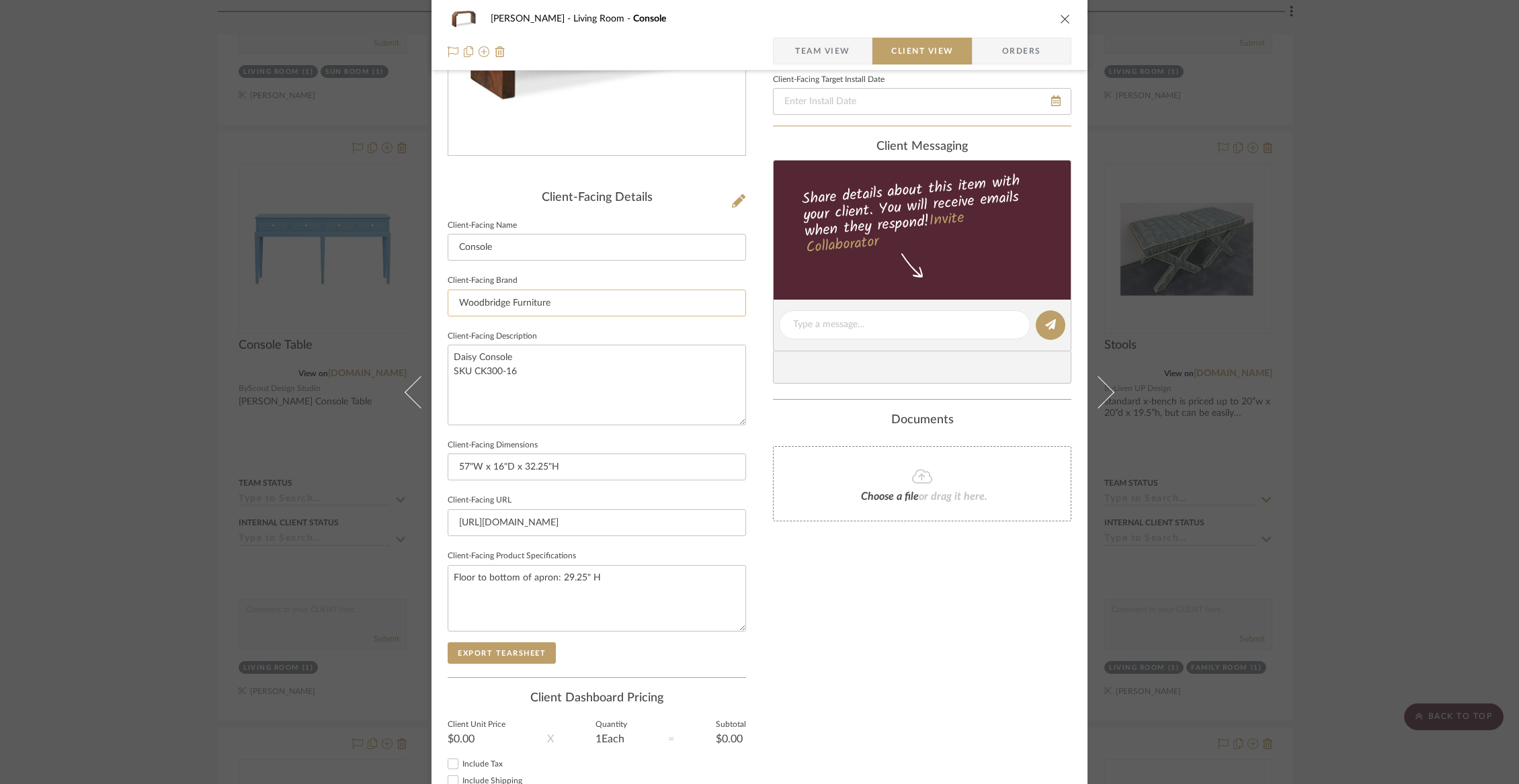
scroll to position [321, 0]
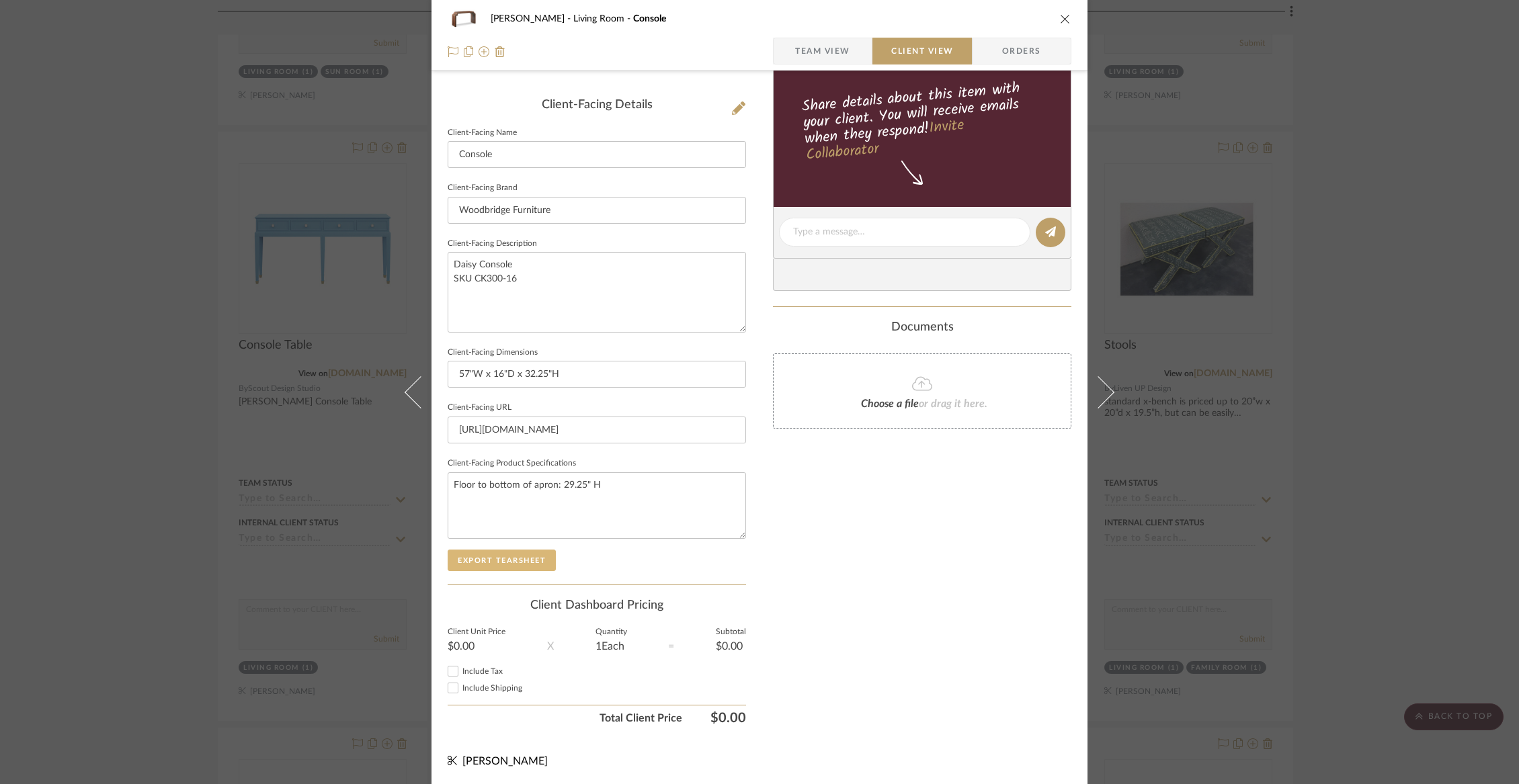
click at [520, 555] on button "Export Tearsheet" at bounding box center [501, 561] width 108 height 21
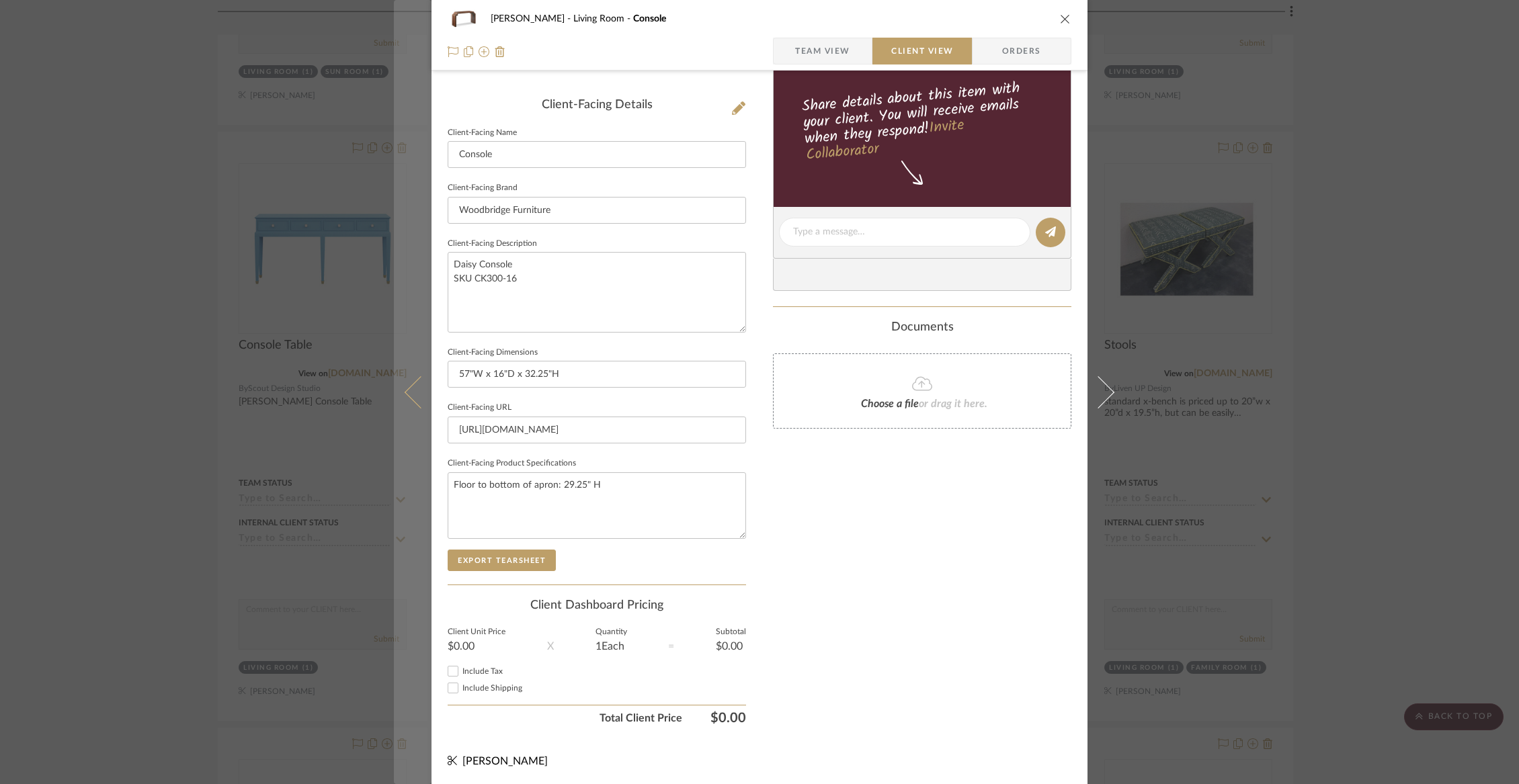
click at [412, 382] on icon at bounding box center [420, 391] width 32 height 32
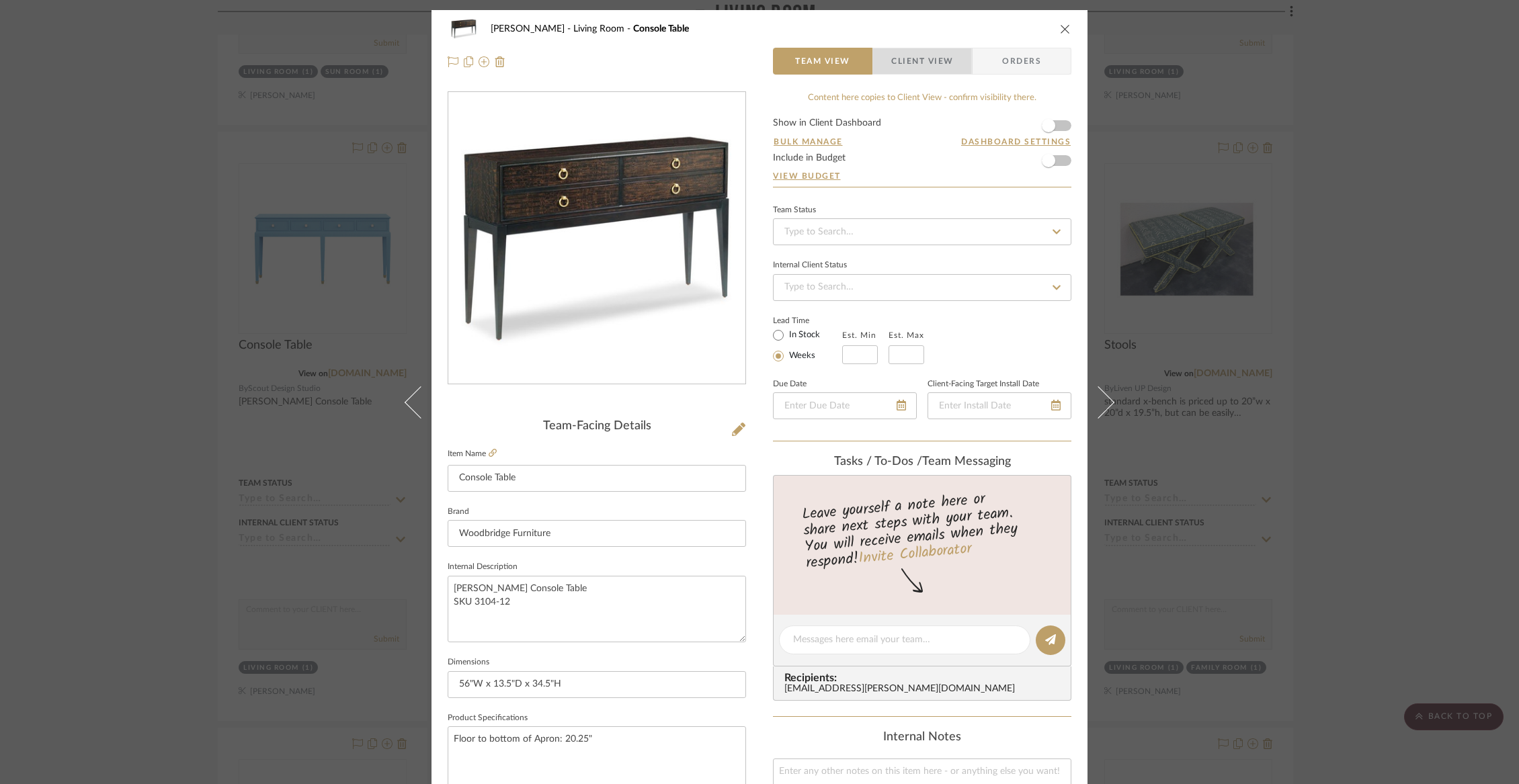
click at [913, 68] on span "Client View" at bounding box center [922, 61] width 61 height 27
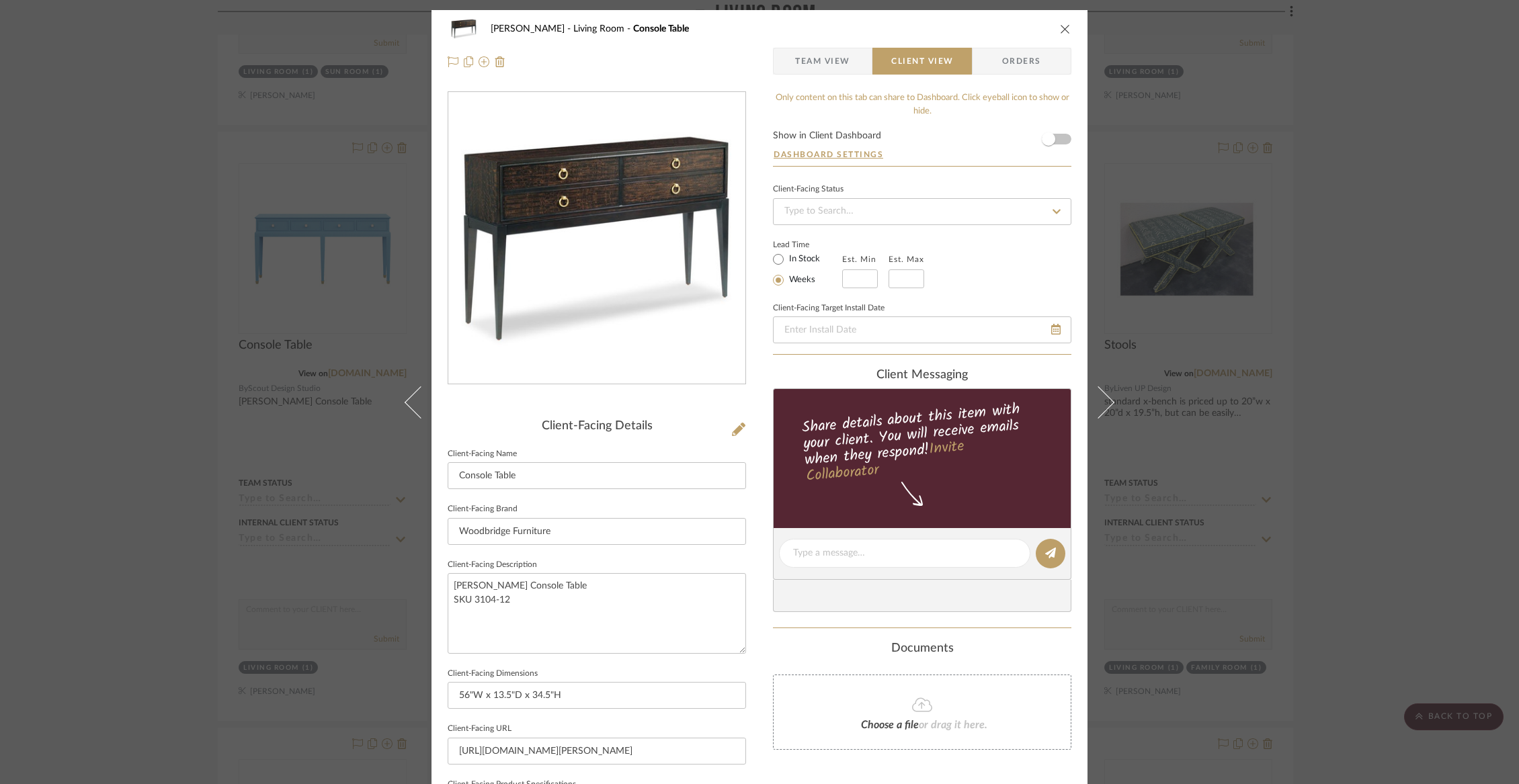
scroll to position [321, 0]
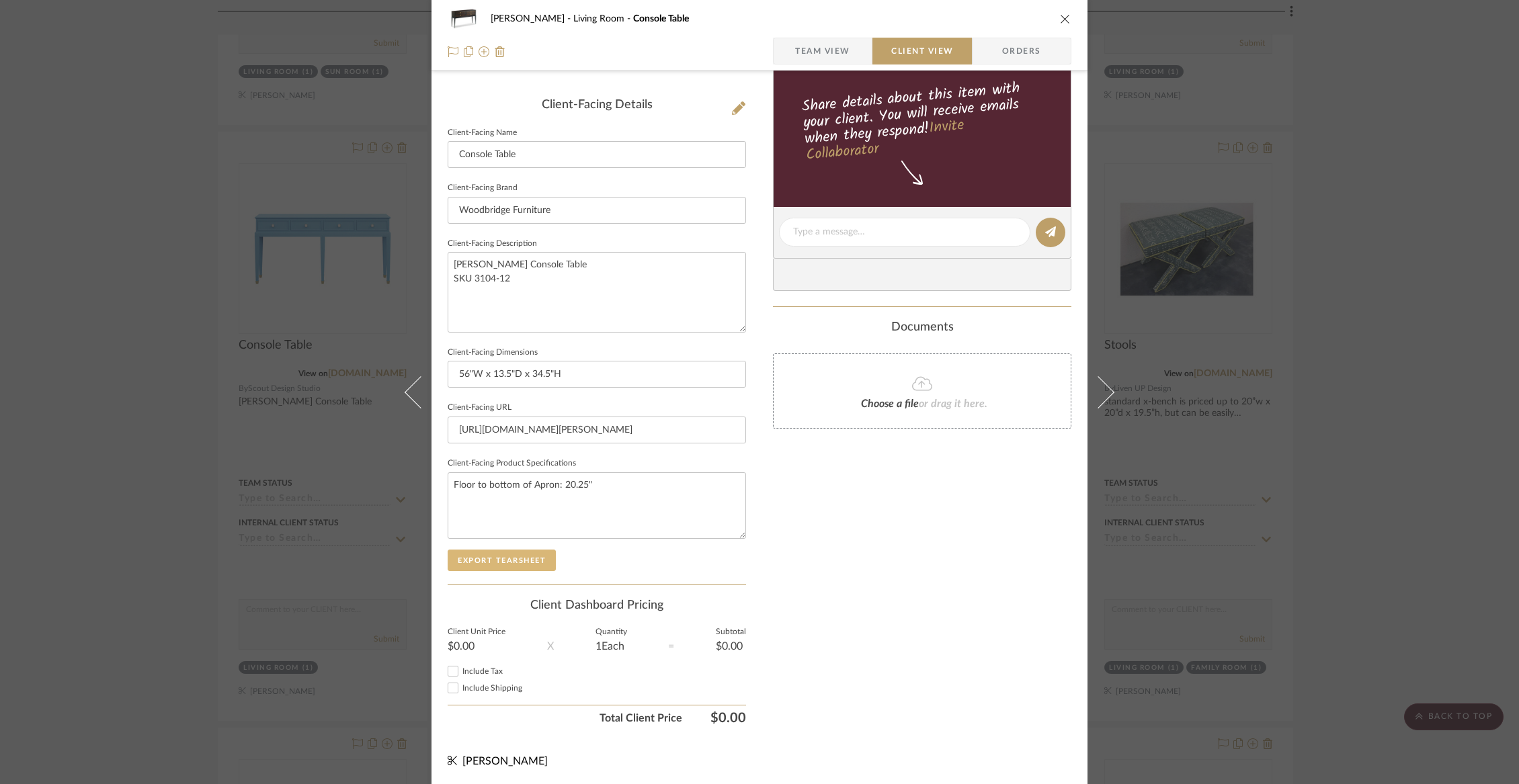
click at [513, 557] on button "Export Tearsheet" at bounding box center [501, 561] width 108 height 21
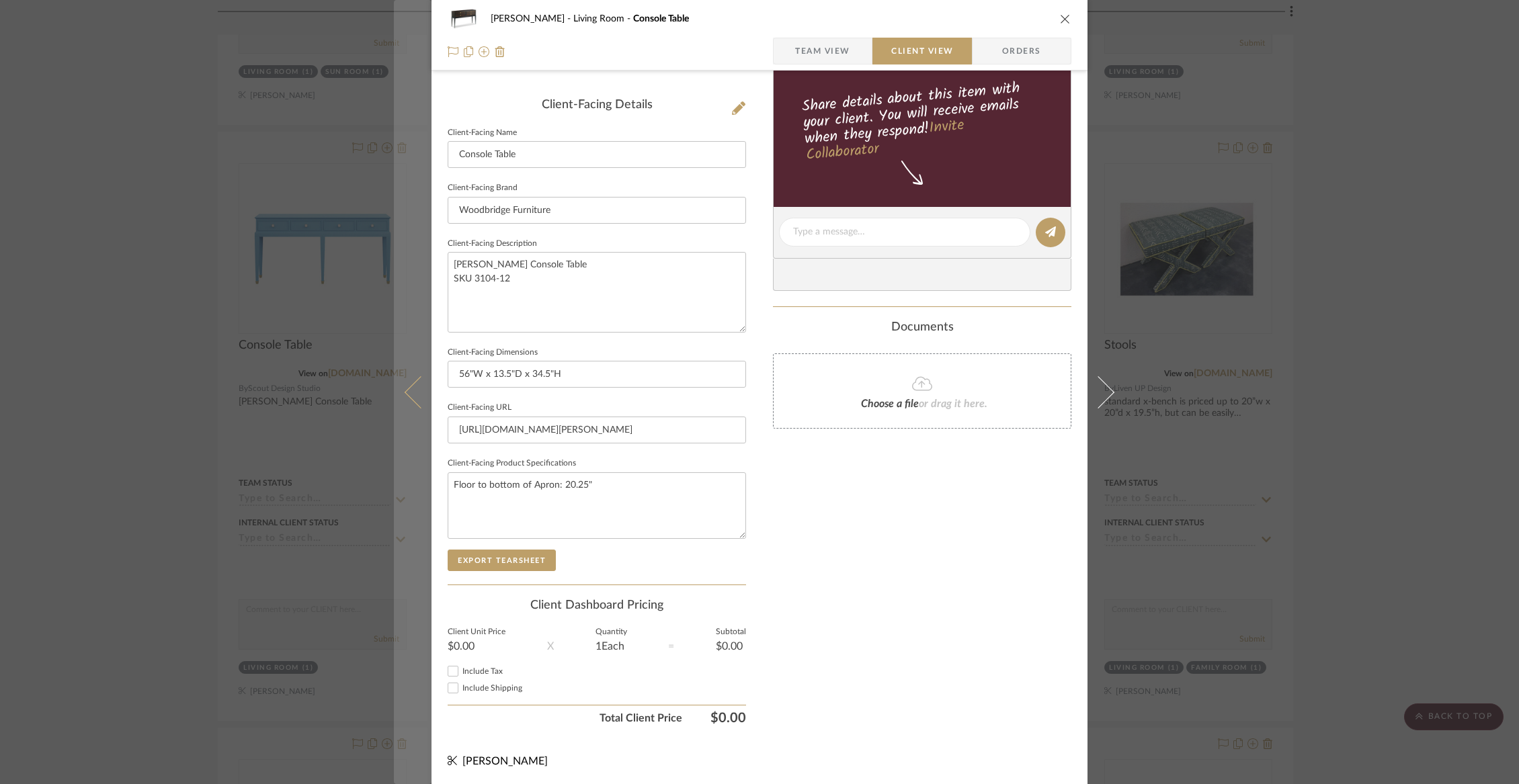
click at [403, 397] on button at bounding box center [413, 392] width 38 height 784
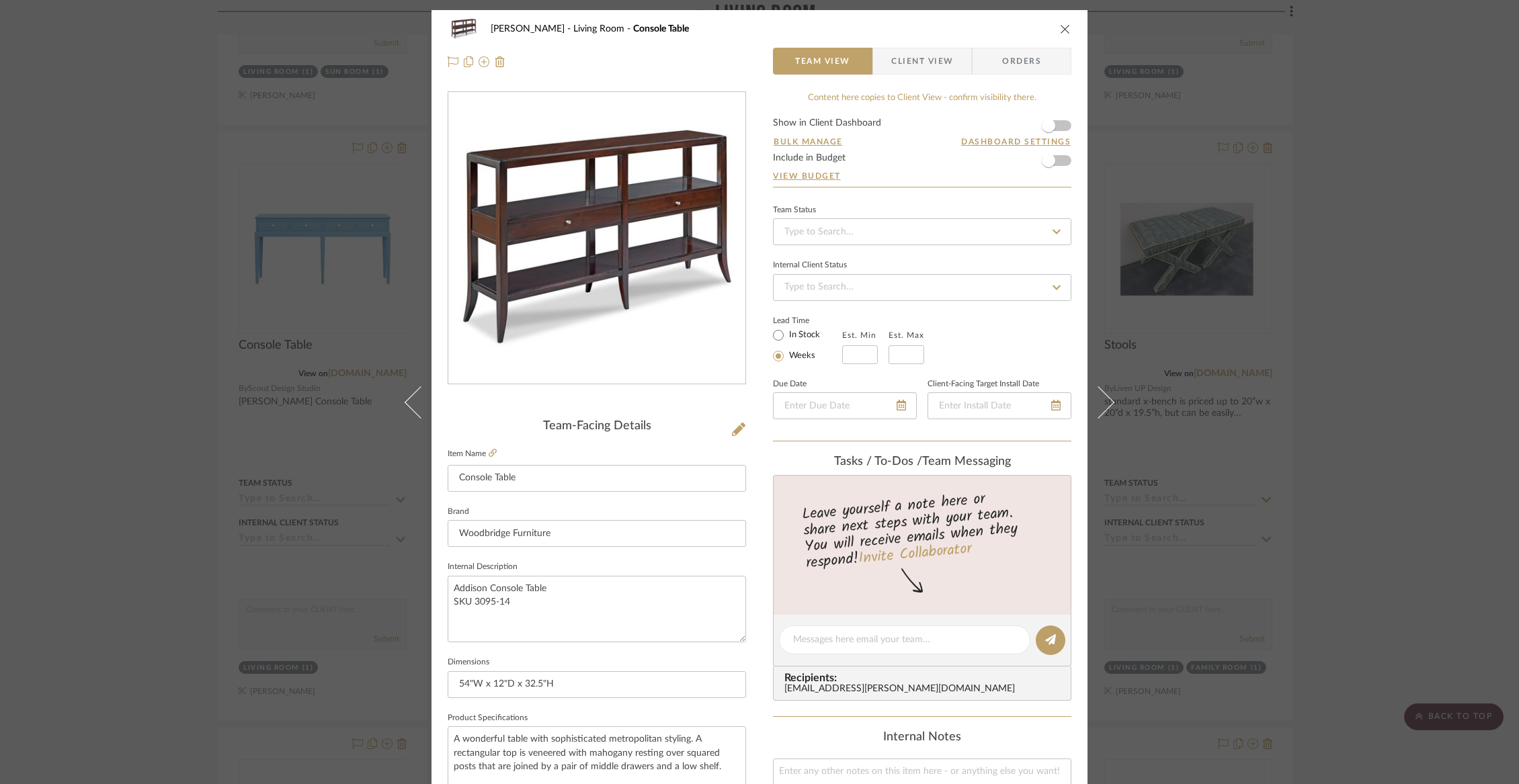
click at [927, 69] on span "Client View" at bounding box center [922, 61] width 61 height 27
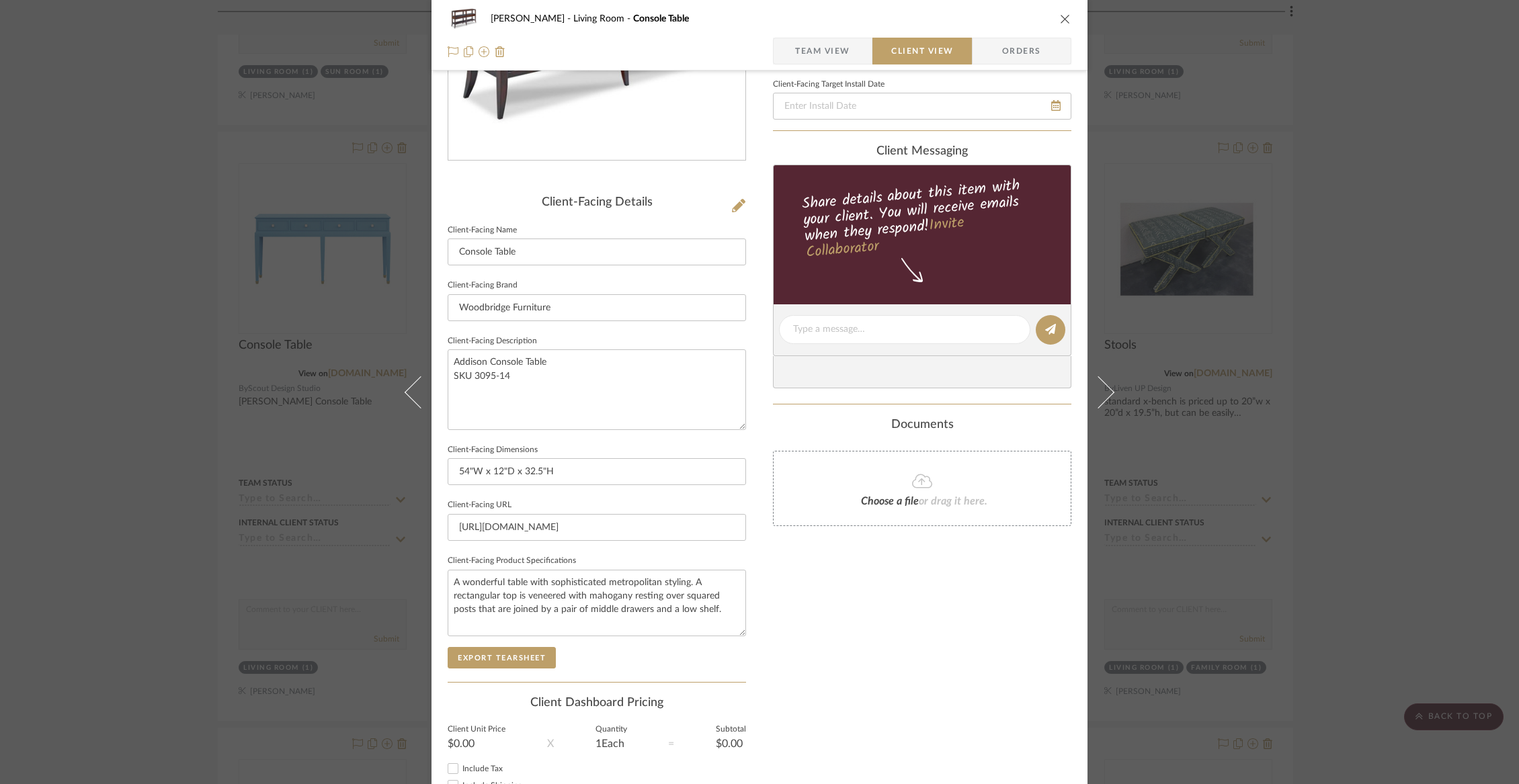
scroll to position [321, 0]
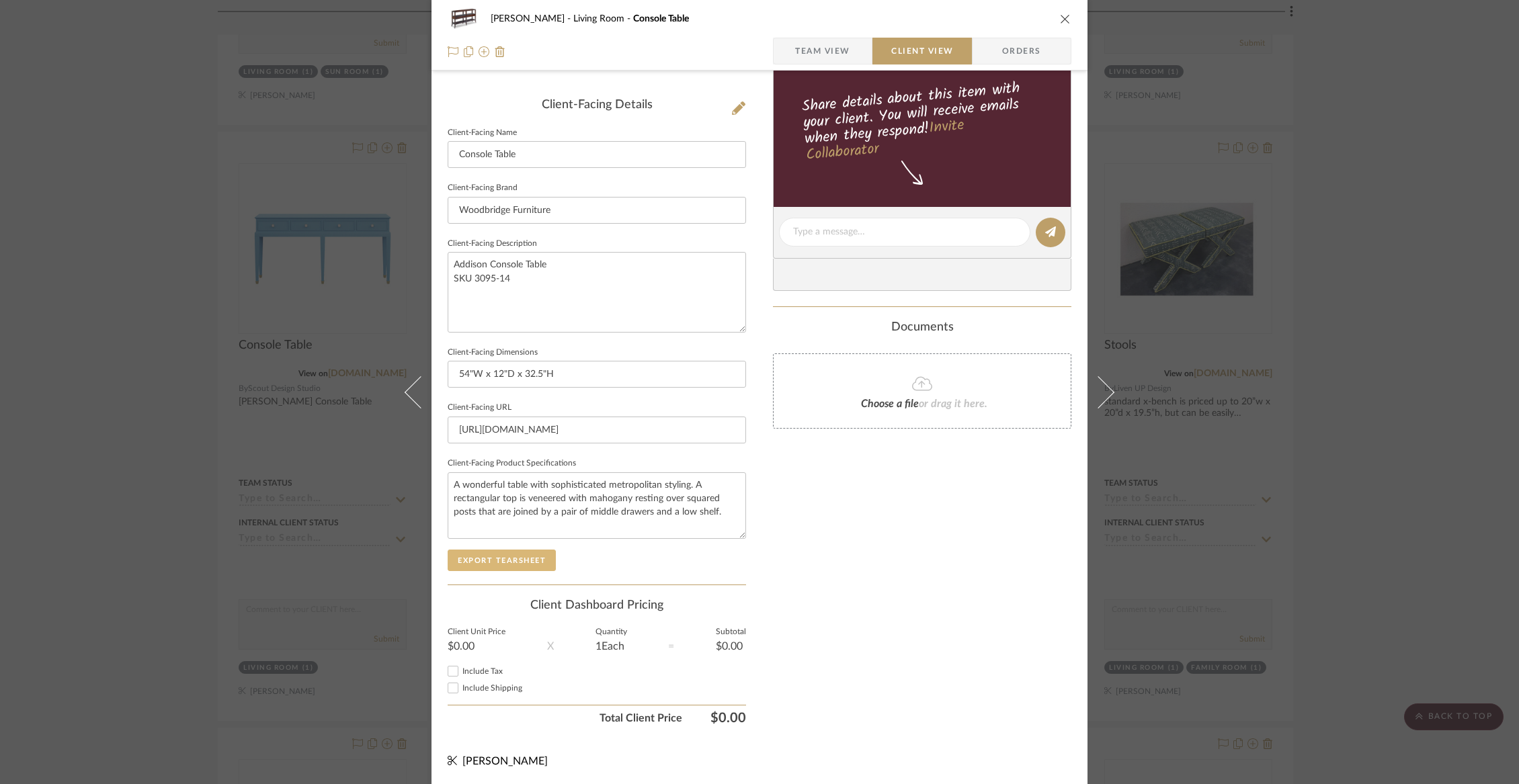
click at [502, 563] on button "Export Tearsheet" at bounding box center [501, 561] width 108 height 21
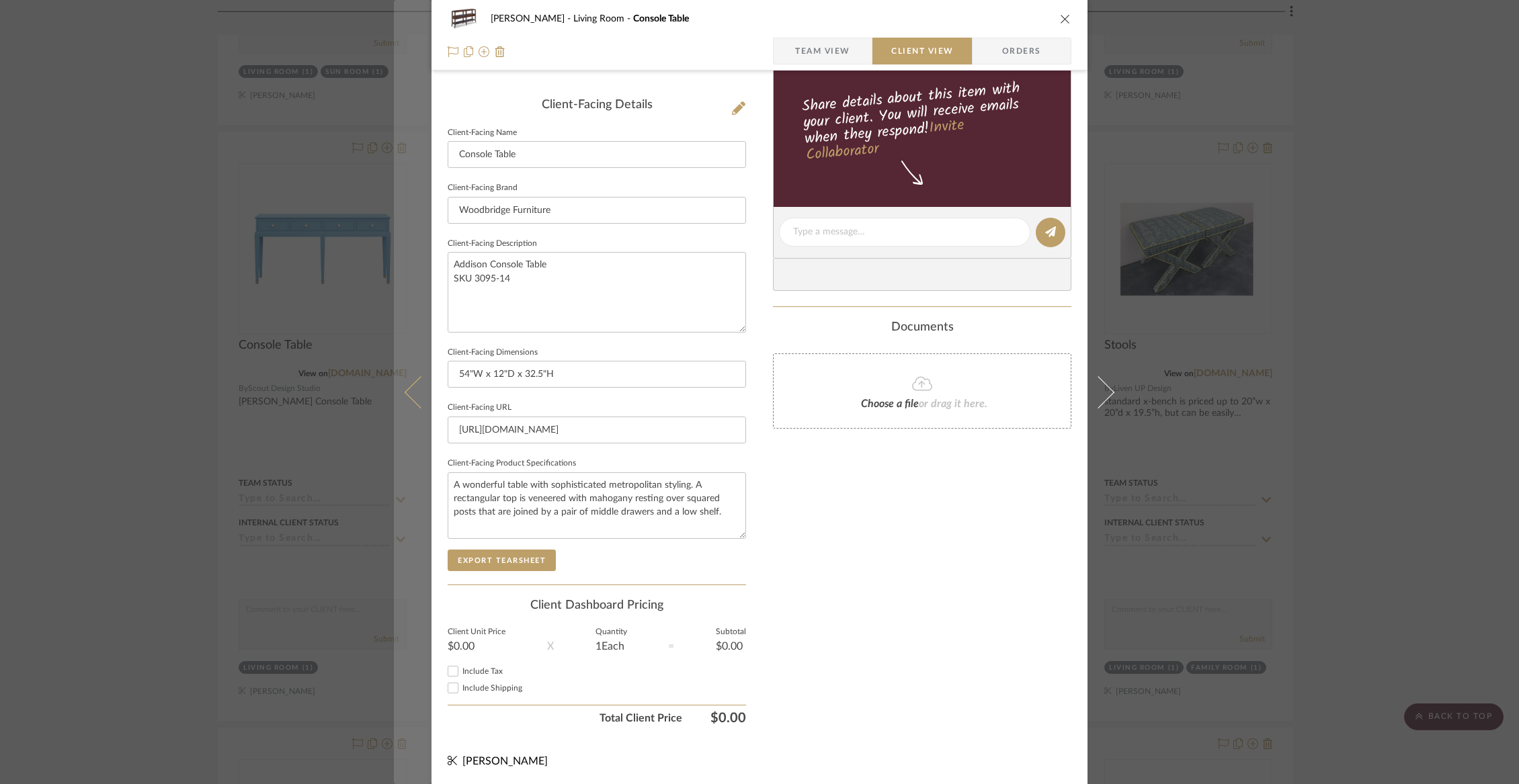
click at [401, 378] on button at bounding box center [413, 392] width 38 height 784
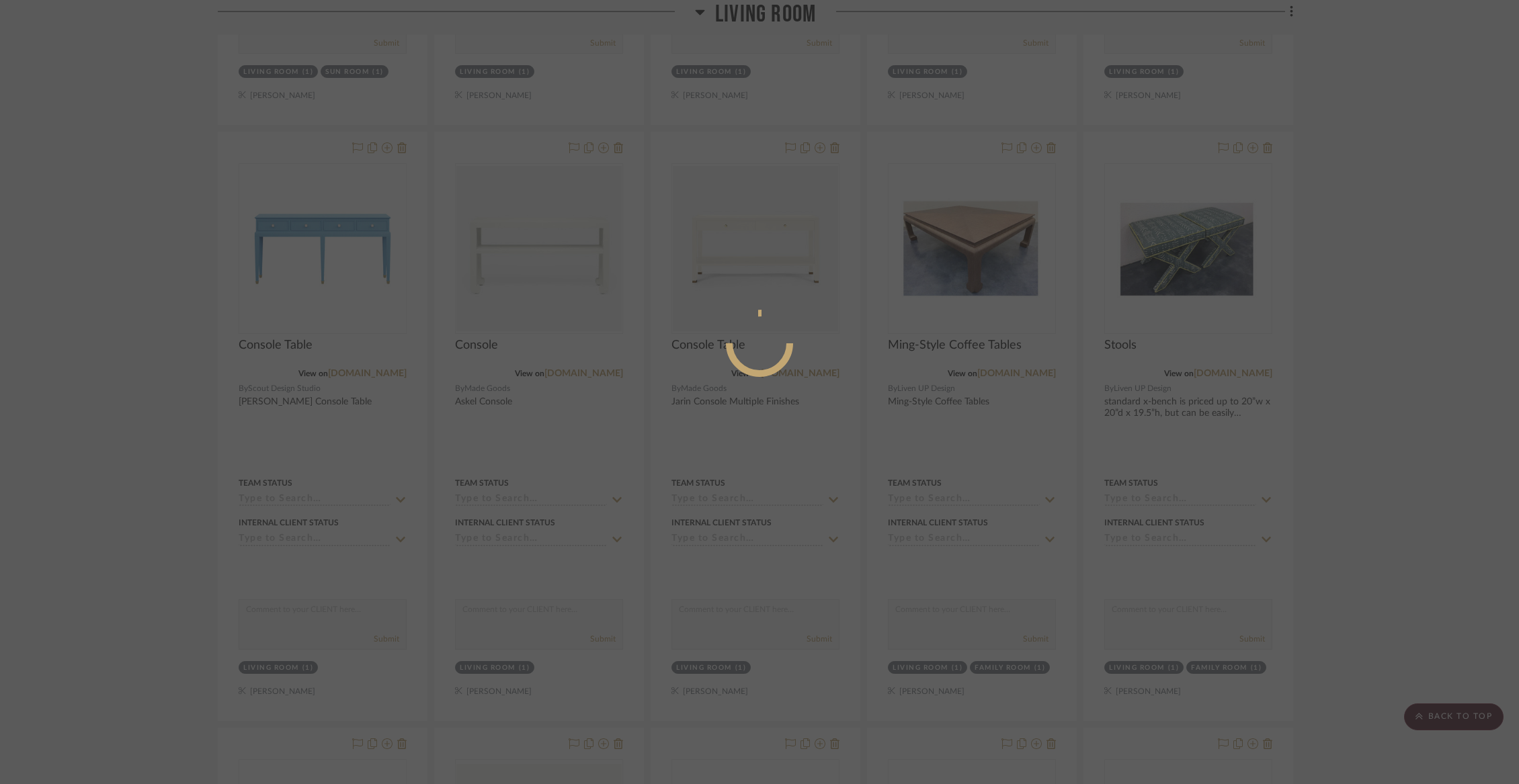
scroll to position [0, 0]
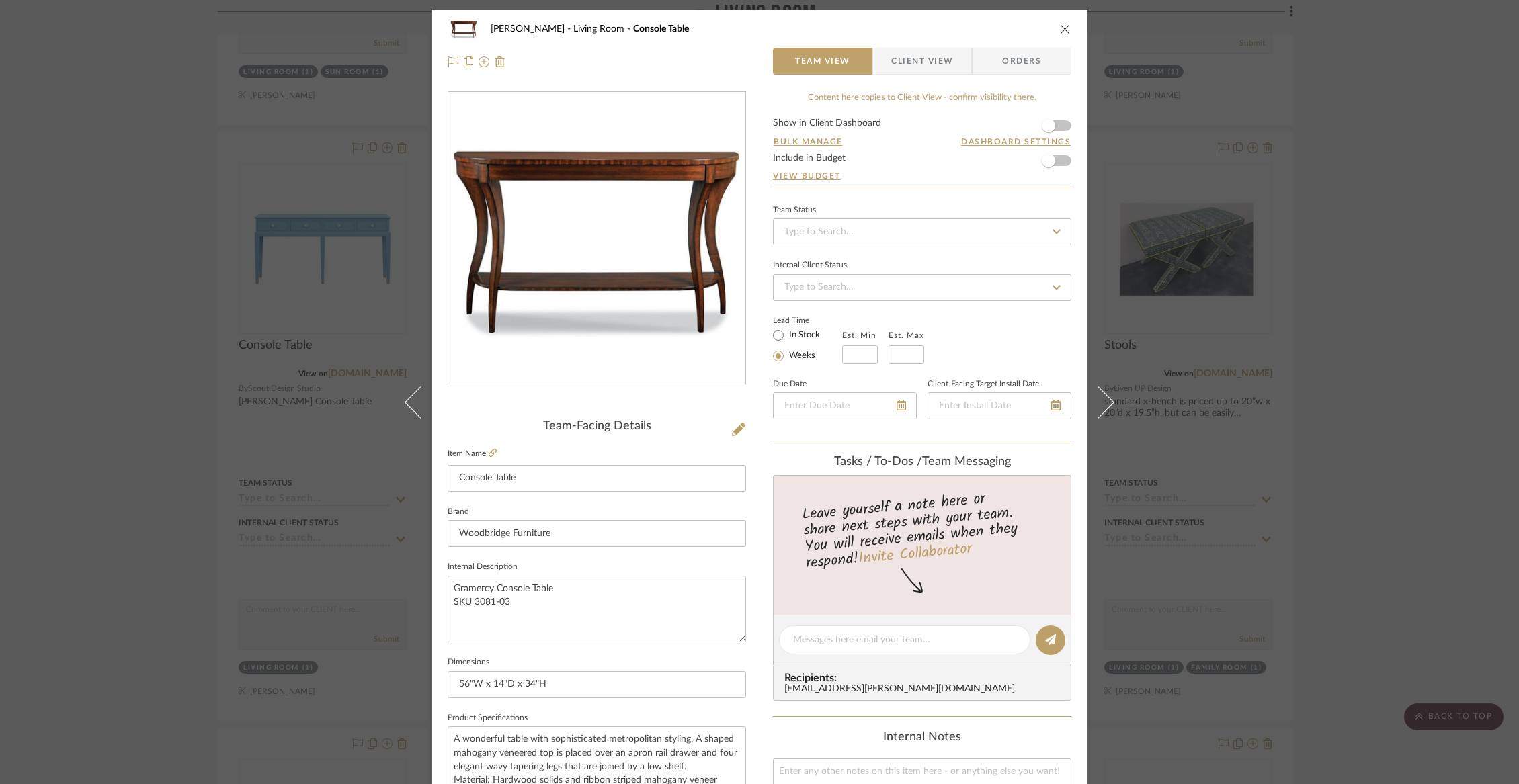
click at [911, 58] on span "Client View" at bounding box center [922, 61] width 61 height 27
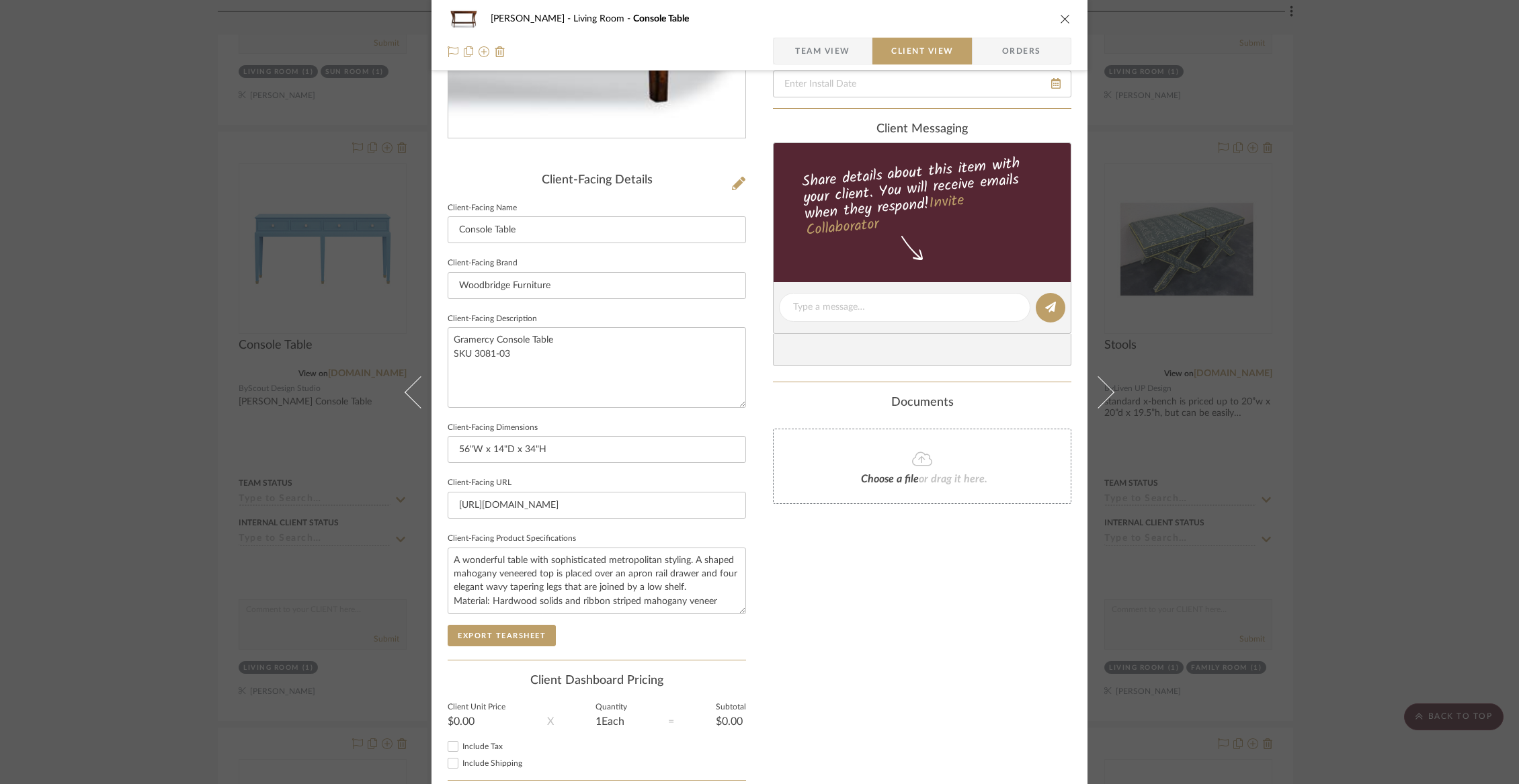
scroll to position [321, 0]
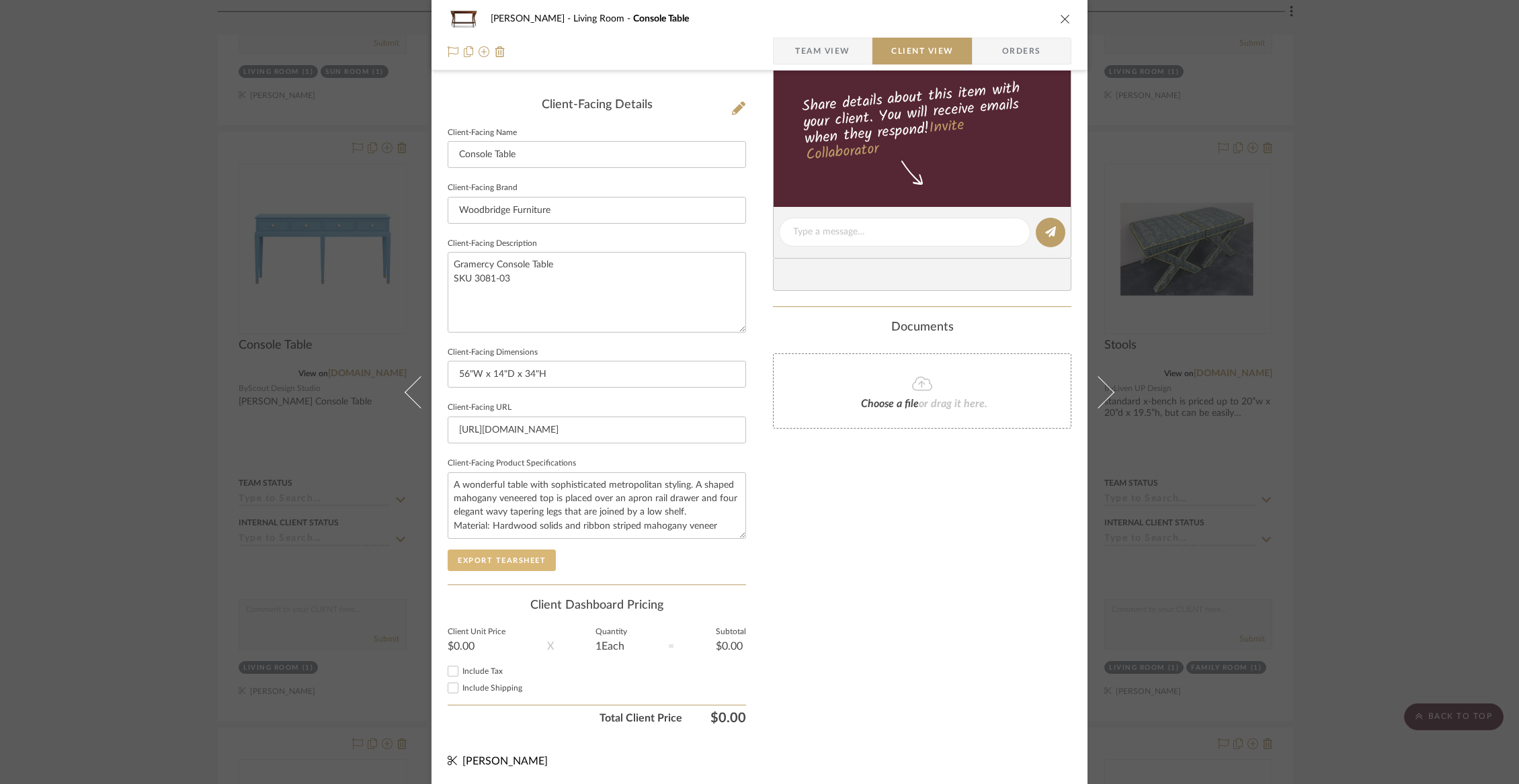
click at [520, 552] on button "Export Tearsheet" at bounding box center [501, 561] width 108 height 21
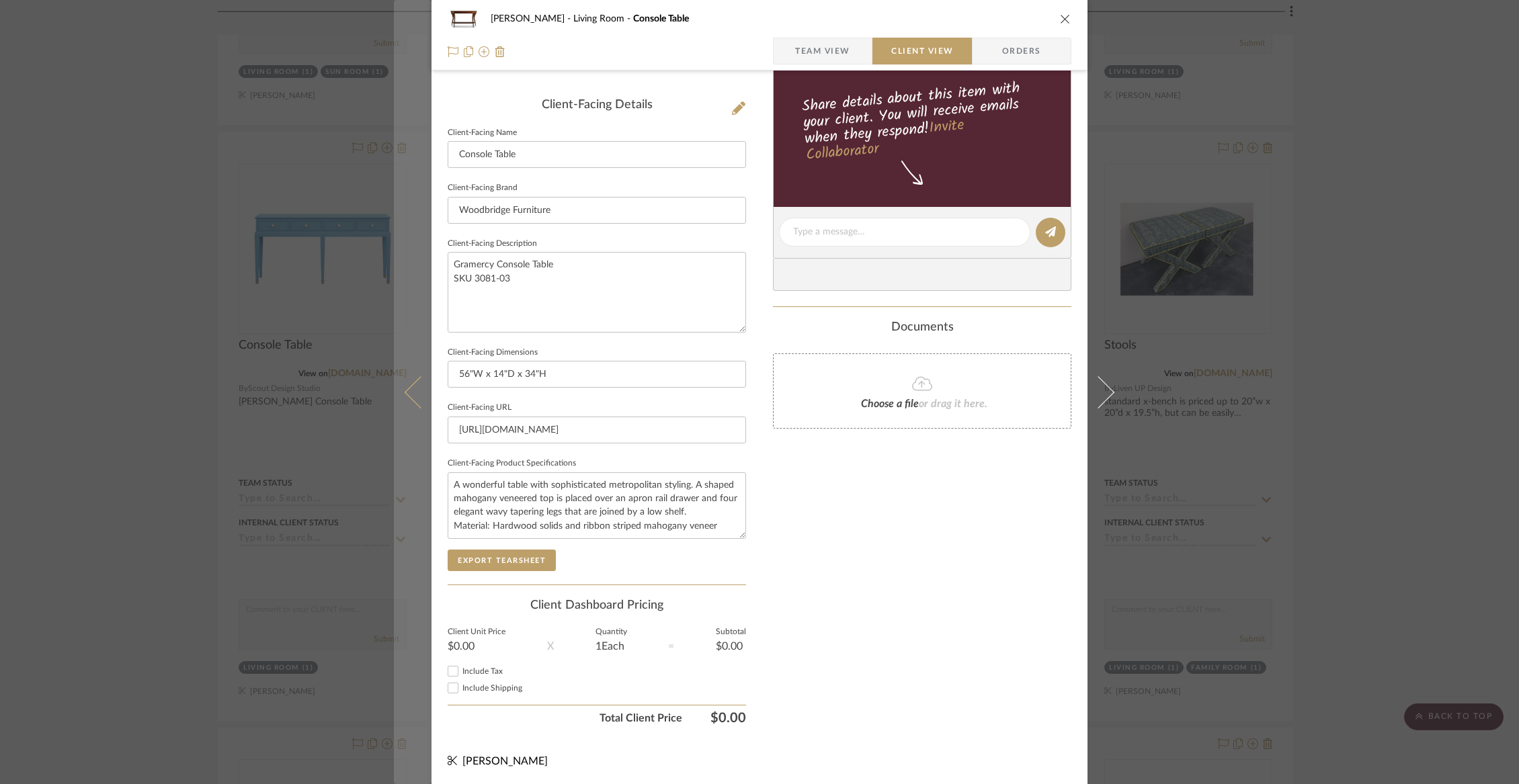
click at [410, 394] on icon at bounding box center [420, 391] width 32 height 32
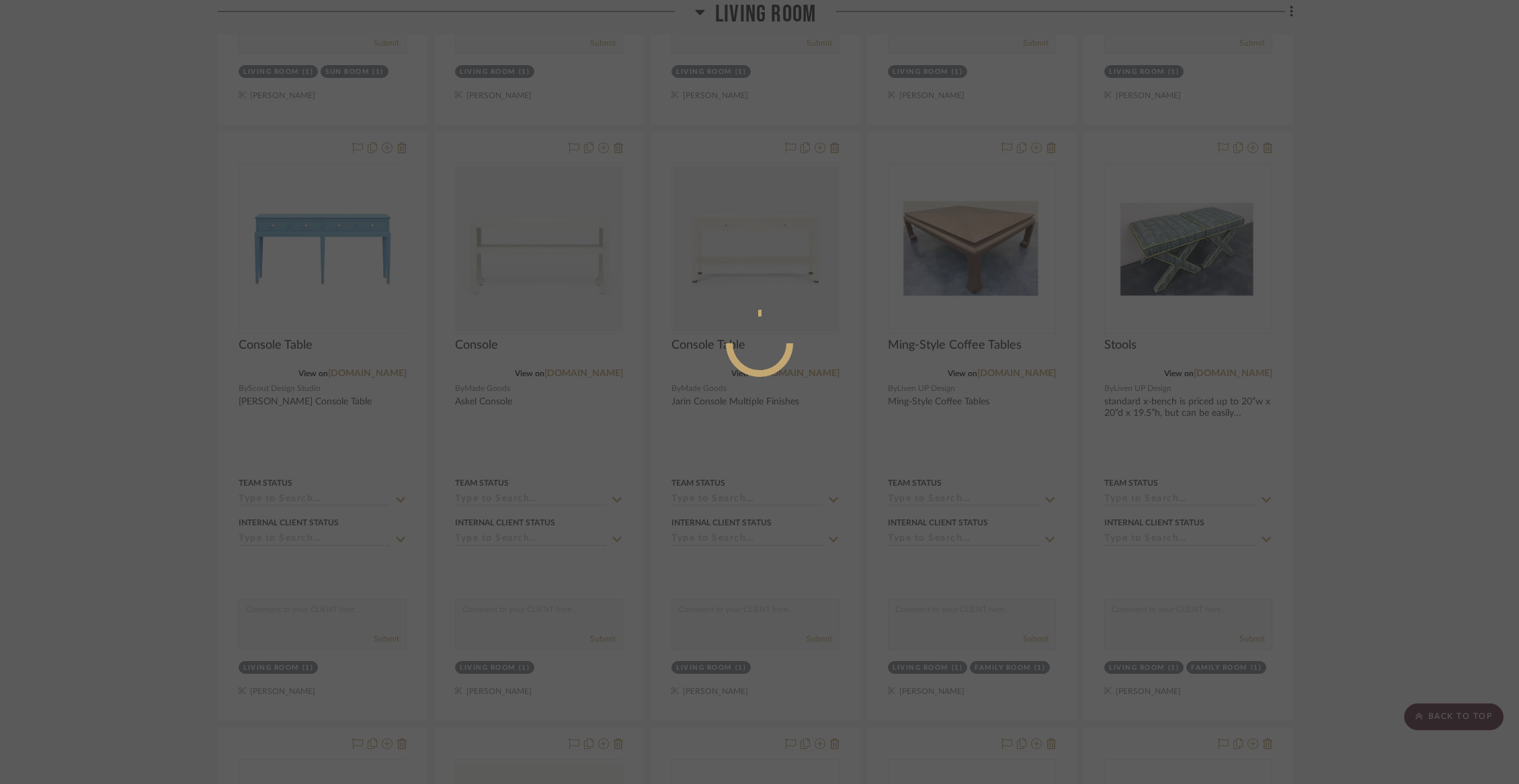
scroll to position [0, 0]
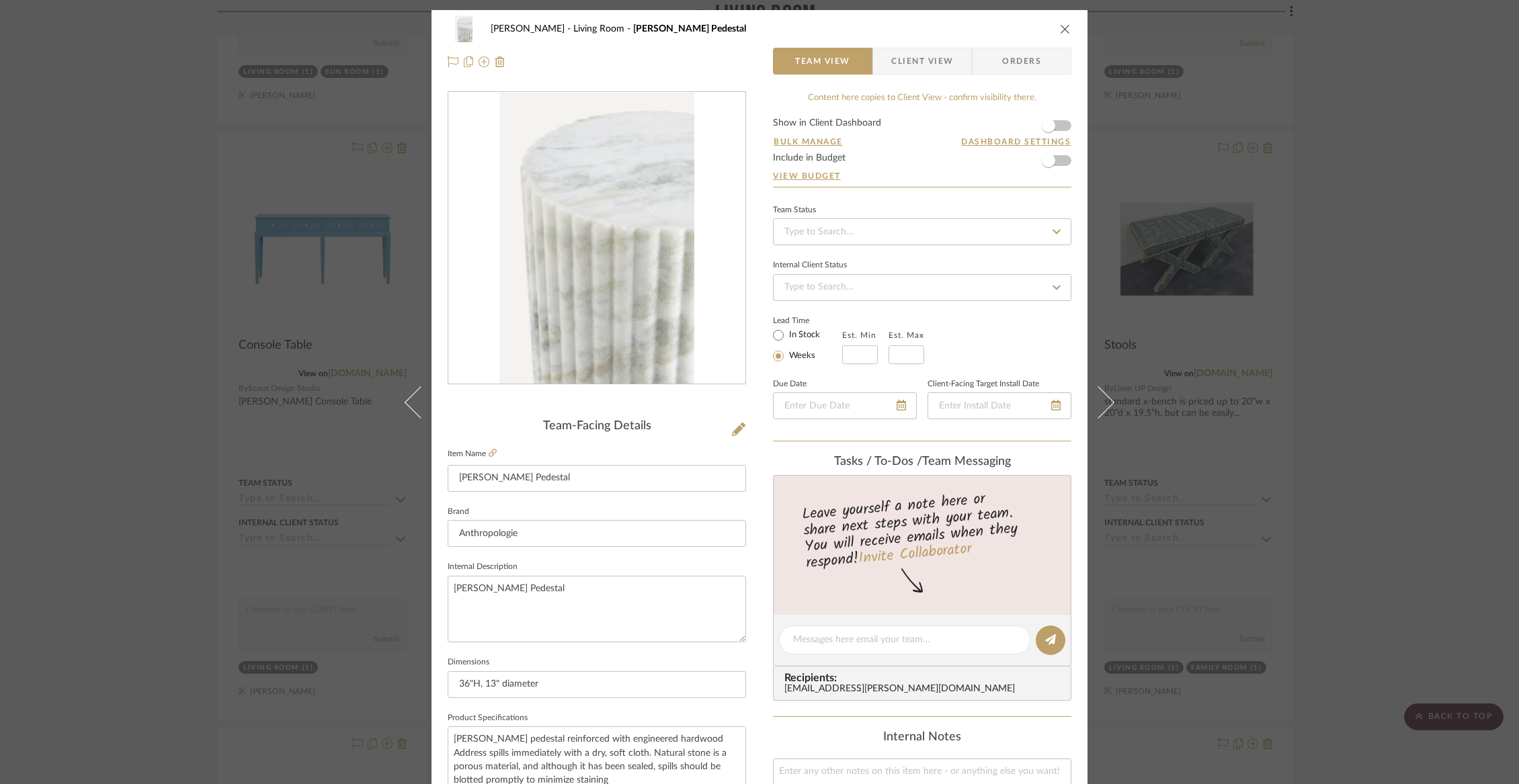
click at [1056, 35] on div "Chorzempa Living Room Kanta Marble Pedestal" at bounding box center [759, 29] width 623 height 27
click at [1060, 28] on icon "close" at bounding box center [1065, 28] width 11 height 11
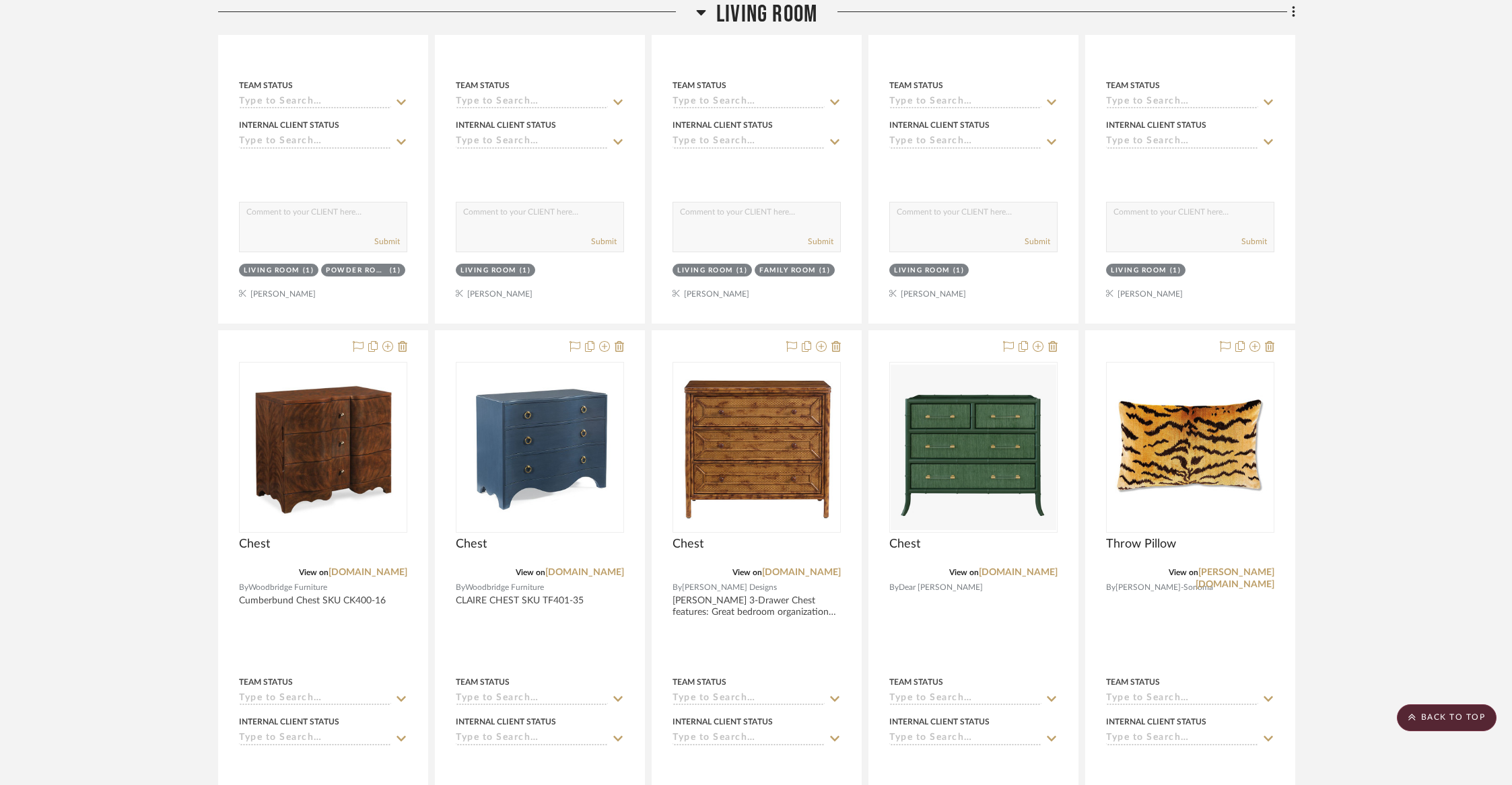
scroll to position [12096, 0]
click at [797, 14] on span "Living Room" at bounding box center [766, 15] width 101 height 29
